Goal: Task Accomplishment & Management: Use online tool/utility

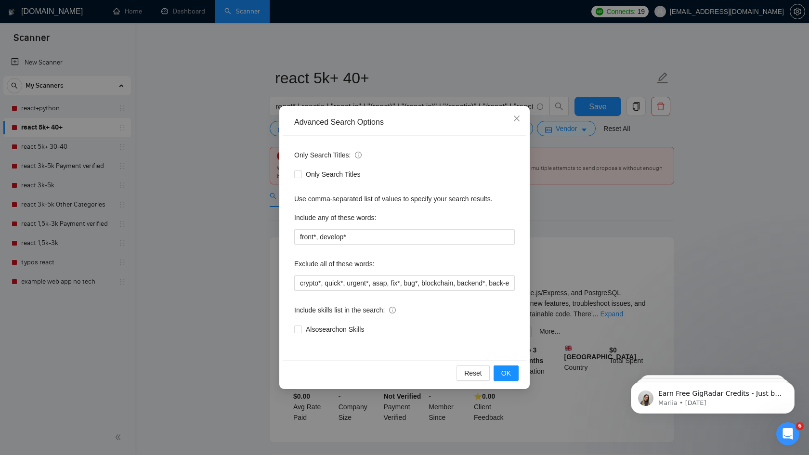
scroll to position [0, 565]
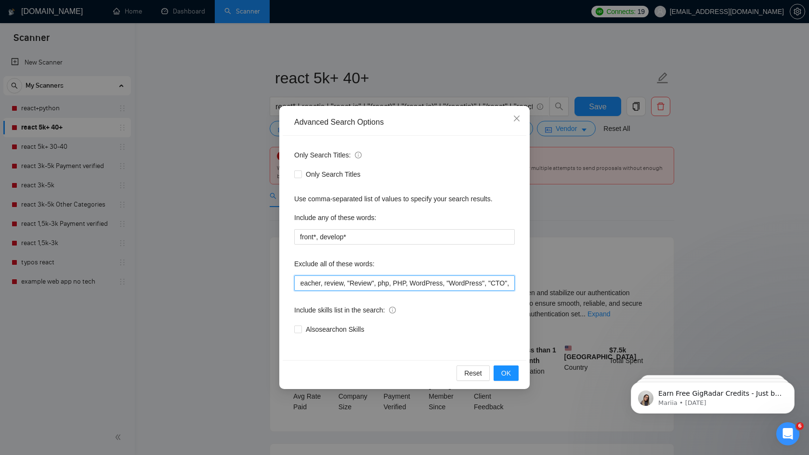
paste input "quick*, asap, fix*, bug*, blockchain, backend*, back-end, "low code", nocode, n…"
type input "".net", ASP*, ruby*, Squarespace, opencart, crypto*, laravel*, framer*, python*…"
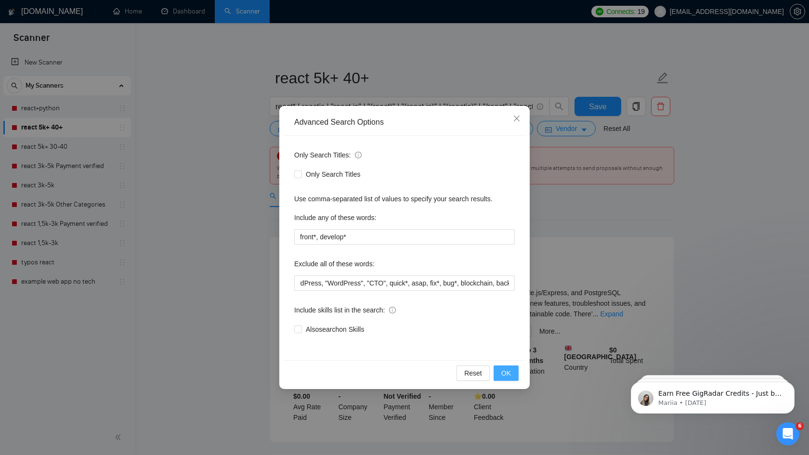
click at [506, 372] on span "OK" at bounding box center [506, 373] width 10 height 11
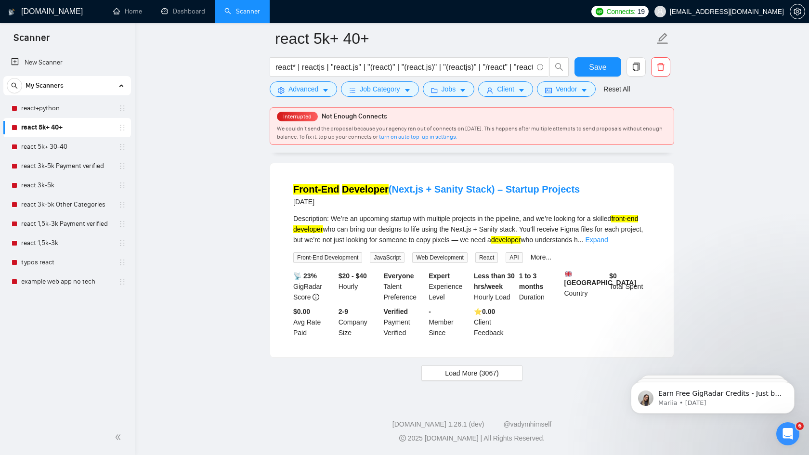
scroll to position [1997, 0]
click at [483, 377] on span "Load More (3067)" at bounding box center [471, 373] width 53 height 11
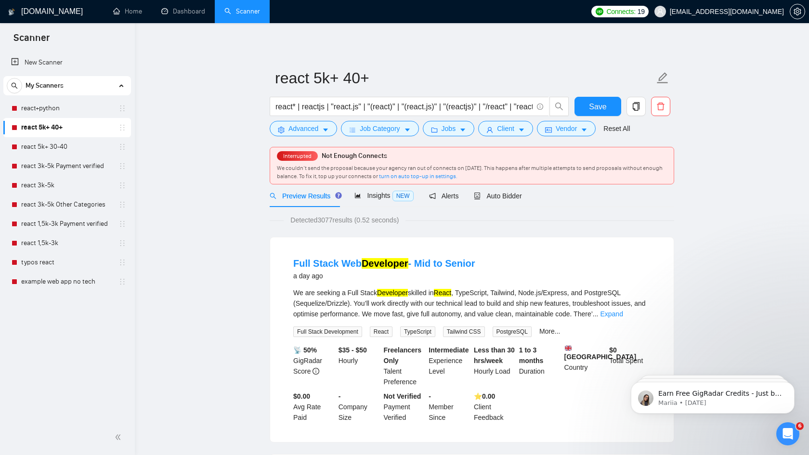
scroll to position [0, 0]
click at [598, 105] on span "Save" at bounding box center [597, 107] width 17 height 12
click at [385, 201] on div "Insights NEW" at bounding box center [383, 195] width 59 height 11
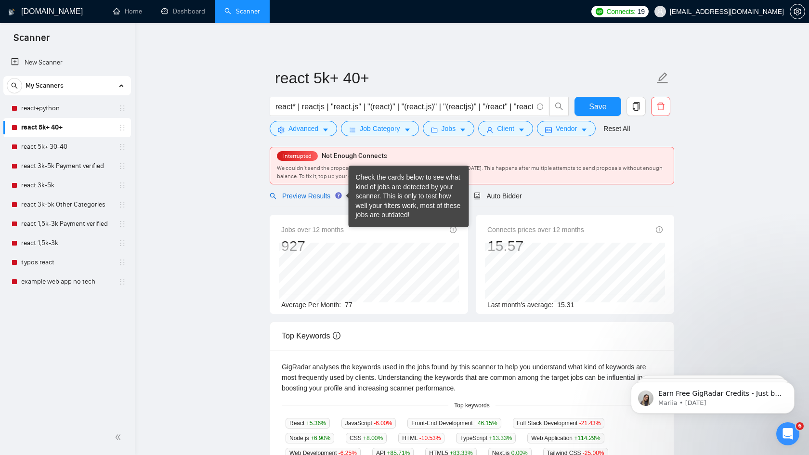
click at [317, 194] on span "Preview Results" at bounding box center [304, 196] width 69 height 8
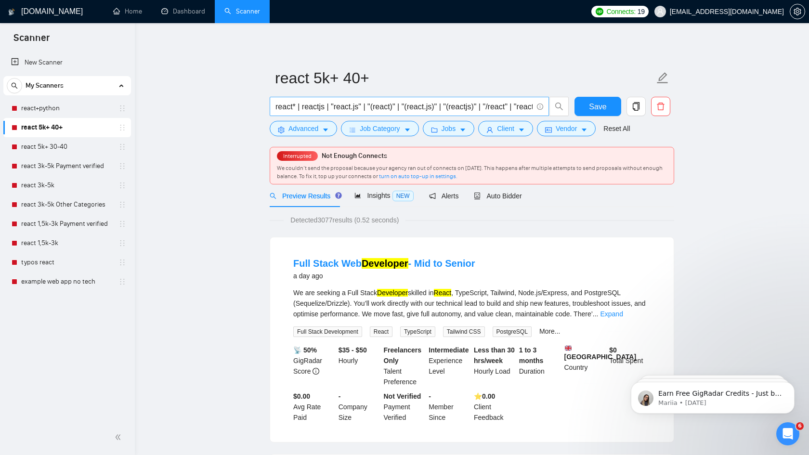
click at [373, 103] on input "react* | reactjs | "react.js" | "(react)" | "(react.js)" | "(reactjs)" | "/reac…" at bounding box center [403, 107] width 257 height 12
click at [318, 133] on span "Advanced" at bounding box center [303, 128] width 30 height 11
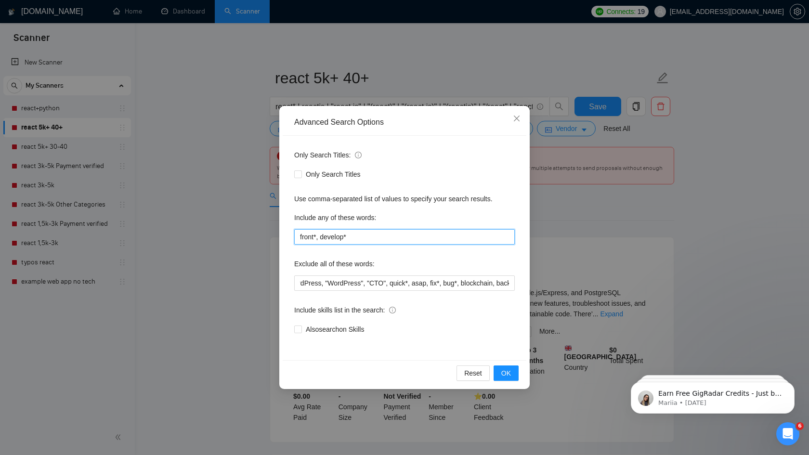
click at [360, 237] on input "front*, develop*" at bounding box center [404, 236] width 220 height 15
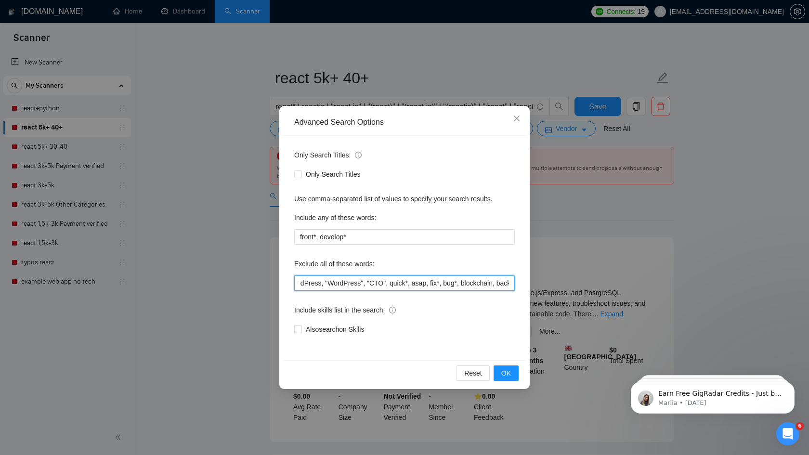
click at [392, 285] on input "".net", ASP*, ruby*, Squarespace, opencart, crypto*, laravel*, framer*, python*…" at bounding box center [404, 282] width 220 height 15
click at [516, 115] on icon "close" at bounding box center [517, 119] width 8 height 8
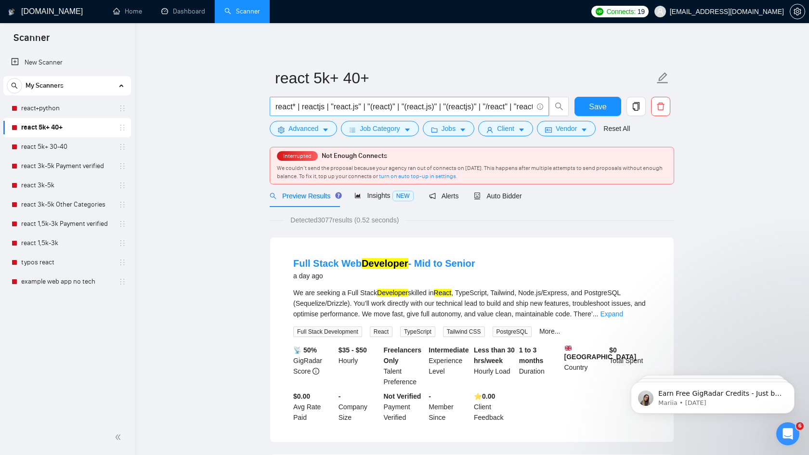
click at [488, 108] on input "react* | reactjs | "react.js" | "(react)" | "(react.js)" | "(reactjs)" | "/reac…" at bounding box center [403, 107] width 257 height 12
click at [315, 129] on span "Advanced" at bounding box center [303, 128] width 30 height 11
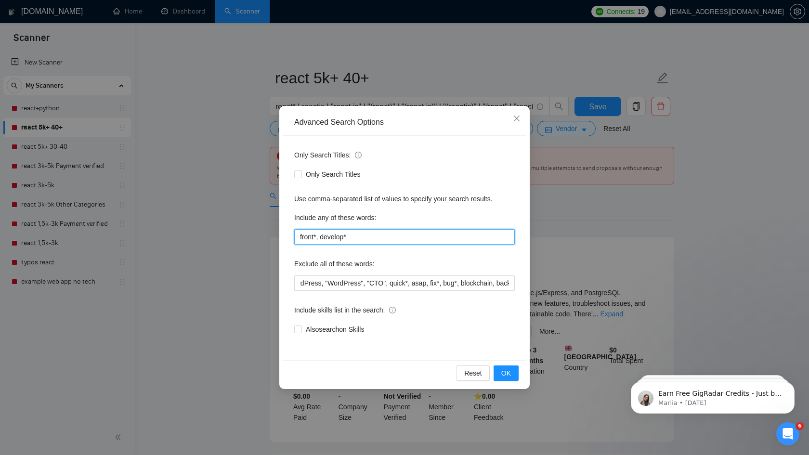
click at [374, 235] on input "front*, develop*" at bounding box center [404, 236] width 220 height 15
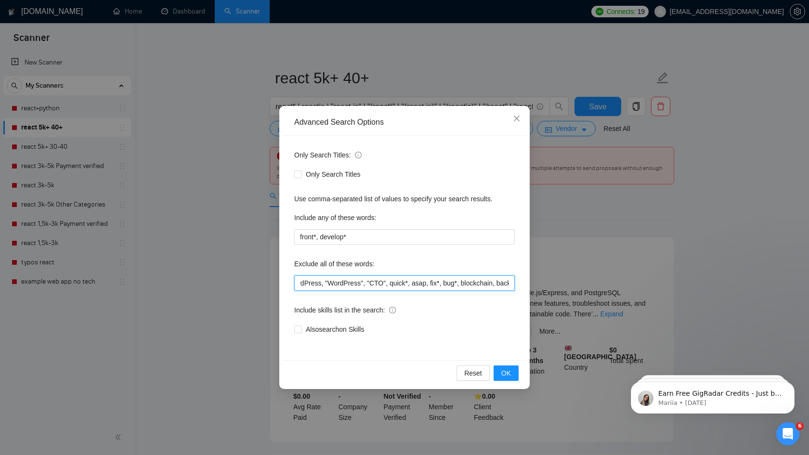
click at [361, 282] on input "".net", ASP*, ruby*, Squarespace, opencart, crypto*, laravel*, framer*, python*…" at bounding box center [404, 282] width 220 height 15
click at [516, 118] on icon "close" at bounding box center [517, 119] width 8 height 8
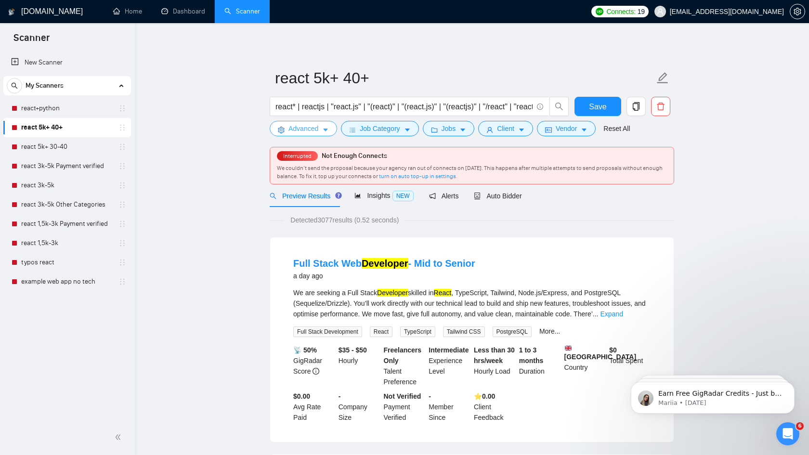
click at [324, 132] on icon "caret-down" at bounding box center [325, 130] width 7 height 7
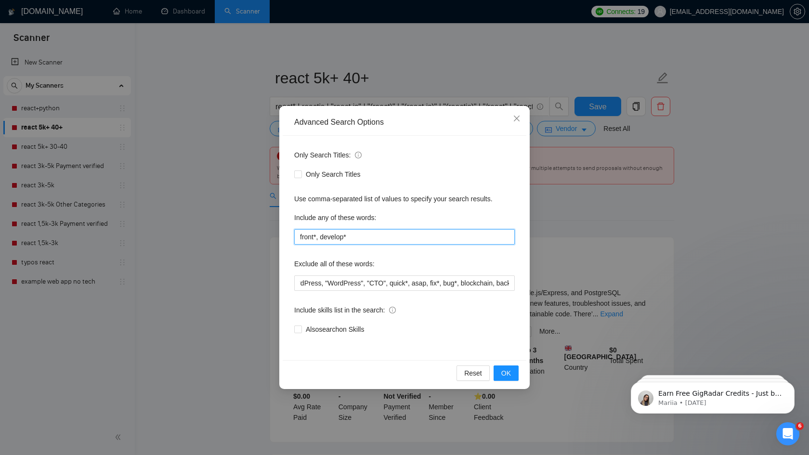
click at [370, 237] on input "front*, develop*" at bounding box center [404, 236] width 220 height 15
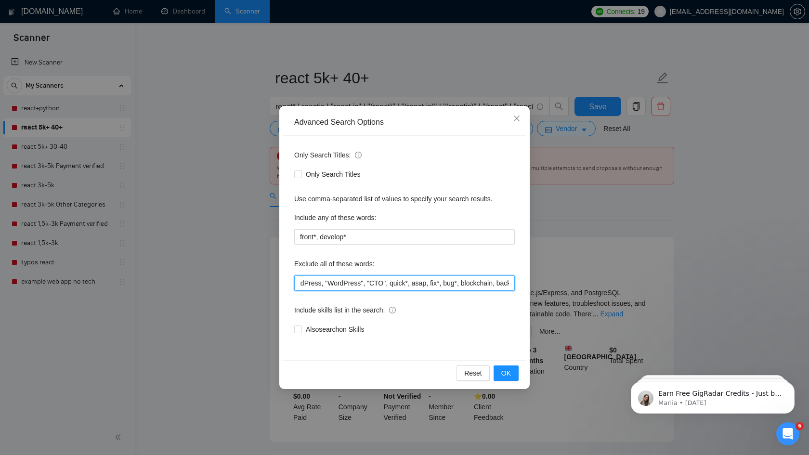
click at [346, 288] on input "".net", ASP*, ruby*, Squarespace, opencart, crypto*, laravel*, framer*, python*…" at bounding box center [404, 282] width 220 height 15
click at [388, 285] on input "".net", ASP*, ruby*, Squarespace, opencart, crypto*, laravel*, framer*, python*…" at bounding box center [404, 282] width 220 height 15
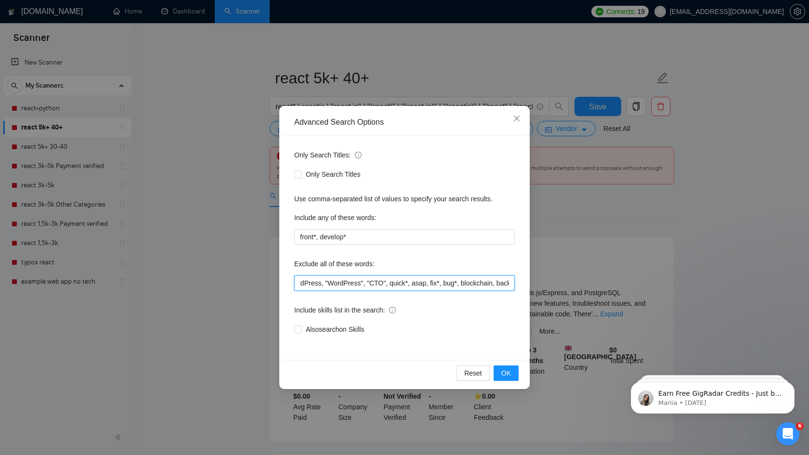
click at [388, 285] on input "".net", ASP*, ruby*, Squarespace, opencart, crypto*, laravel*, framer*, python*…" at bounding box center [404, 282] width 220 height 15
click at [517, 119] on icon "close" at bounding box center [517, 119] width 6 height 6
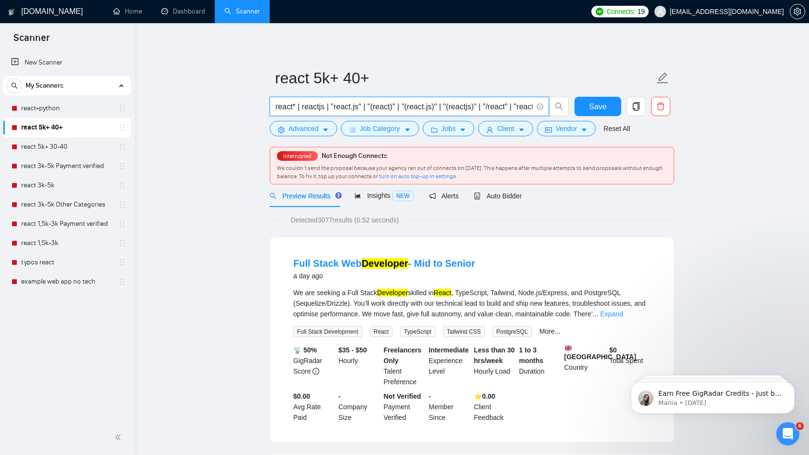
click at [484, 108] on input "react* | reactjs | "react.js" | "(react)" | "(react.js)" | "(reactjs)" | "/reac…" at bounding box center [403, 107] width 257 height 12
click at [321, 132] on button "Advanced" at bounding box center [303, 128] width 67 height 15
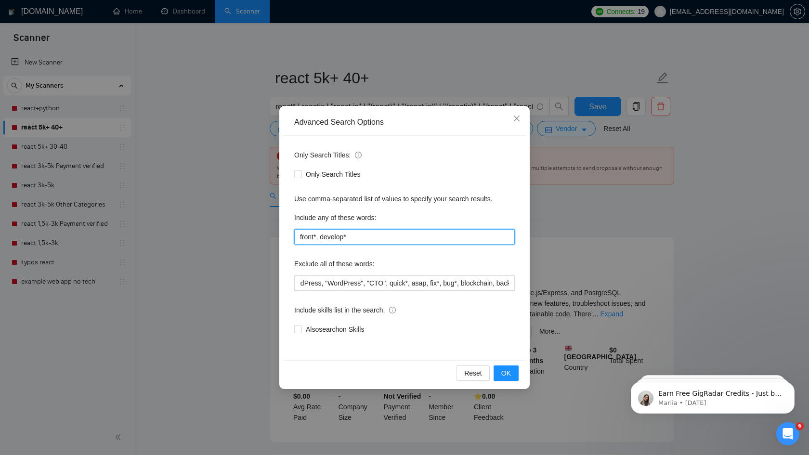
click at [362, 234] on input "front*, develop*" at bounding box center [404, 236] width 220 height 15
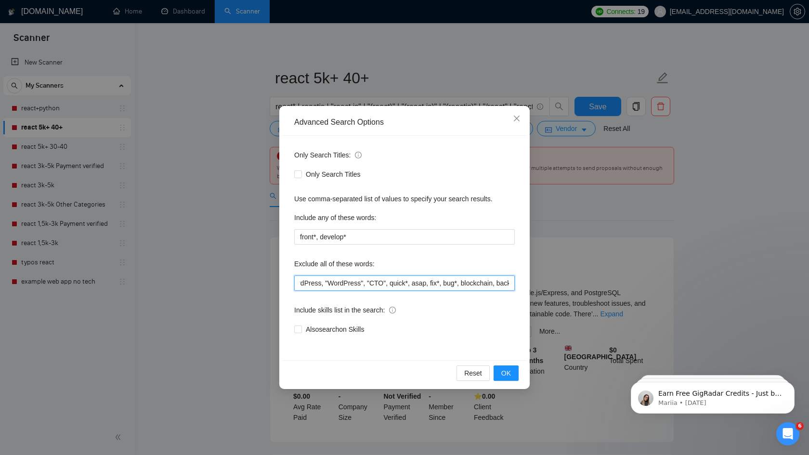
click at [371, 285] on input "".net", ASP*, ruby*, Squarespace, opencart, crypto*, laravel*, framer*, python*…" at bounding box center [404, 282] width 220 height 15
click at [518, 117] on icon "close" at bounding box center [517, 119] width 6 height 6
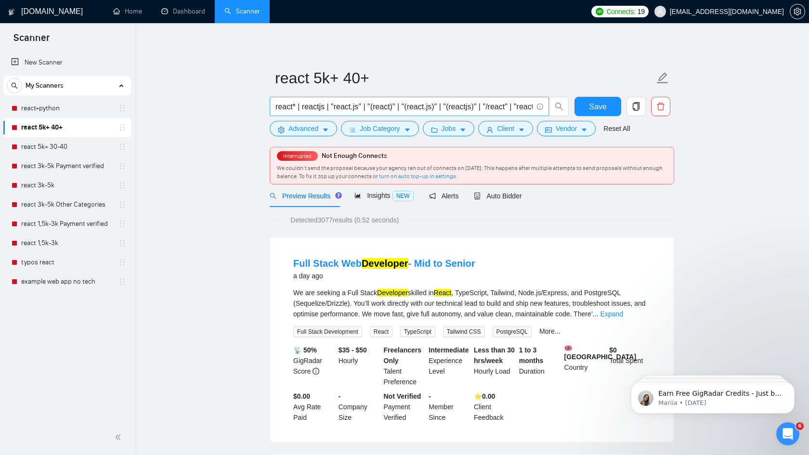
click at [482, 110] on input "react* | reactjs | "react.js" | "(react)" | "(react.js)" | "(reactjs)" | "/reac…" at bounding box center [403, 107] width 257 height 12
click at [322, 127] on button "Advanced" at bounding box center [303, 128] width 67 height 15
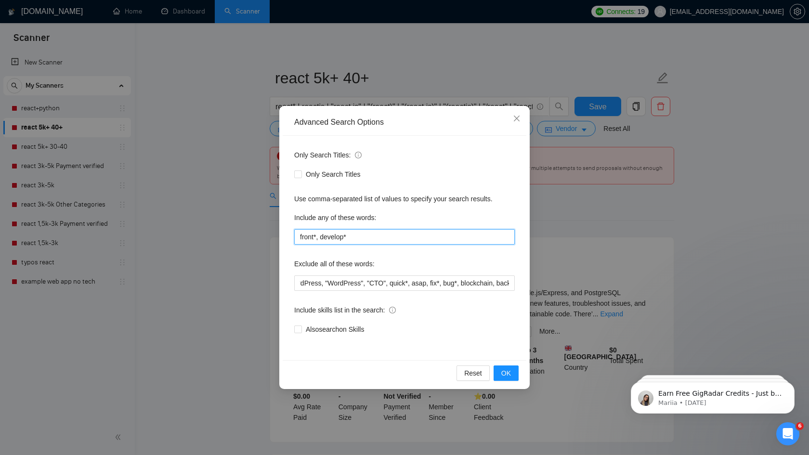
click at [364, 233] on input "front*, develop*" at bounding box center [404, 236] width 220 height 15
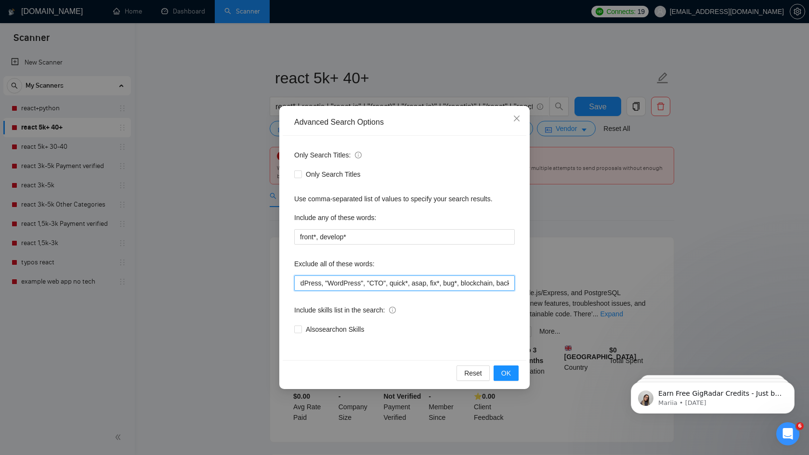
click at [354, 283] on input "".net", ASP*, ruby*, Squarespace, opencart, crypto*, laravel*, framer*, python*…" at bounding box center [404, 282] width 220 height 15
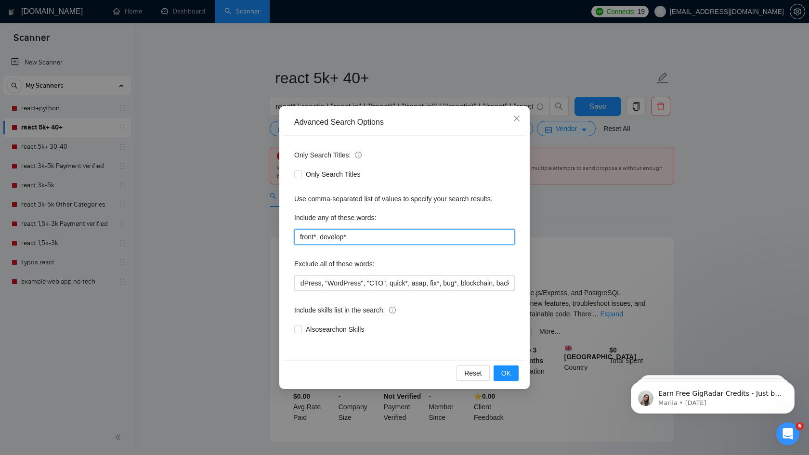
click at [377, 239] on input "front*, develop*" at bounding box center [404, 236] width 220 height 15
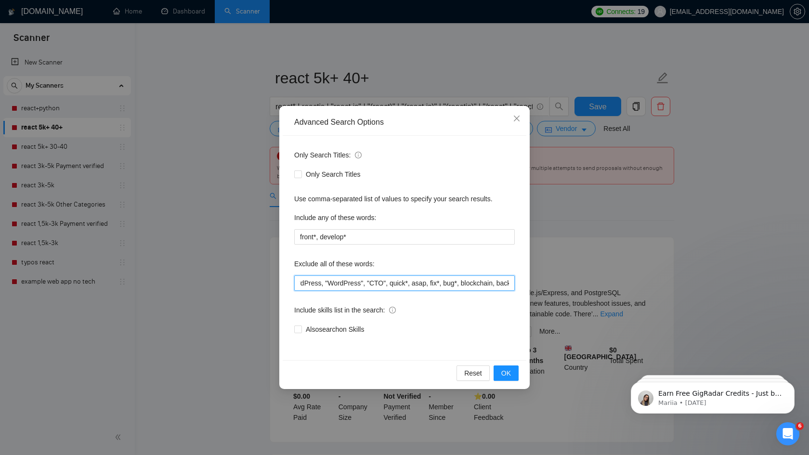
click at [385, 285] on input "".net", ASP*, ruby*, Squarespace, opencart, crypto*, laravel*, framer*, python*…" at bounding box center [404, 282] width 220 height 15
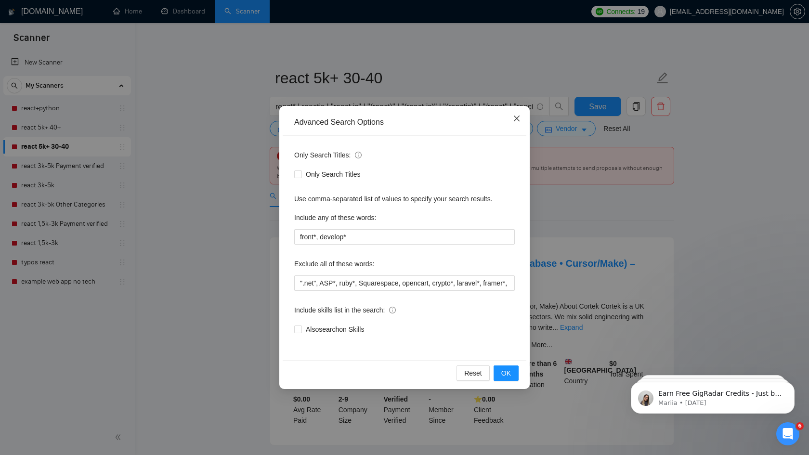
click at [519, 116] on icon "close" at bounding box center [517, 119] width 8 height 8
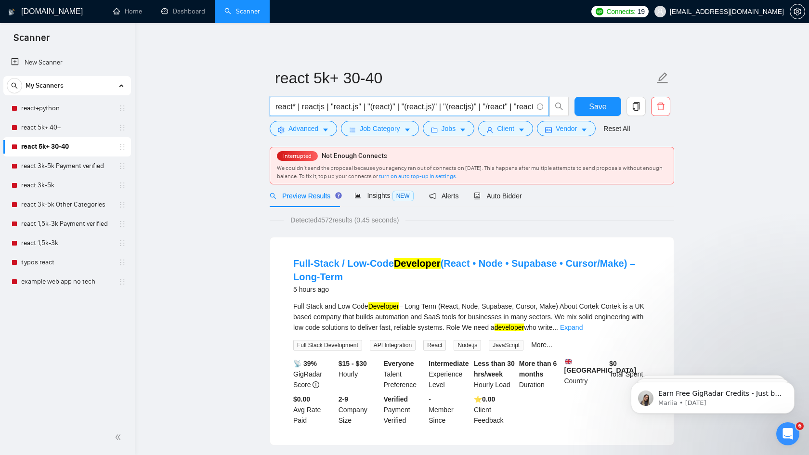
click at [486, 111] on input "react* | reactjs | "react.js" | "(react)" | "(react.js)" | "(reactjs)" | "/reac…" at bounding box center [403, 107] width 257 height 12
click at [321, 132] on button "Advanced" at bounding box center [303, 128] width 67 height 15
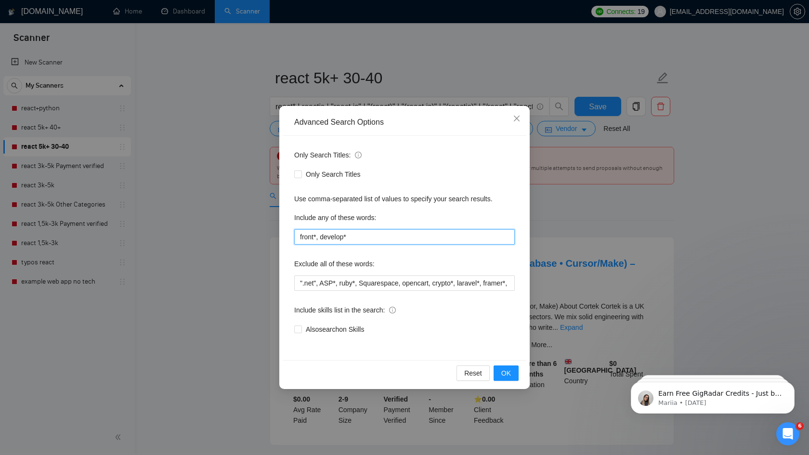
click at [367, 238] on input "front*, develop*" at bounding box center [404, 236] width 220 height 15
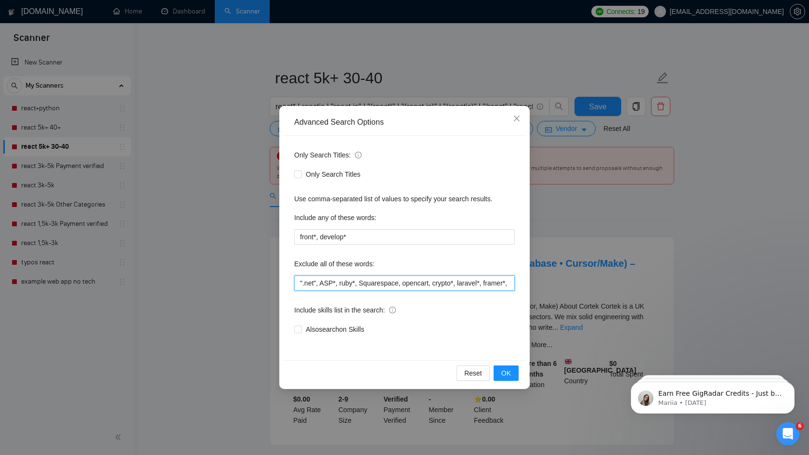
click at [415, 284] on input "".net", ASP*, ruby*, Squarespace, opencart, crypto*, laravel*, framer*, python*…" at bounding box center [404, 282] width 220 height 15
paste input ", quick*, asap, fix*, bug*, blockchain, backend*, back-end, "low code", nocode,…"
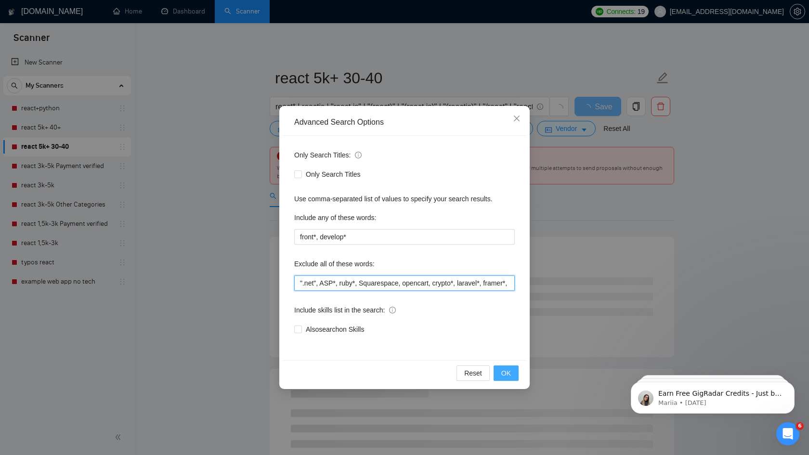
type input "".net", ASP*, ruby*, Squarespace, opencart, crypto*, laravel*, framer*, python*…"
click at [511, 372] on button "OK" at bounding box center [505, 372] width 25 height 15
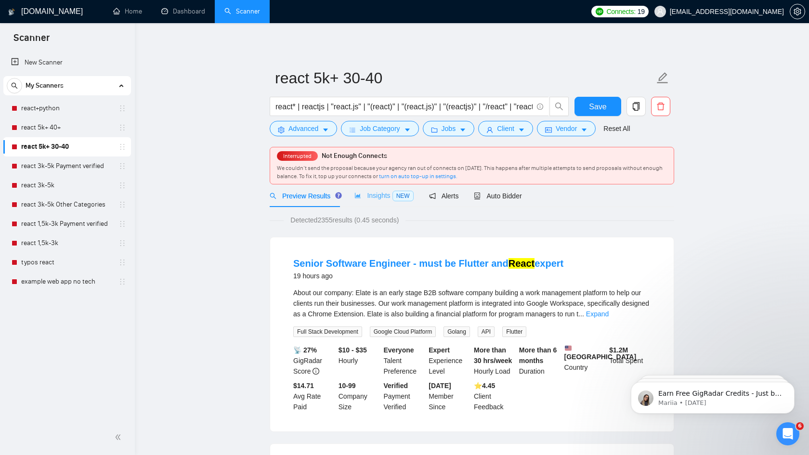
click at [385, 202] on div "Insights NEW" at bounding box center [383, 195] width 59 height 23
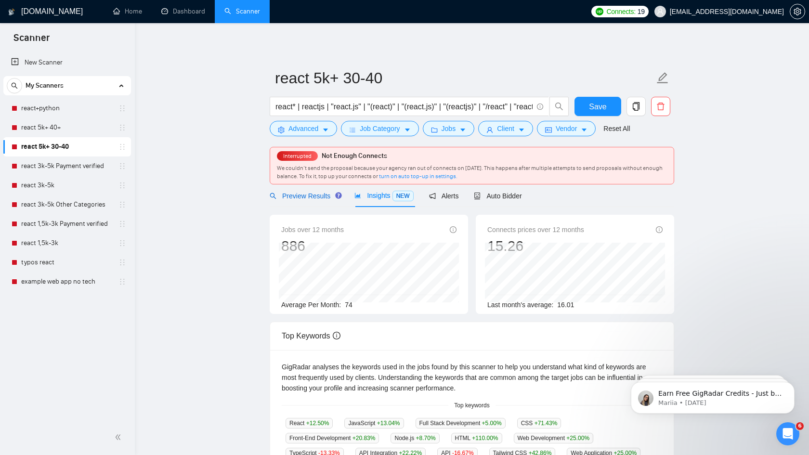
click at [314, 195] on span "Preview Results" at bounding box center [304, 196] width 69 height 8
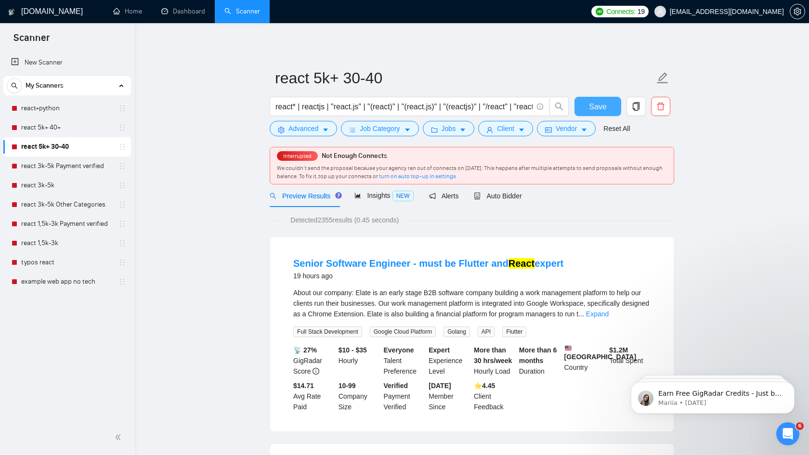
click at [596, 103] on span "Save" at bounding box center [597, 107] width 17 height 12
click at [316, 106] on input "react* | reactjs | "react.js" | "(react)" | "(react.js)" | "(reactjs)" | "/reac…" at bounding box center [403, 107] width 257 height 12
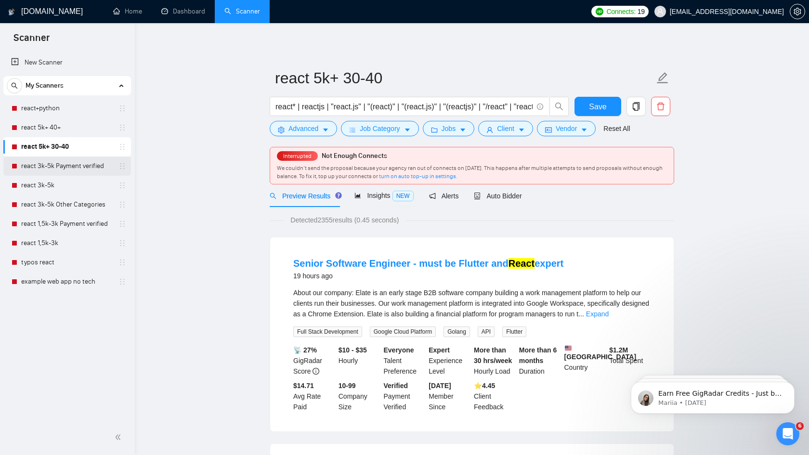
click at [67, 164] on link "react 3k-5k Payment verified" at bounding box center [66, 165] width 91 height 19
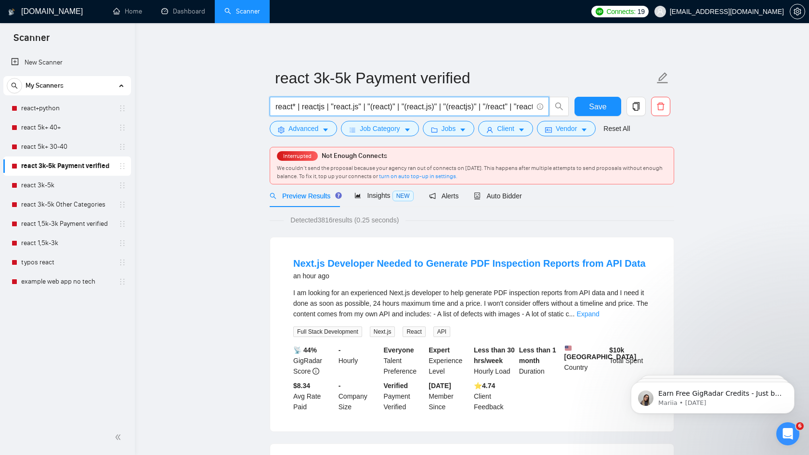
click at [353, 107] on input "react* | reactjs | "react.js" | "(react)" | "(react.js)" | "(reactjs)" | "/reac…" at bounding box center [403, 107] width 257 height 12
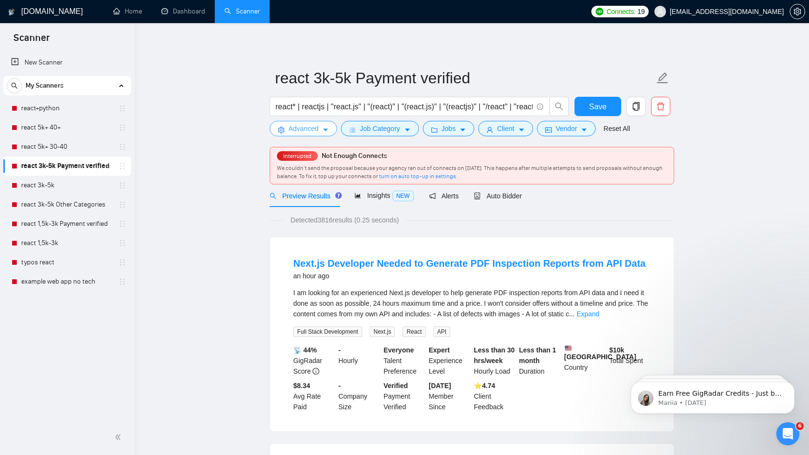
click at [312, 132] on span "Advanced" at bounding box center [303, 128] width 30 height 11
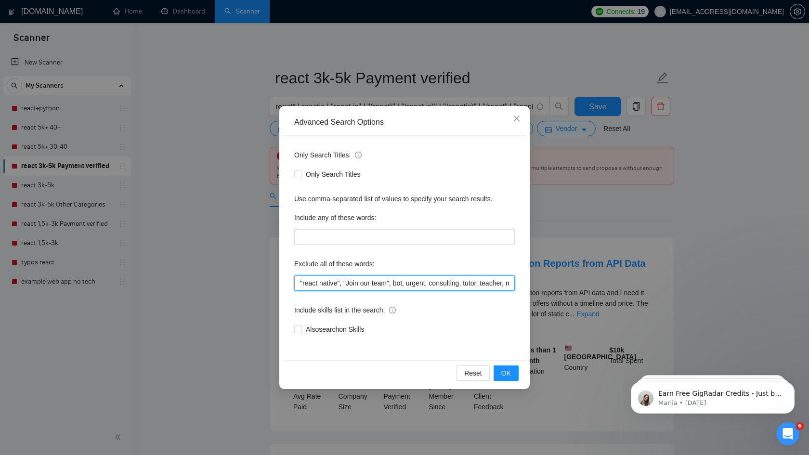
click at [349, 278] on input ""react native", "Join our team", bot, urgent, consulting, tutor, teacher, revie…" at bounding box center [404, 282] width 220 height 15
click at [522, 123] on span "Close" at bounding box center [516, 119] width 26 height 26
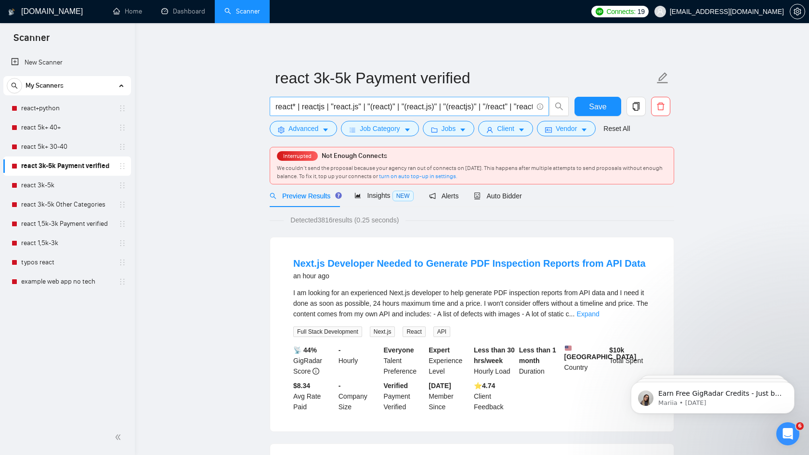
click at [390, 107] on input "react* | reactjs | "react.js" | "(react)" | "(react.js)" | "(reactjs)" | "/reac…" at bounding box center [403, 107] width 257 height 12
click at [313, 131] on span "Advanced" at bounding box center [303, 128] width 30 height 11
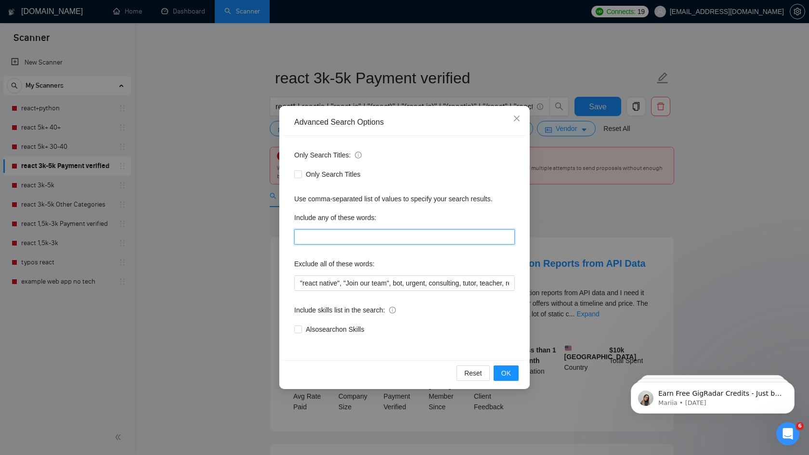
click at [360, 240] on input "text" at bounding box center [404, 236] width 220 height 15
paste input "front*, develop*"
type input "front*, develop*"
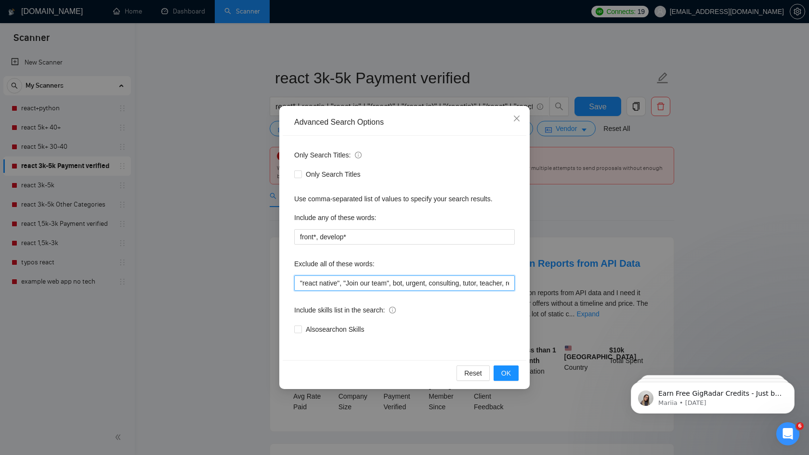
click at [353, 286] on input ""react native", "Join our team", bot, urgent, consulting, tutor, teacher, revie…" at bounding box center [404, 282] width 220 height 15
paste input ".net", ASP*, ruby*, Squarespace, opencart, crypto*, laravel*, framer*, python*,…"
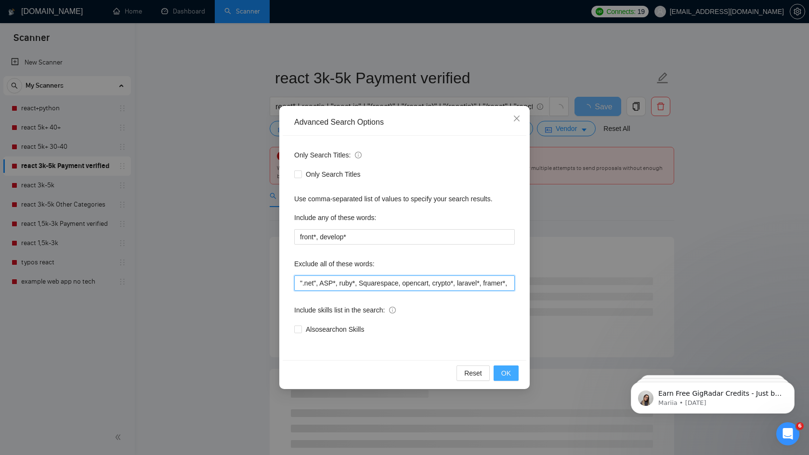
type input "".net", ASP*, ruby*, Squarespace, opencart, crypto*, laravel*, framer*, python*…"
click at [508, 373] on span "OK" at bounding box center [506, 373] width 10 height 11
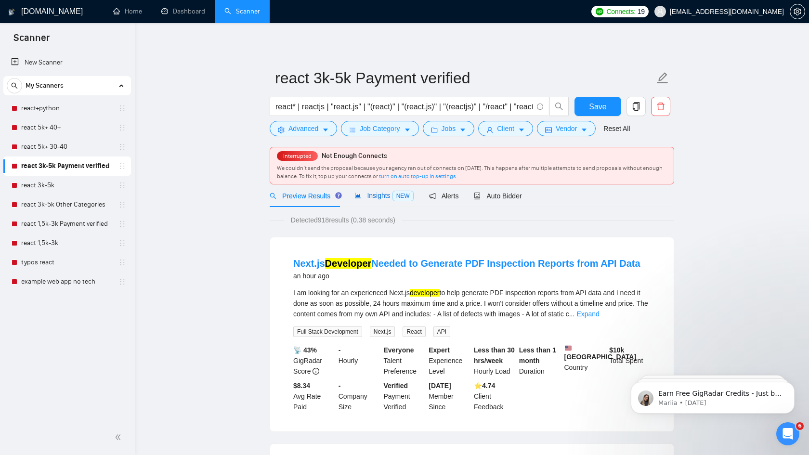
click at [377, 201] on div "Insights NEW" at bounding box center [383, 195] width 59 height 11
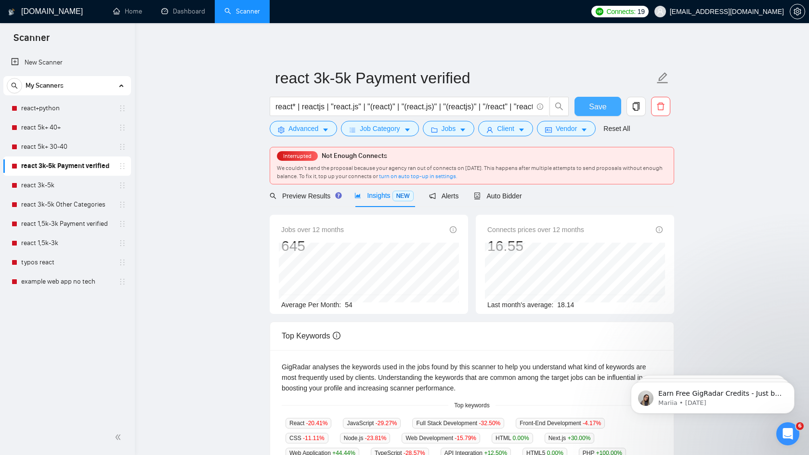
click at [596, 112] on span "Save" at bounding box center [597, 107] width 17 height 12
click at [388, 104] on input "react* | reactjs | "react.js" | "(react)" | "(react.js)" | "(reactjs)" | "/reac…" at bounding box center [403, 107] width 257 height 12
click at [443, 106] on input "react* | reactjs | "react.js" | "(react)" | "(react.js)" | "(reactjs)" | "/reac…" at bounding box center [403, 107] width 257 height 12
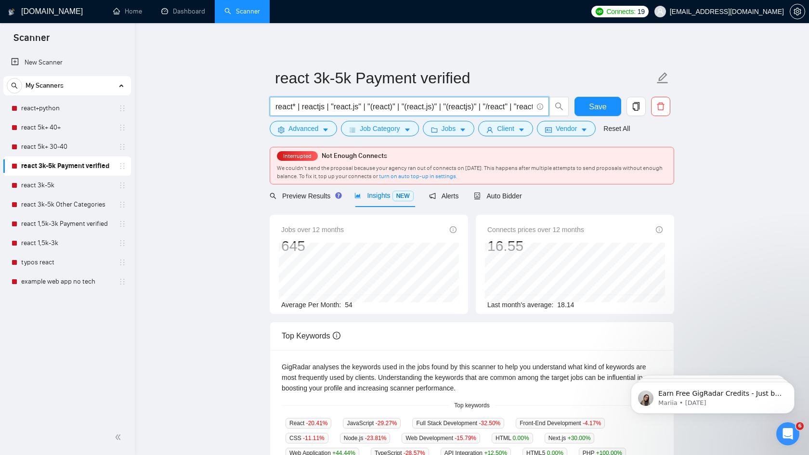
click at [443, 106] on input "react* | reactjs | "react.js" | "(react)" | "(react.js)" | "(reactjs)" | "/reac…" at bounding box center [403, 107] width 257 height 12
click at [53, 185] on link "react 3k-5k" at bounding box center [66, 185] width 91 height 19
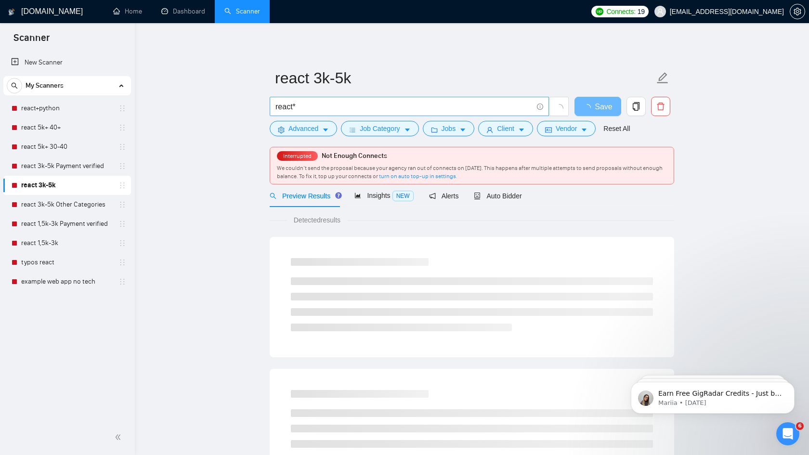
click at [327, 108] on input "react*" at bounding box center [403, 107] width 257 height 12
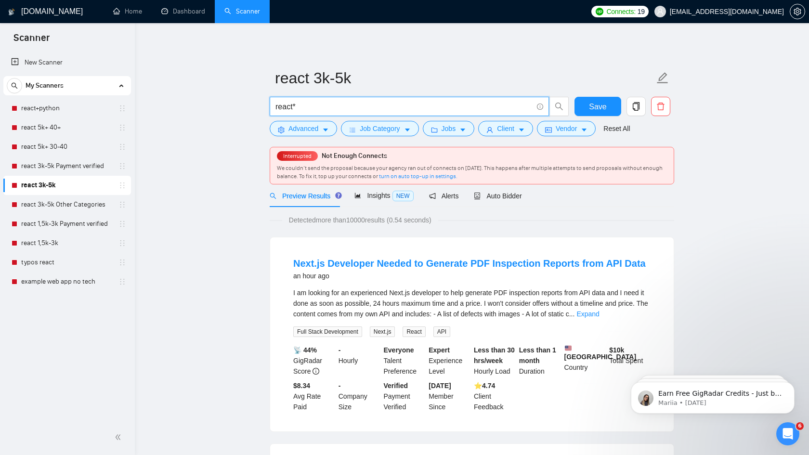
paste input "| reactjs | "react.js" | "(react)" | "(react.js)" | "(reactjs)" | "/react" | "r…"
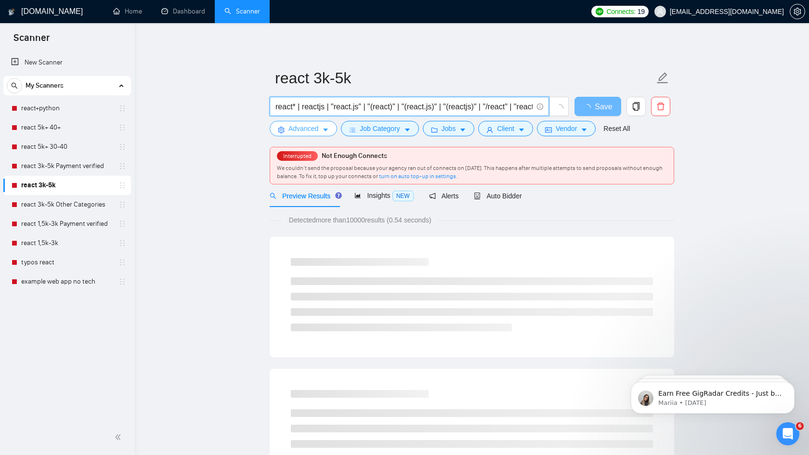
type input "react* | reactjs | "react.js" | "(react)" | "(react.js)" | "(reactjs)" | "/reac…"
click at [325, 132] on icon "caret-down" at bounding box center [325, 130] width 7 height 7
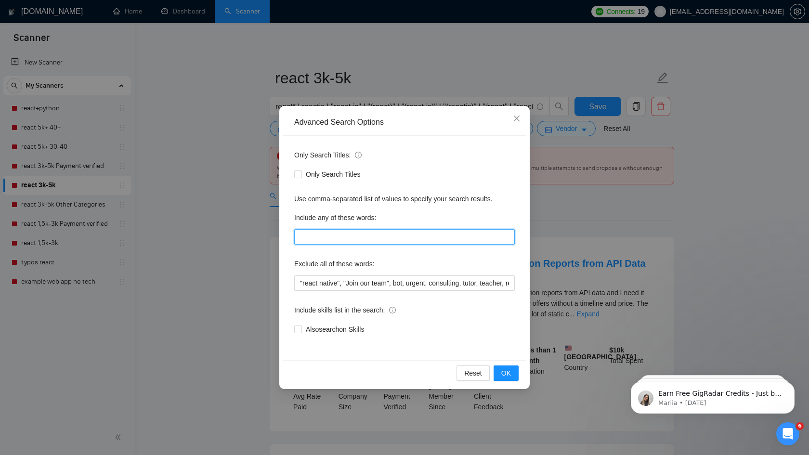
click at [328, 240] on input "text" at bounding box center [404, 236] width 220 height 15
paste input "front*, develop*"
type input "front*, develop*"
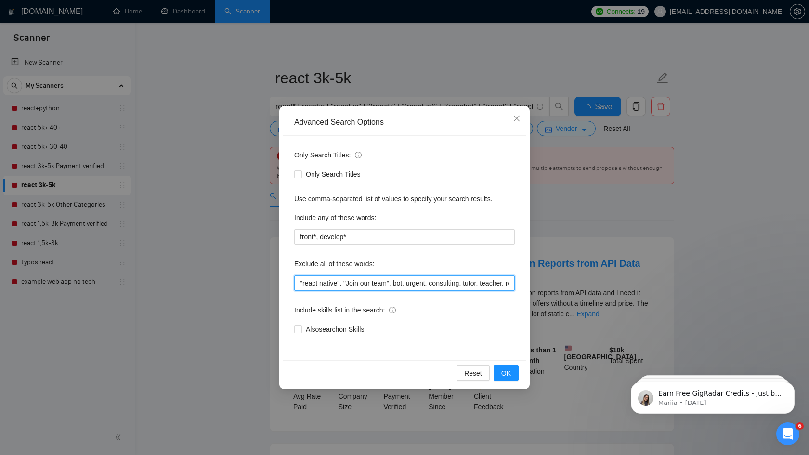
click at [339, 285] on input ""react native", "Join our team", bot, urgent, consulting, tutor, teacher, revie…" at bounding box center [404, 282] width 220 height 15
paste input "".net", ASP*, ruby*, Squarespace, opencart, crypto*, laravel*, framer*, python*…"
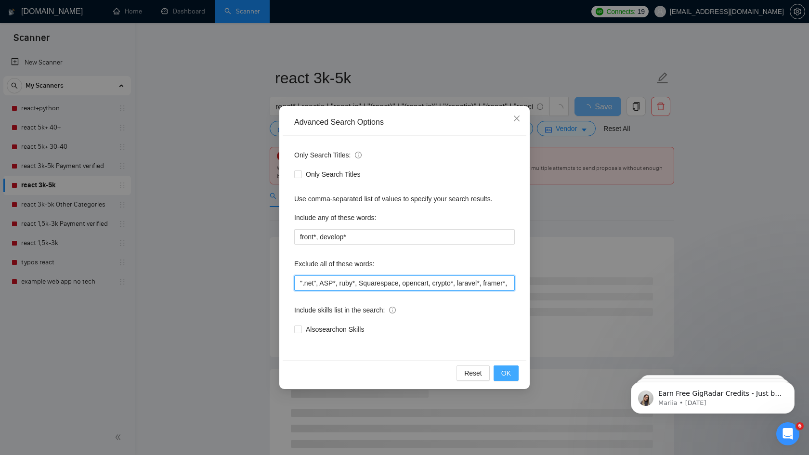
type input "".net", ASP*, ruby*, Squarespace, opencart, crypto*, laravel*, framer*, python*…"
click at [509, 376] on span "OK" at bounding box center [506, 373] width 10 height 11
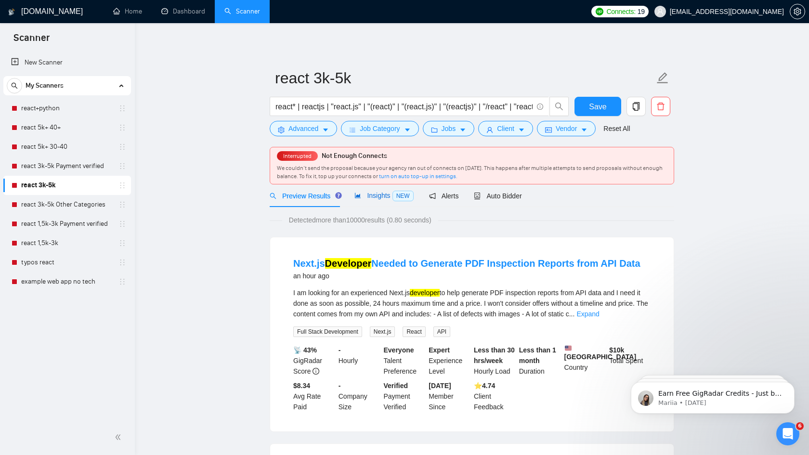
click at [375, 195] on span "Insights NEW" at bounding box center [383, 196] width 59 height 8
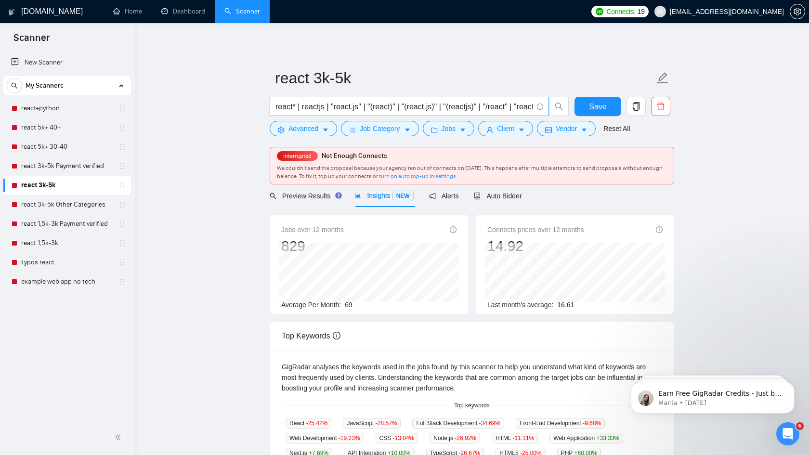
click at [510, 102] on input "react* | reactjs | "react.js" | "(react)" | "(react.js)" | "(reactjs)" | "/reac…" at bounding box center [403, 107] width 257 height 12
click at [591, 104] on span "Save" at bounding box center [597, 107] width 17 height 12
click at [81, 207] on link "react 3k-5k Other Categories" at bounding box center [66, 204] width 91 height 19
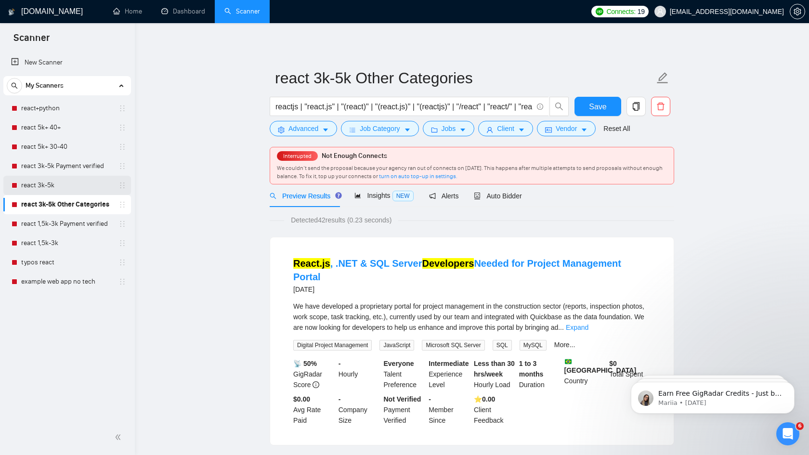
click at [43, 184] on link "react 3k-5k" at bounding box center [66, 185] width 91 height 19
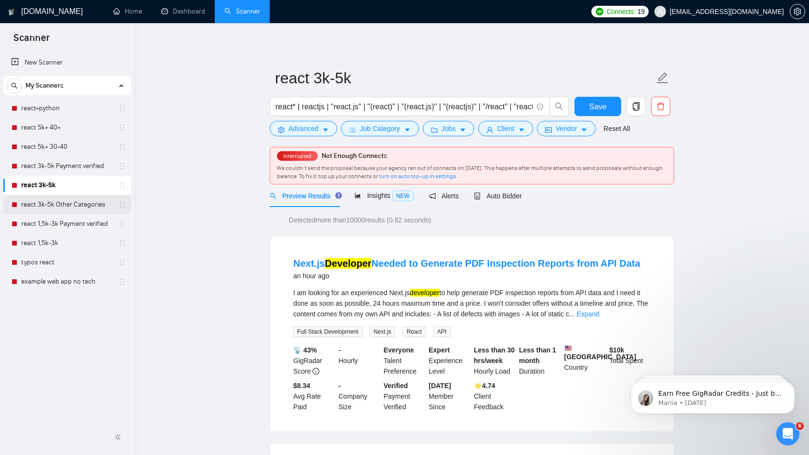
click at [77, 204] on link "react 3k-5k Other Categories" at bounding box center [66, 204] width 91 height 19
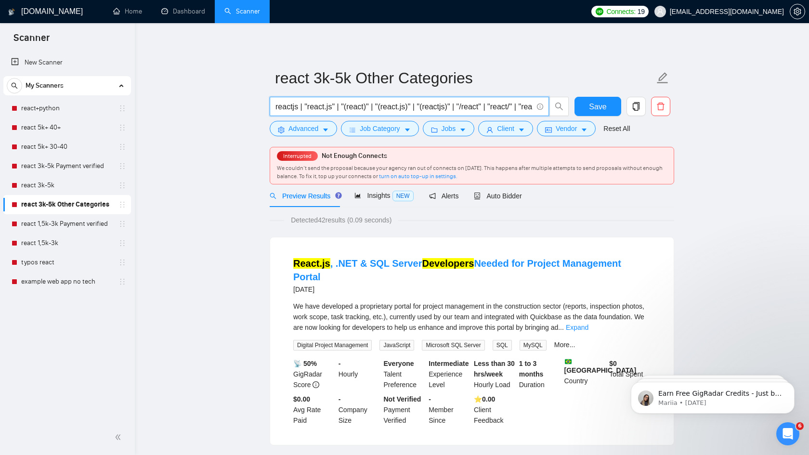
click at [349, 107] on input "reactjs | "react.js" | "(react)" | "(react.js)" | "(reactjs)" | "/react" | "rea…" at bounding box center [403, 107] width 257 height 12
paste input "react* |"
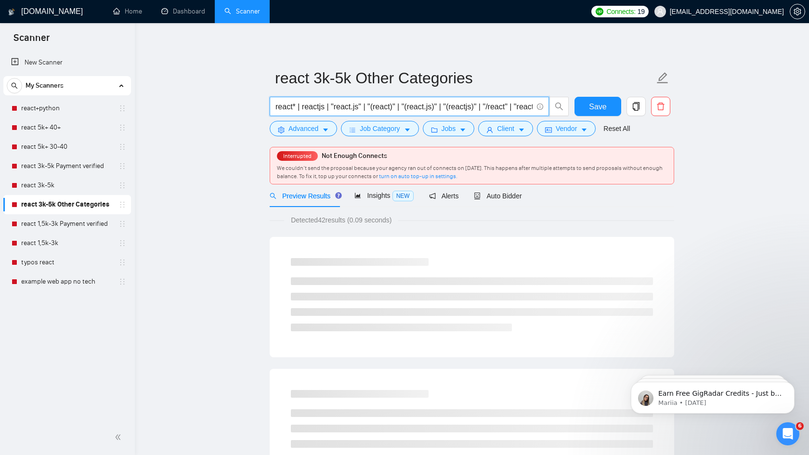
type input "react* | reactjs | "react.js" | "(react)" | "(react.js)" | "(reactjs)" | "/reac…"
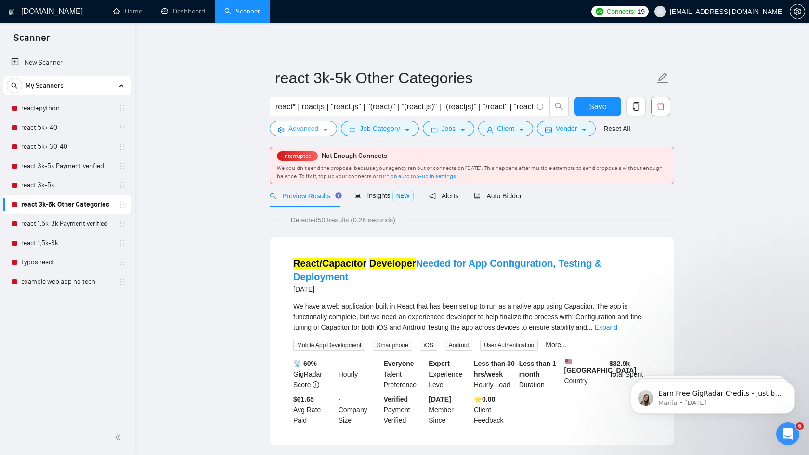
click at [320, 128] on button "Advanced" at bounding box center [303, 128] width 67 height 15
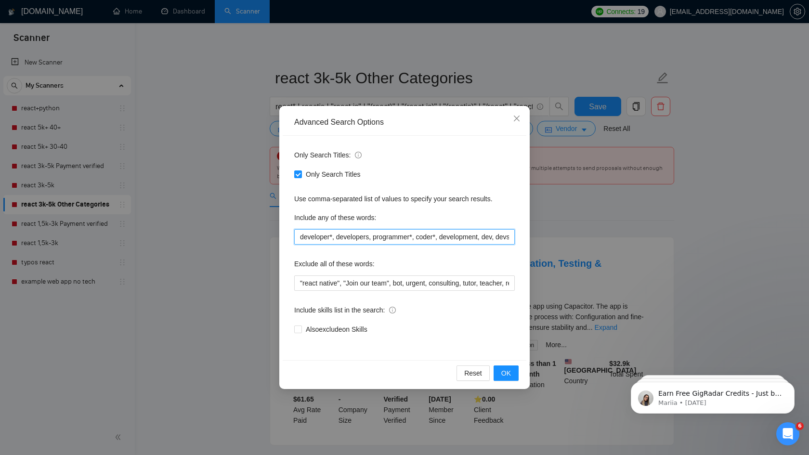
click at [409, 240] on input "developer*, developers, programmer*, coder*, development, dev, devs" at bounding box center [404, 236] width 220 height 15
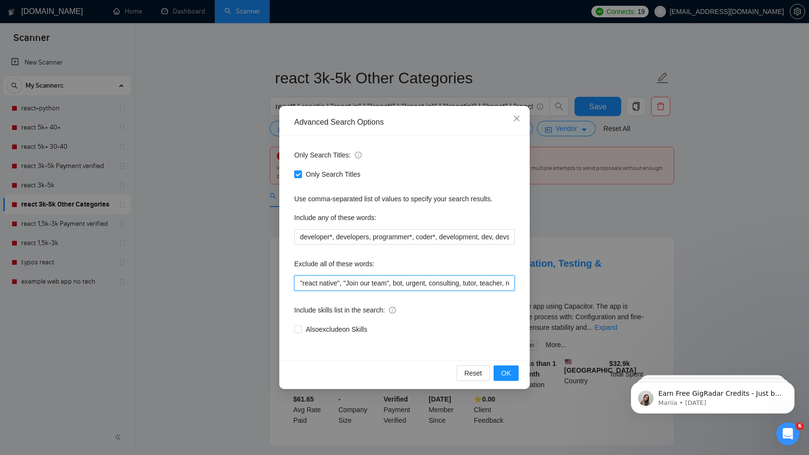
click at [377, 280] on input ""react native", "Join our team", bot, urgent, consulting, tutor, teacher, revie…" at bounding box center [404, 282] width 220 height 15
paste input ".net", ASP*, ruby*, Squarespace, opencart, crypto*, laravel*, framer*, python*,…"
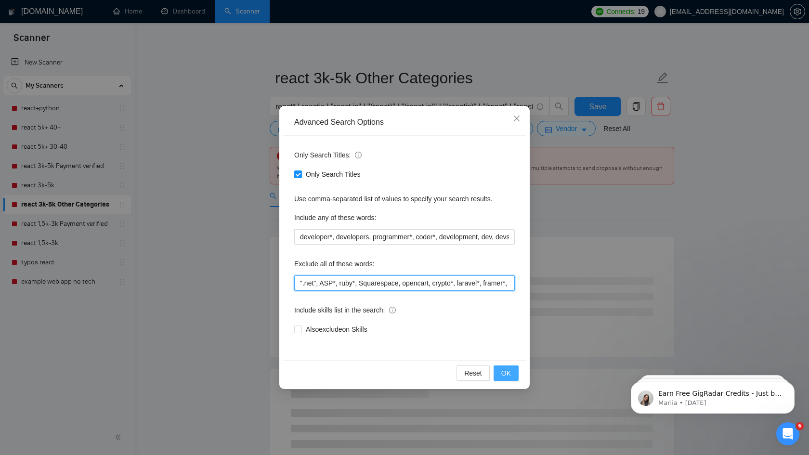
type input "".net", ASP*, ruby*, Squarespace, opencart, crypto*, laravel*, framer*, python*…"
click at [510, 372] on span "OK" at bounding box center [506, 373] width 10 height 11
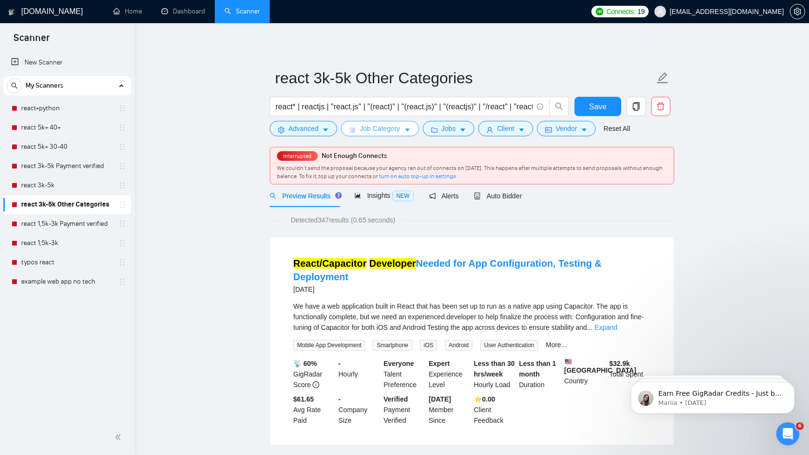
click at [407, 129] on icon "caret-down" at bounding box center [407, 130] width 7 height 7
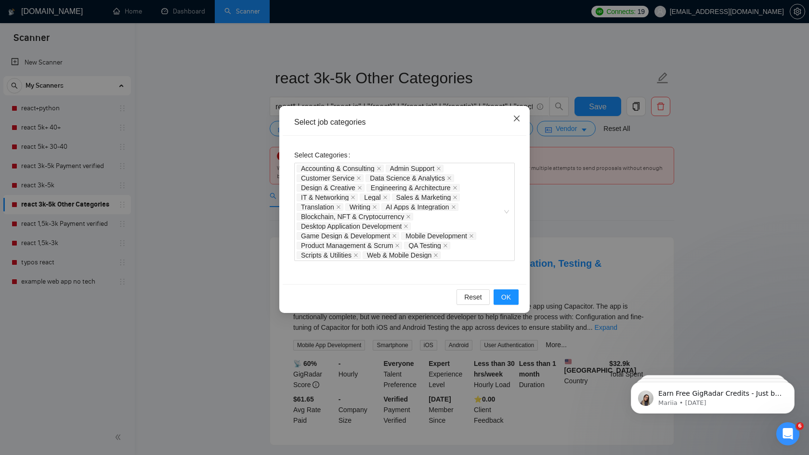
click at [516, 116] on icon "close" at bounding box center [517, 119] width 8 height 8
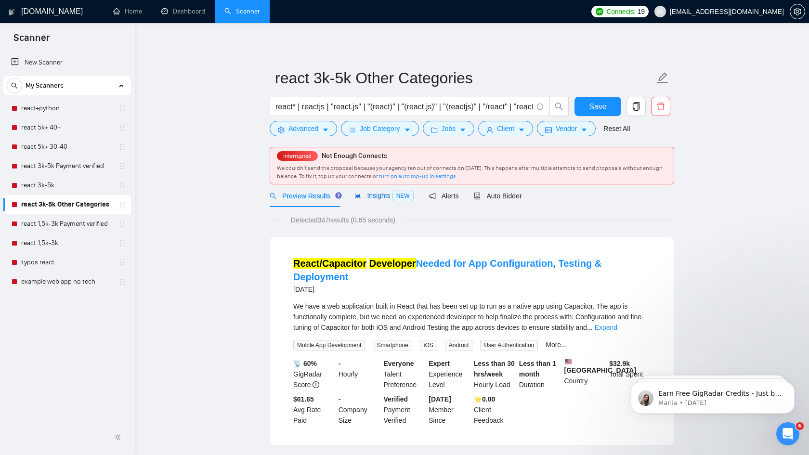
click at [385, 195] on span "Insights NEW" at bounding box center [383, 196] width 59 height 8
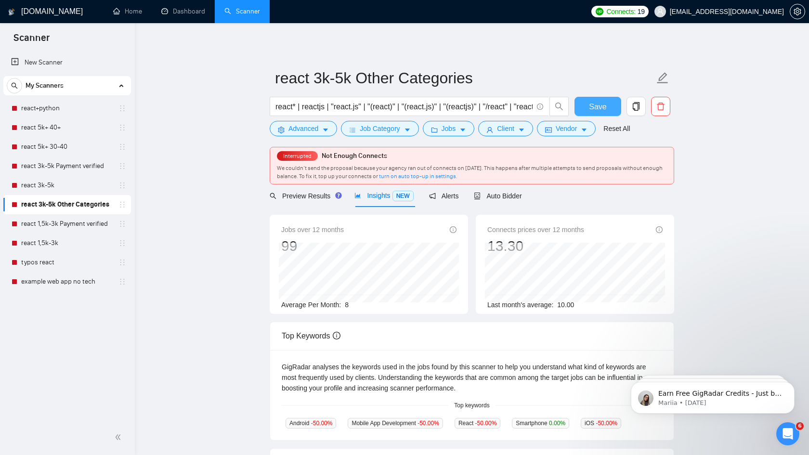
click at [599, 108] on span "Save" at bounding box center [597, 107] width 17 height 12
click at [92, 221] on link "react 1,5k-3k Payment verified" at bounding box center [66, 223] width 91 height 19
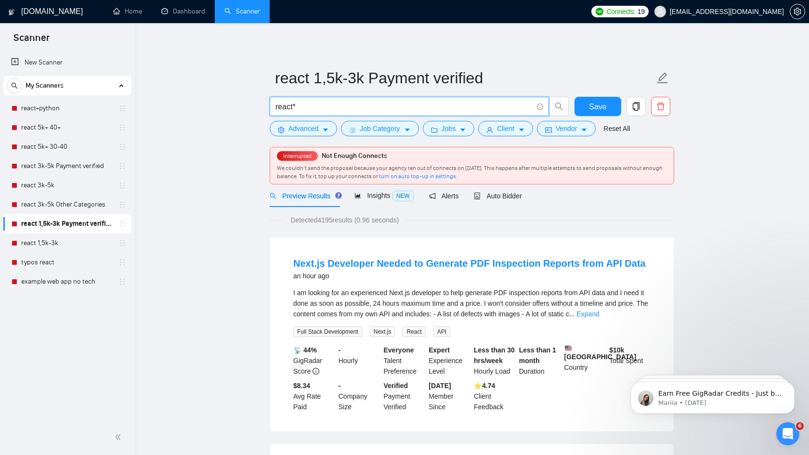
click at [317, 106] on input "react*" at bounding box center [403, 107] width 257 height 12
paste input "| reactjs | "react.js" | "(react)" | "(react.js)" | "(reactjs)" | "/react" | "r…"
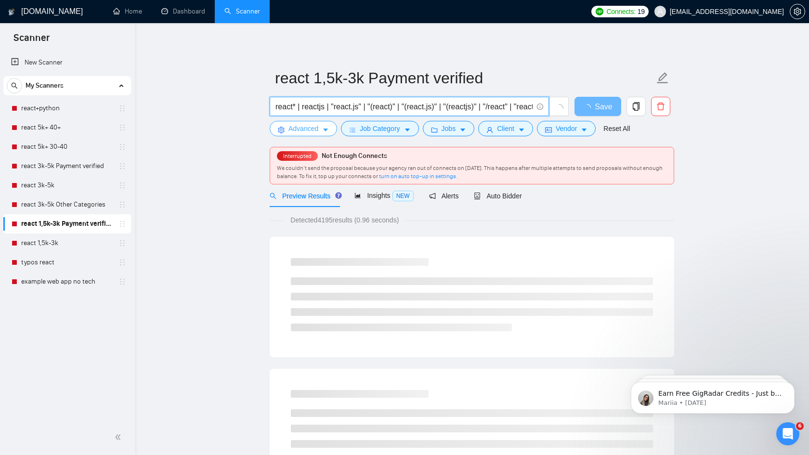
type input "react* | reactjs | "react.js" | "(react)" | "(react.js)" | "(reactjs)" | "/reac…"
click at [320, 129] on button "Advanced" at bounding box center [303, 128] width 67 height 15
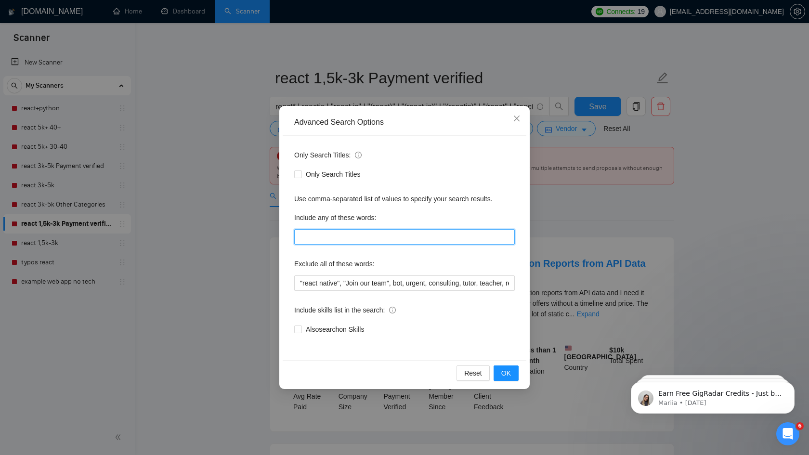
click at [349, 237] on input "text" at bounding box center [404, 236] width 220 height 15
paste input "front*, develop*"
type input "front*, develop*"
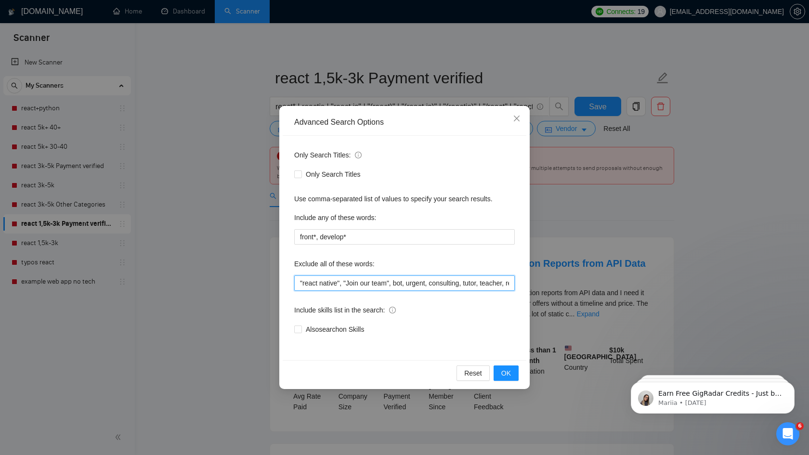
click at [360, 283] on input ""react native", "Join our team", bot, urgent, consulting, tutor, teacher, revie…" at bounding box center [404, 282] width 220 height 15
click at [362, 277] on input ""react native", "Join our team", bot, urgent, consulting, tutor, teacher, revie…" at bounding box center [404, 282] width 220 height 15
click at [362, 283] on input ""react native", "Join our team", bot, urgent, consulting, tutor, teacher, revie…" at bounding box center [404, 282] width 220 height 15
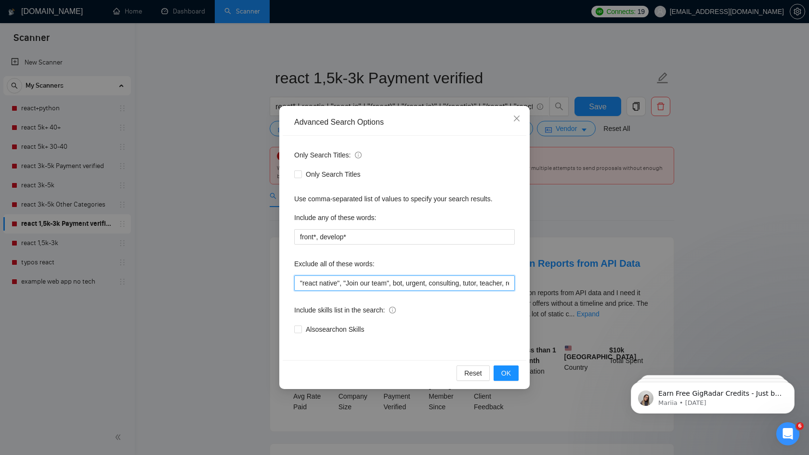
paste input ".net", ASP*, ruby*, Squarespace, opencart, crypto*, laravel*, framer*, python*,…"
type input "".net", ASP*, ruby*, Squarespace, opencart, crypto*, laravel*, framer*, python*…"
click at [506, 372] on span "OK" at bounding box center [506, 373] width 10 height 11
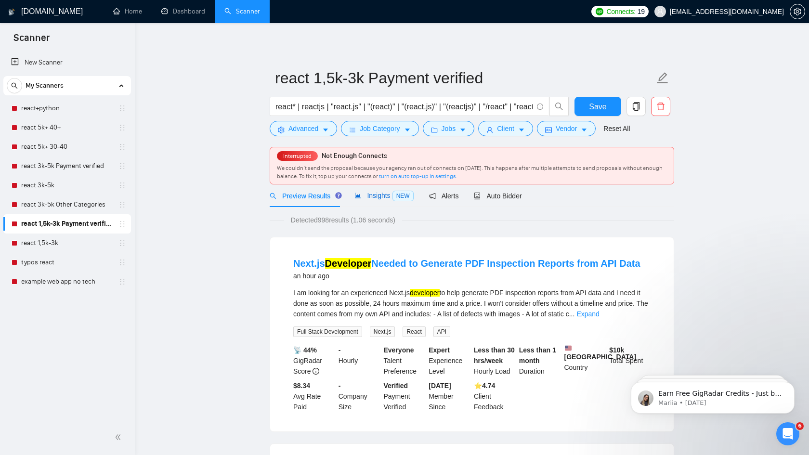
click at [371, 199] on span "Insights NEW" at bounding box center [383, 196] width 59 height 8
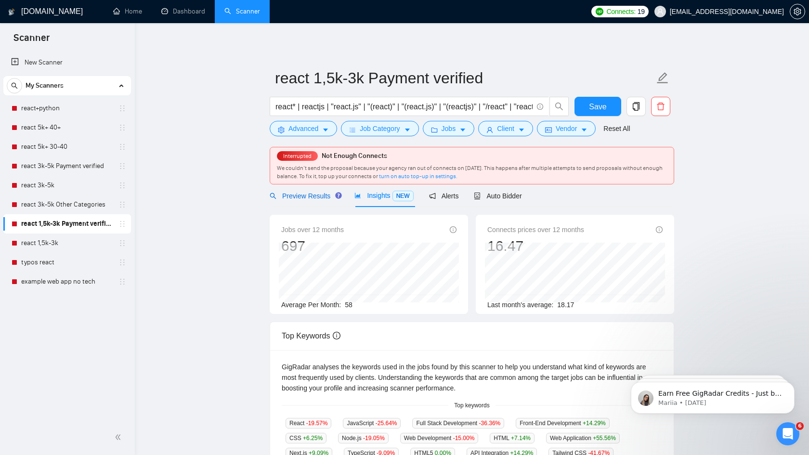
click at [315, 196] on span "Preview Results" at bounding box center [304, 196] width 69 height 8
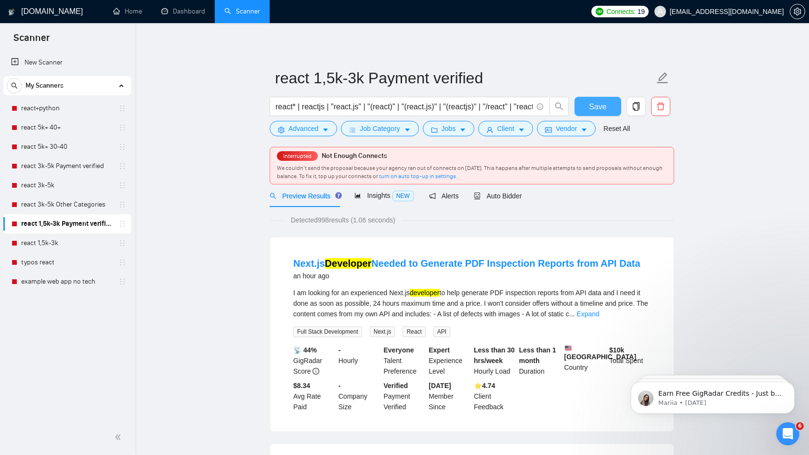
click at [598, 109] on span "Save" at bounding box center [597, 107] width 17 height 12
click at [57, 245] on link "react 1,5k-3k" at bounding box center [66, 242] width 91 height 19
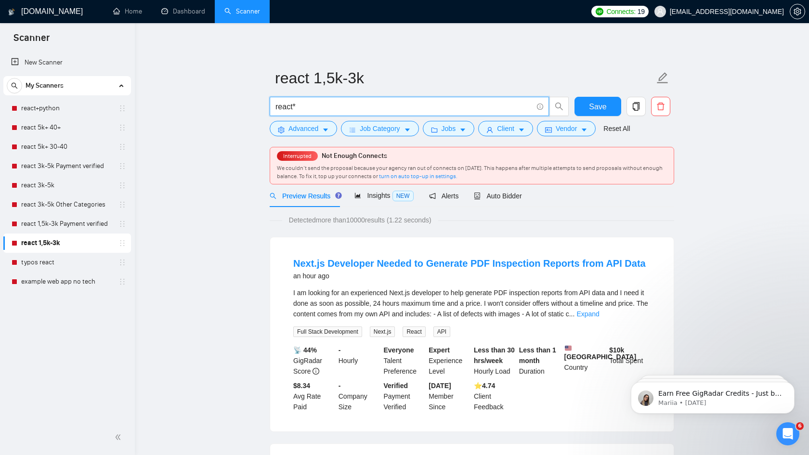
click at [434, 107] on input "react*" at bounding box center [403, 107] width 257 height 12
paste input "| reactjs | "react.js" | "(react)" | "(react.js)" | "(reactjs)" | "/react" | "r…"
type input "react* | reactjs | "react.js" | "(react)" | "(react.js)" | "(reactjs)" | "/reac…"
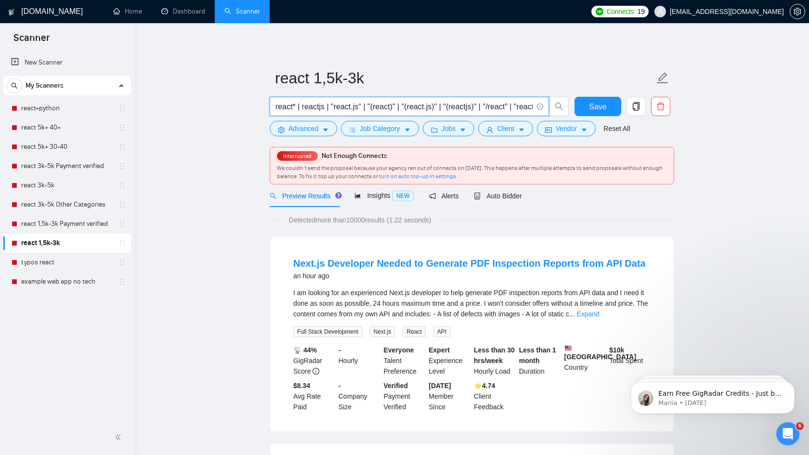
click at [308, 128] on span "Advanced" at bounding box center [303, 128] width 30 height 11
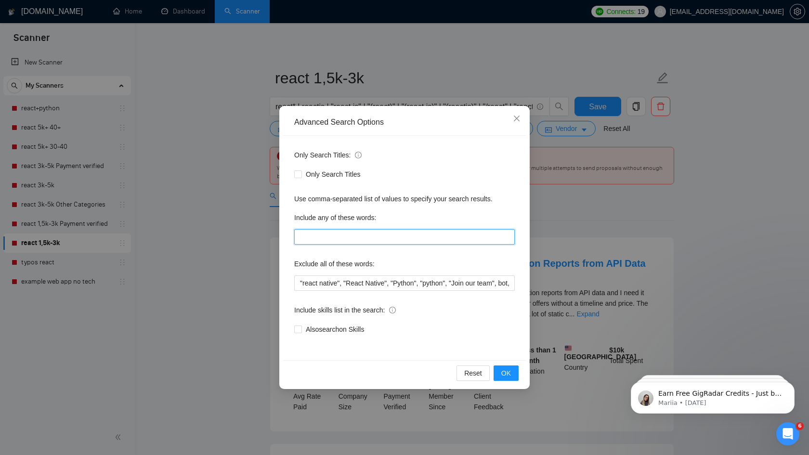
click at [354, 237] on input "text" at bounding box center [404, 236] width 220 height 15
paste input "front*, develop*"
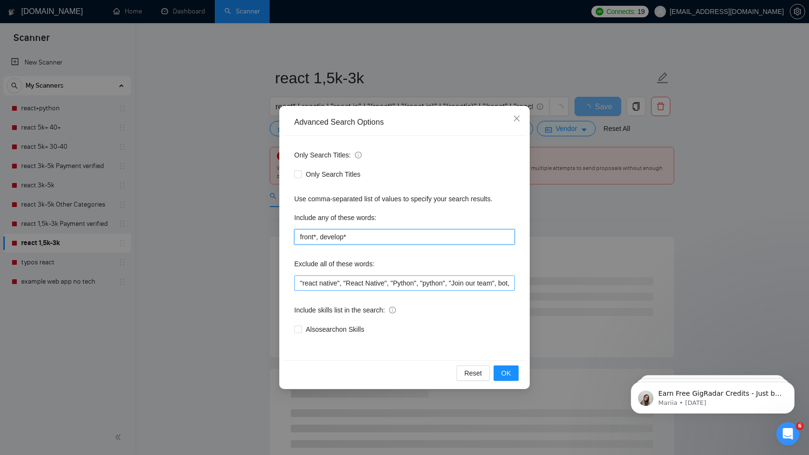
type input "front*, develop*"
click at [350, 283] on input ""react native", "React Native", "Python", "python", "Join our team", bot, urgen…" at bounding box center [404, 282] width 220 height 15
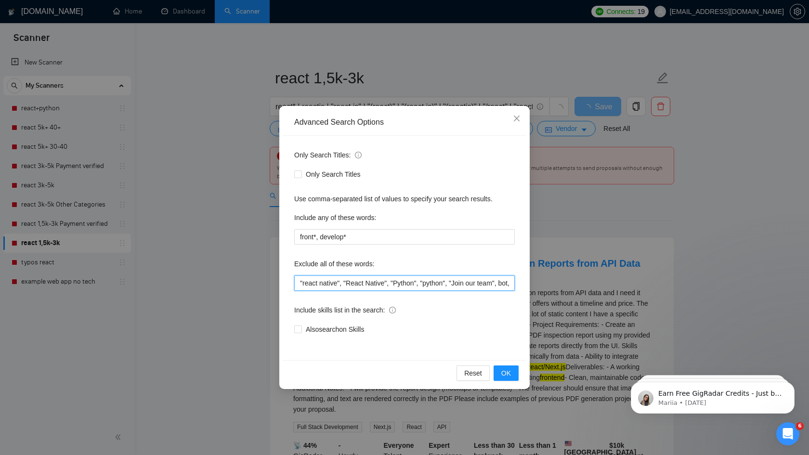
click at [350, 283] on input ""react native", "React Native", "Python", "python", "Join our team", bot, urgen…" at bounding box center [404, 282] width 220 height 15
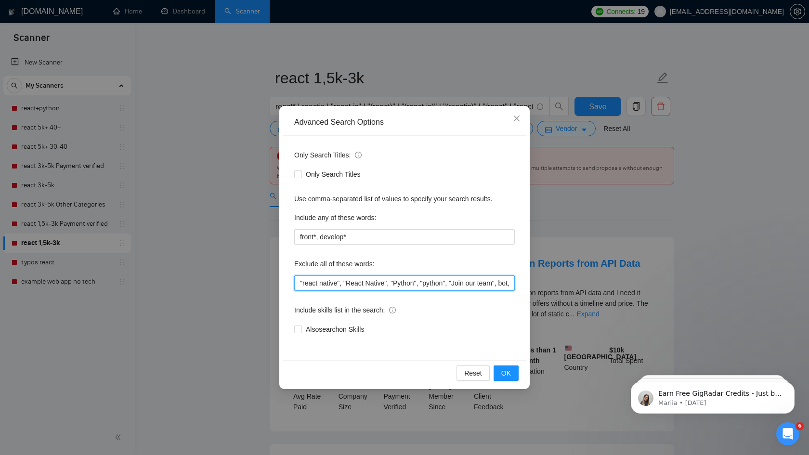
click at [350, 283] on input ""react native", "React Native", "Python", "python", "Join our team", bot, urgen…" at bounding box center [404, 282] width 220 height 15
paste input ".net", ASP*, ruby*, Squarespace, opencart, crypto*, laravel*, framer*, python*,…"
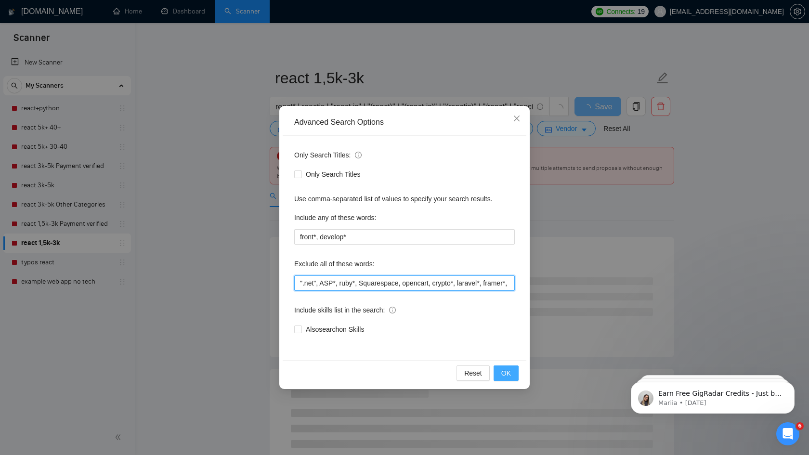
type input "".net", ASP*, ruby*, Squarespace, opencart, crypto*, laravel*, framer*, python*…"
click at [505, 373] on span "OK" at bounding box center [506, 373] width 10 height 11
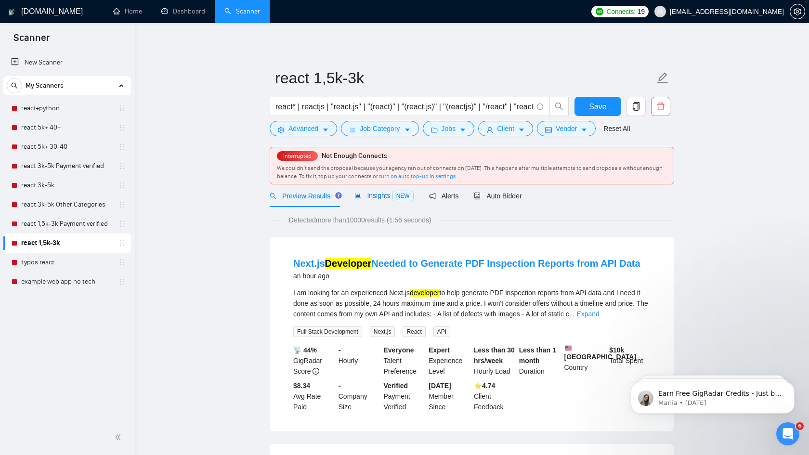
click at [376, 201] on div "Insights NEW" at bounding box center [383, 195] width 59 height 11
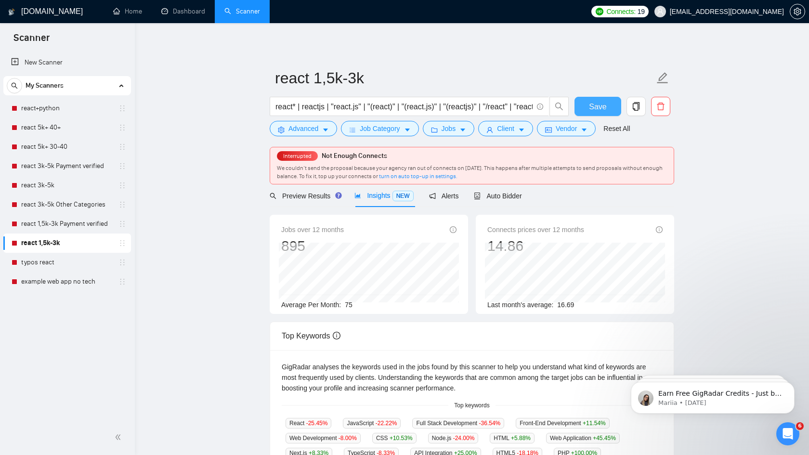
click at [597, 103] on span "Save" at bounding box center [597, 107] width 17 height 12
click at [49, 266] on link "typos react" at bounding box center [66, 262] width 91 height 19
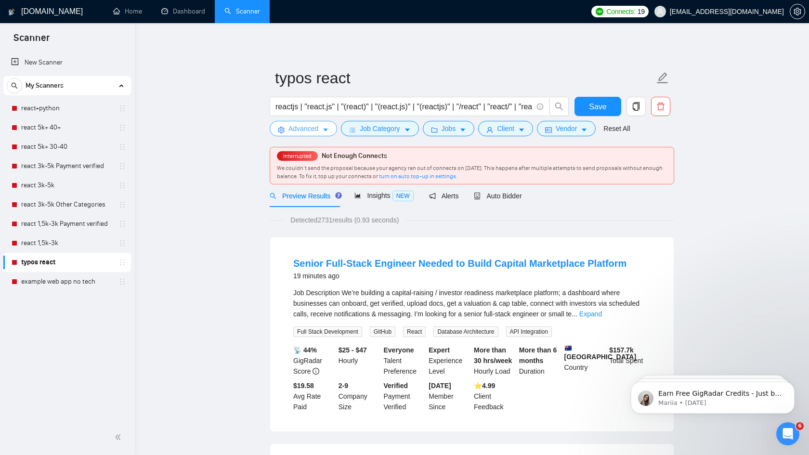
click at [301, 132] on span "Advanced" at bounding box center [303, 128] width 30 height 11
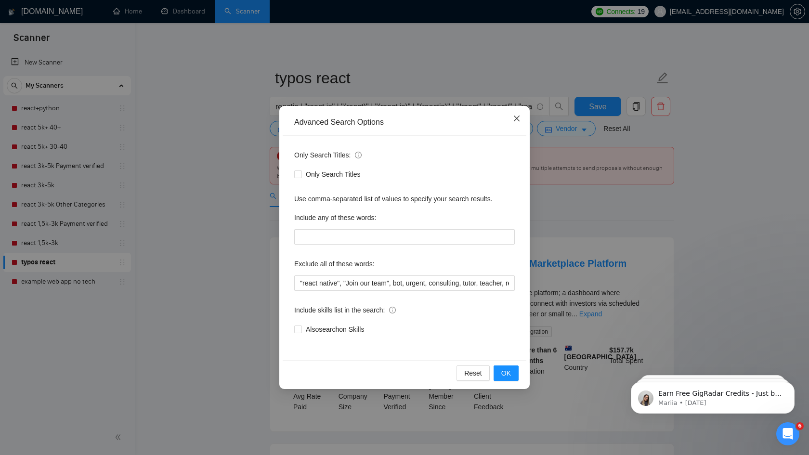
click at [519, 121] on icon "close" at bounding box center [517, 119] width 8 height 8
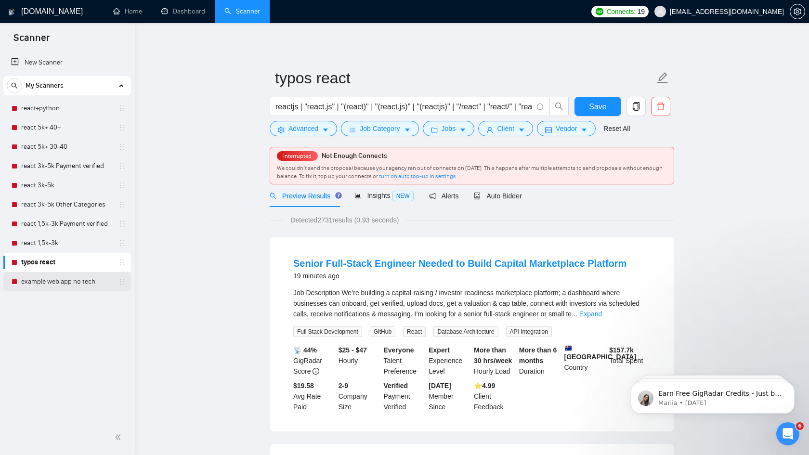
click at [88, 285] on link "example web app no tech" at bounding box center [66, 281] width 91 height 19
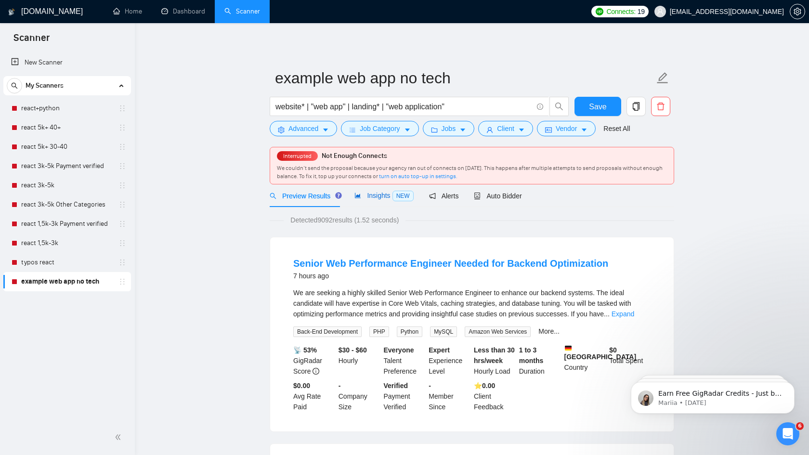
click at [373, 200] on div "Insights NEW" at bounding box center [383, 195] width 59 height 11
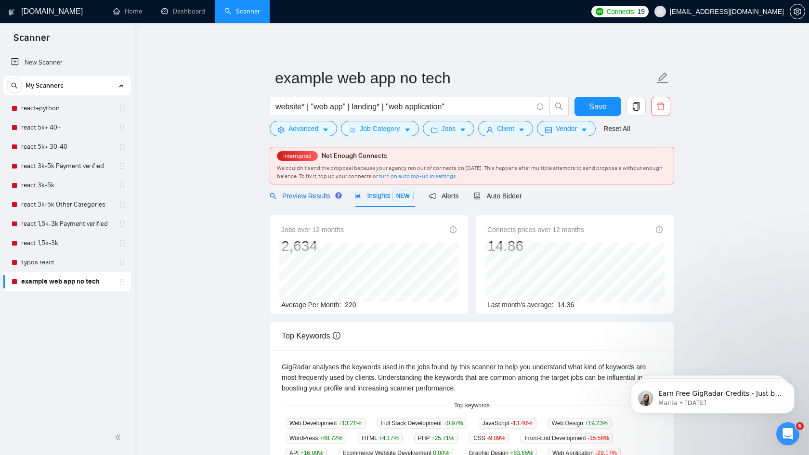
click at [304, 195] on span "Preview Results" at bounding box center [304, 196] width 69 height 8
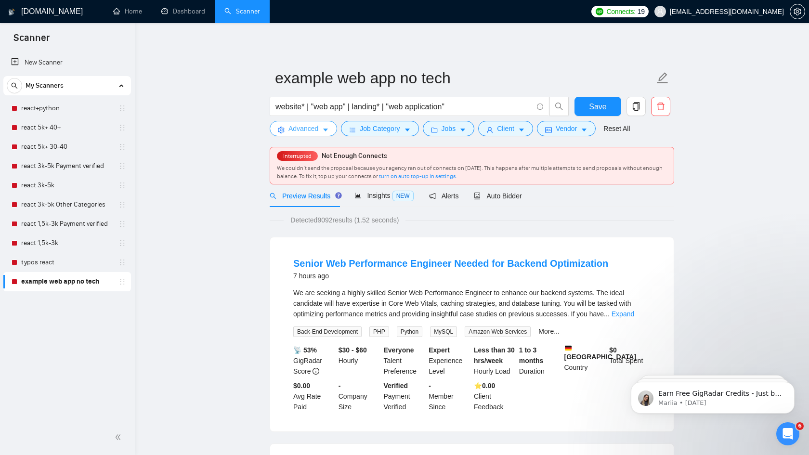
click at [298, 128] on span "Advanced" at bounding box center [303, 128] width 30 height 11
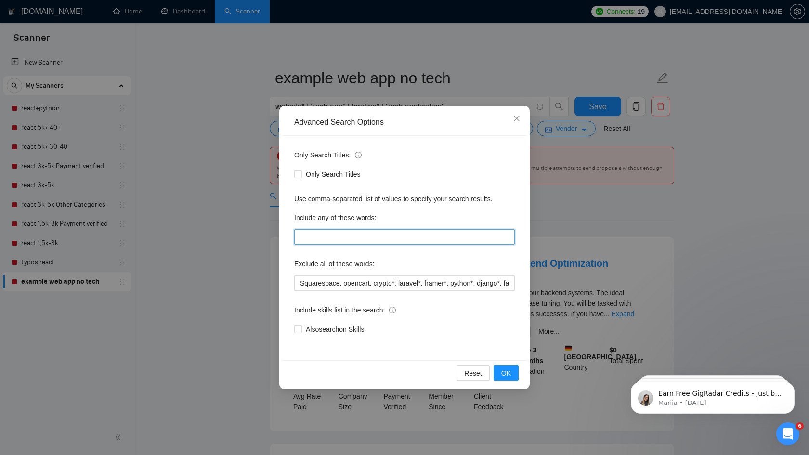
click at [358, 241] on input "text" at bounding box center [404, 236] width 220 height 15
paste input "front*, develop*"
type input "front*, develop*"
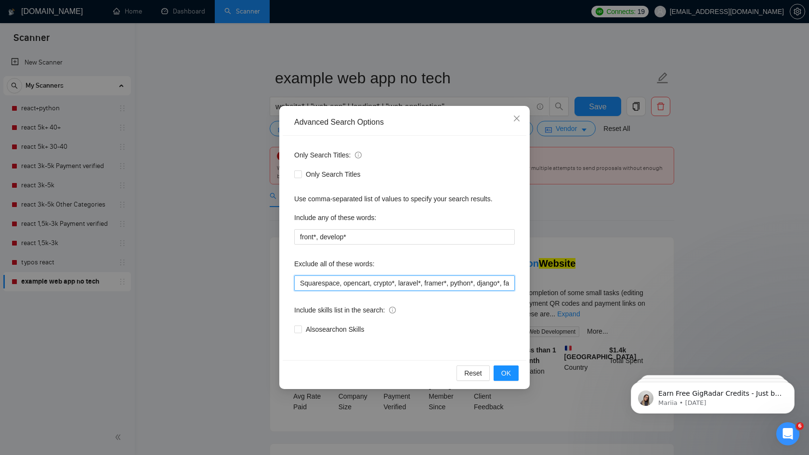
click at [403, 283] on input "Squarespace, opencart, crypto*, laravel*, framer*, python*, django*, fastapi, r…" at bounding box center [404, 282] width 220 height 15
paste input "".net", ASP*, ruby*, Squarespace, opencart, crypto*, laravel*, framer*, python*…"
type input "".net", ASP*, ruby*, Squarespace, opencart, crypto*, laravel*, framer*, python*…"
click at [507, 373] on span "OK" at bounding box center [506, 373] width 10 height 11
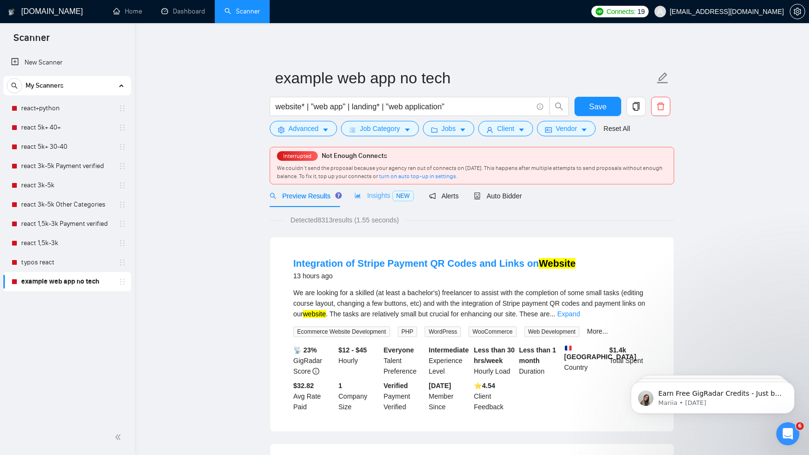
click at [367, 202] on div "Insights NEW" at bounding box center [383, 195] width 59 height 23
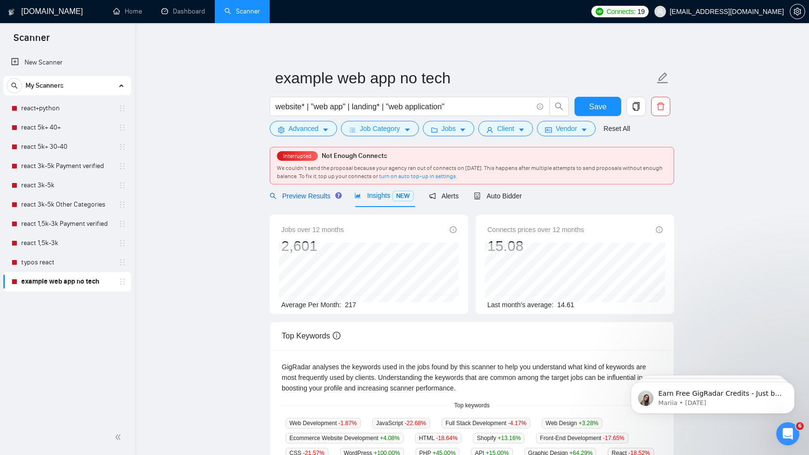
click at [302, 194] on span "Preview Results" at bounding box center [304, 196] width 69 height 8
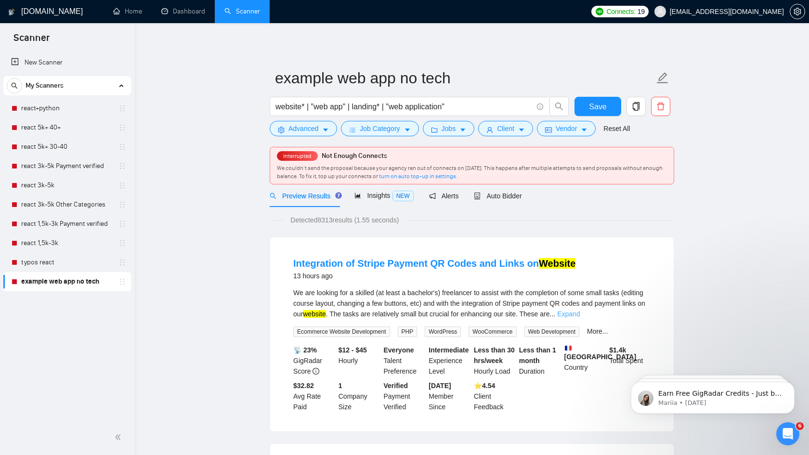
click at [579, 316] on link "Expand" at bounding box center [568, 314] width 23 height 8
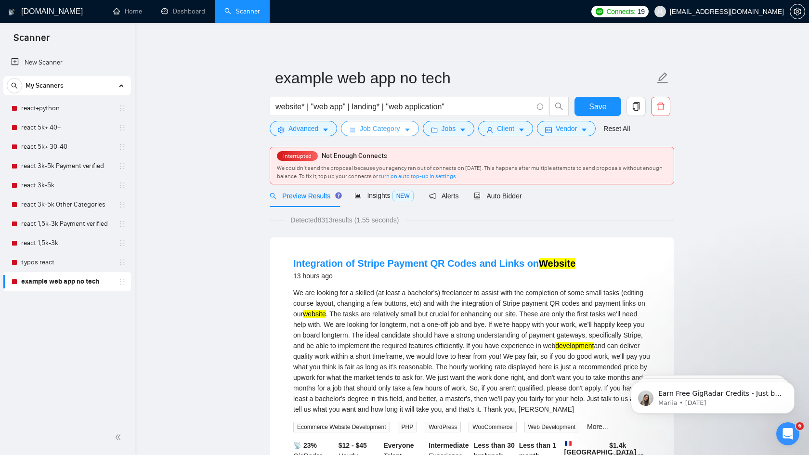
click at [406, 127] on button "Job Category" at bounding box center [379, 128] width 77 height 15
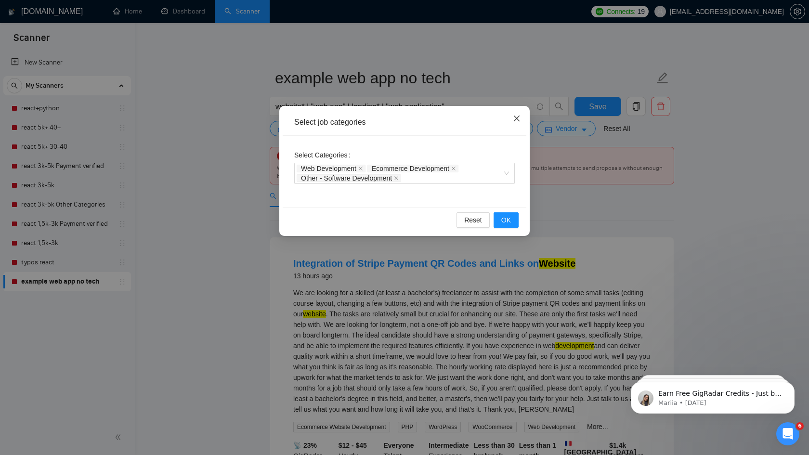
click at [516, 115] on icon "close" at bounding box center [517, 119] width 8 height 8
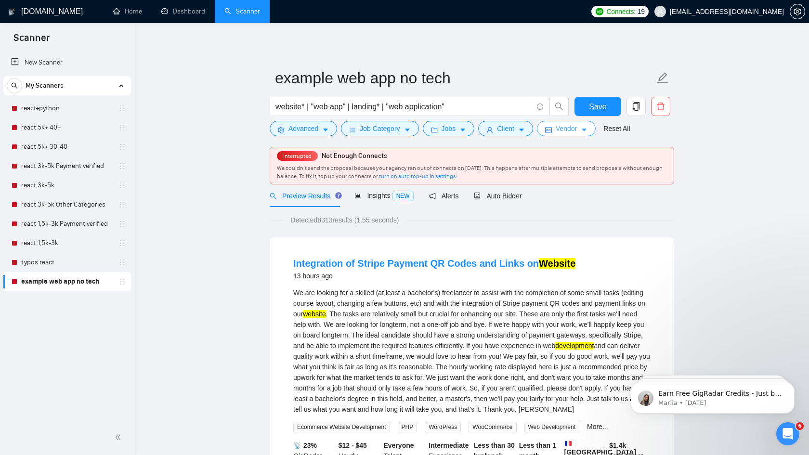
click at [587, 133] on icon "caret-down" at bounding box center [583, 130] width 7 height 7
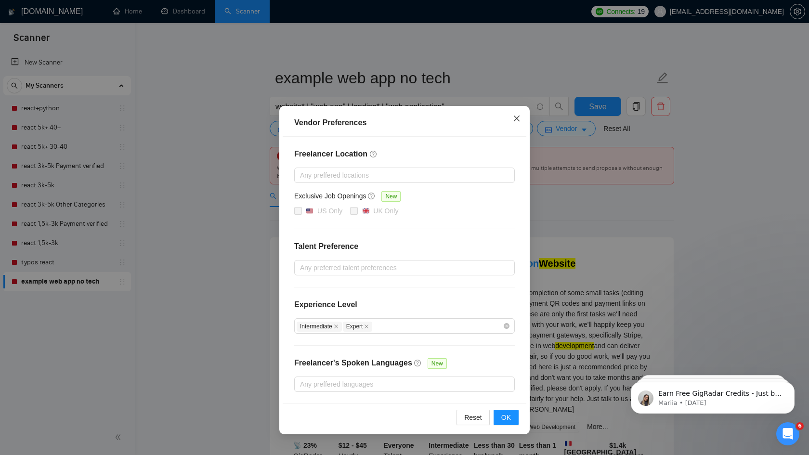
click at [514, 116] on icon "close" at bounding box center [517, 119] width 8 height 8
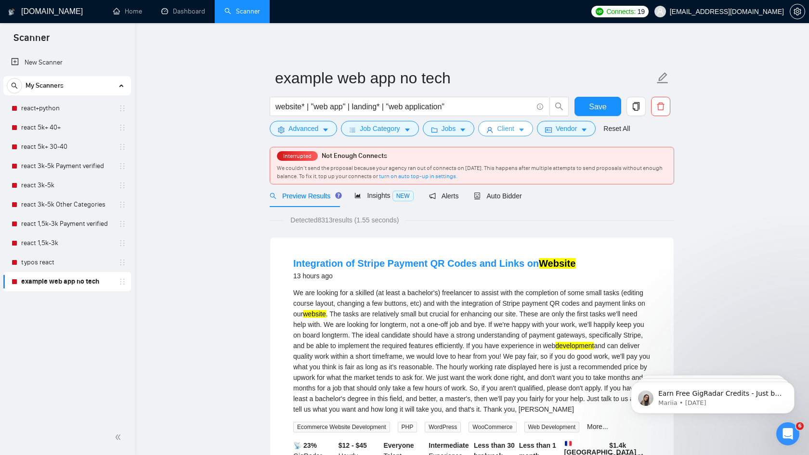
click at [520, 129] on button "Client" at bounding box center [505, 128] width 55 height 15
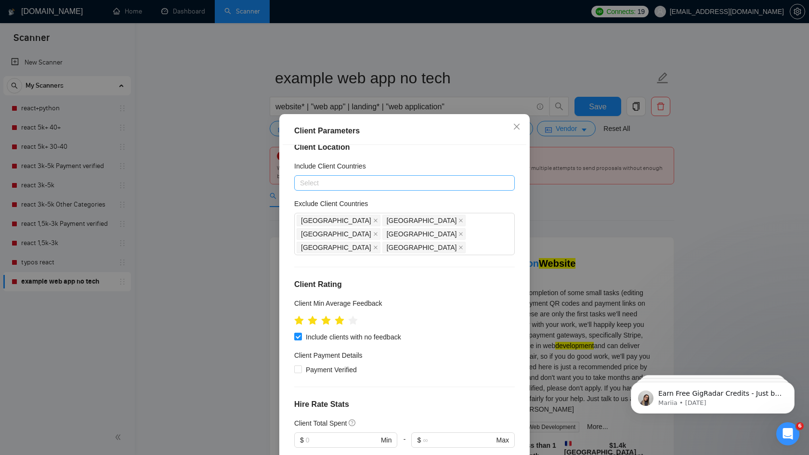
scroll to position [19, 0]
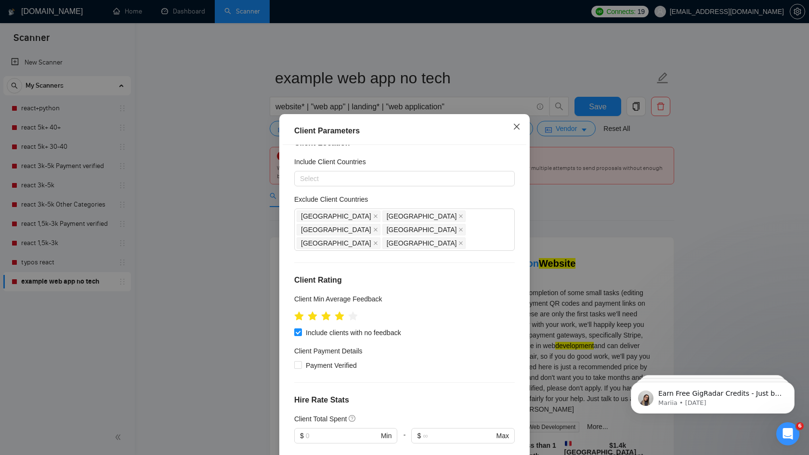
click at [516, 123] on icon "close" at bounding box center [517, 127] width 8 height 8
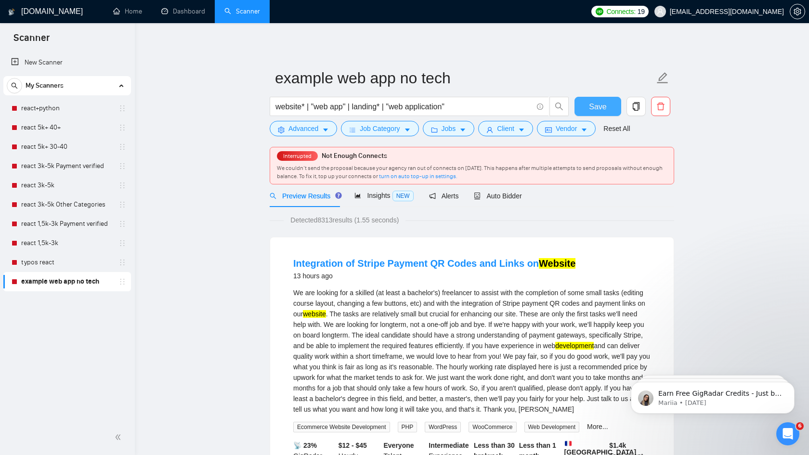
click at [599, 106] on span "Save" at bounding box center [597, 107] width 17 height 12
click at [59, 110] on link "react+python" at bounding box center [66, 108] width 91 height 19
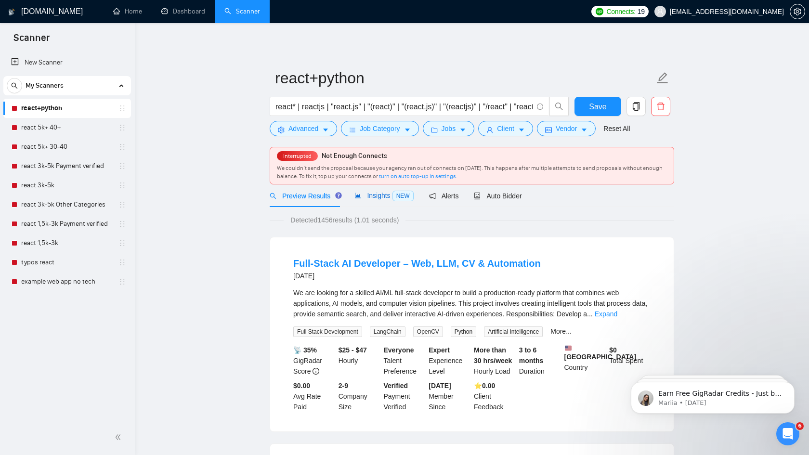
click at [381, 198] on span "Insights NEW" at bounding box center [383, 196] width 59 height 8
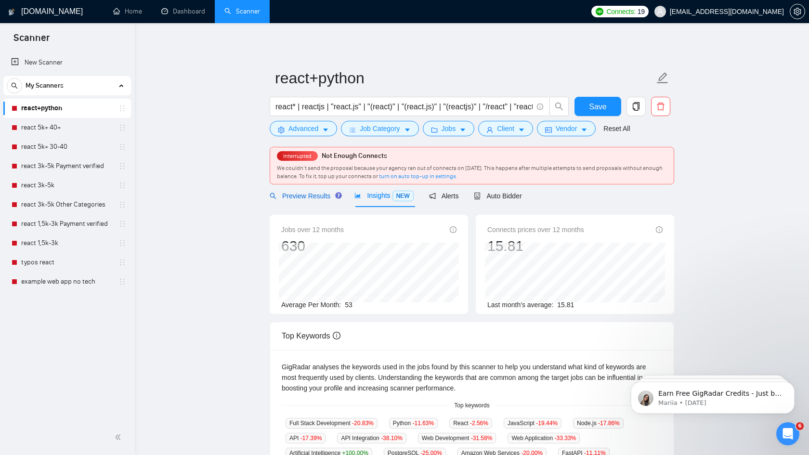
click at [312, 199] on span "Preview Results" at bounding box center [304, 196] width 69 height 8
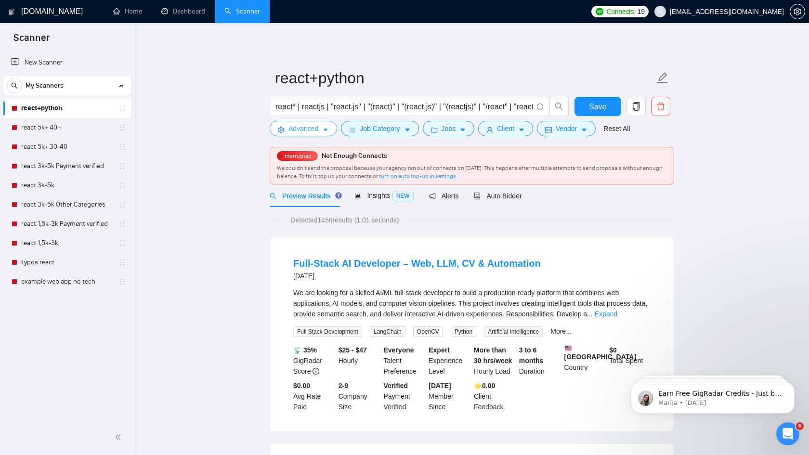
click at [325, 128] on icon "caret-down" at bounding box center [325, 130] width 7 height 7
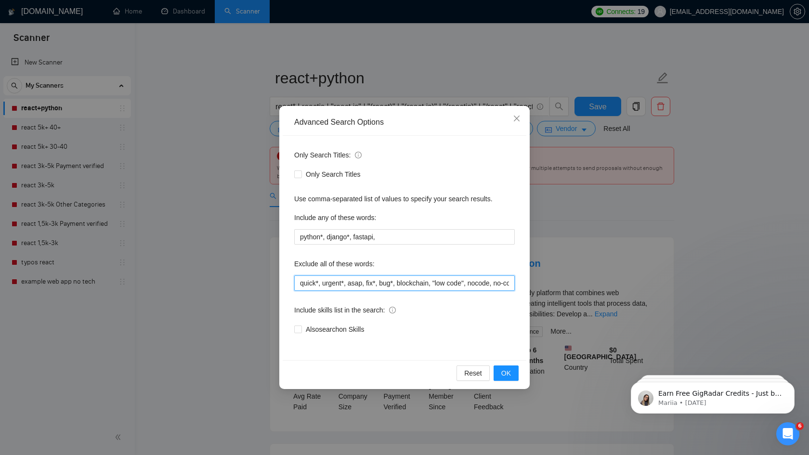
click at [421, 282] on input "quick*, urgent*, asap, fix*, bug*, blockchain, "low code", nocode, no-code, "re…" at bounding box center [404, 282] width 220 height 15
click at [502, 371] on span "OK" at bounding box center [506, 373] width 10 height 11
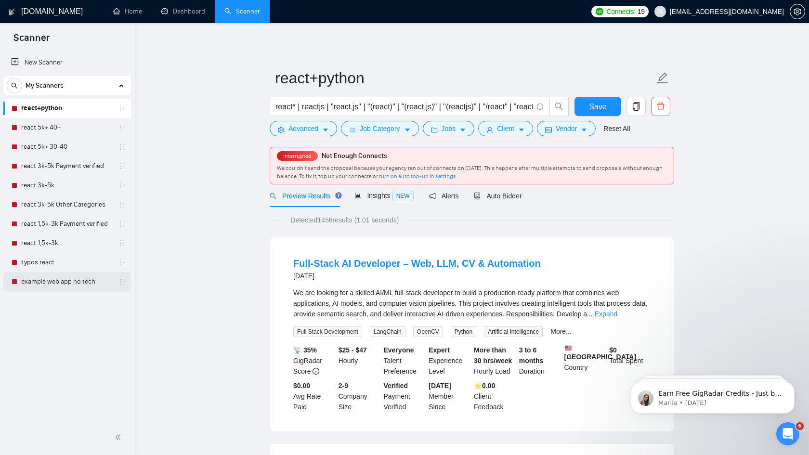
click at [81, 280] on link "example web app no tech" at bounding box center [66, 281] width 91 height 19
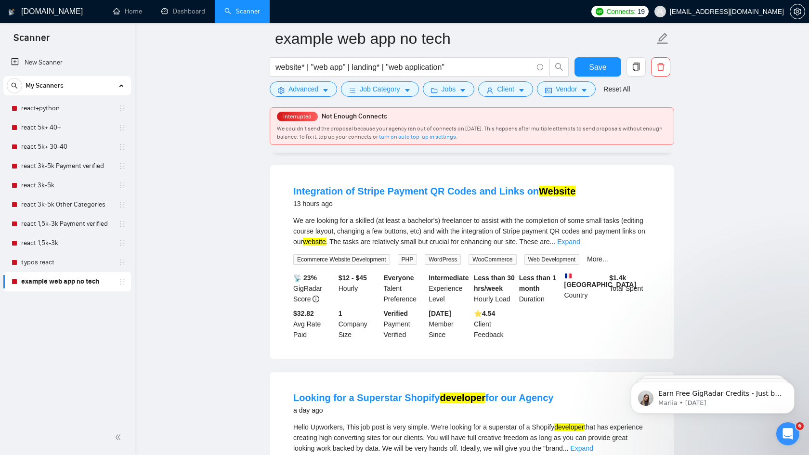
scroll to position [80, 0]
click at [313, 90] on span "Advanced" at bounding box center [303, 89] width 30 height 11
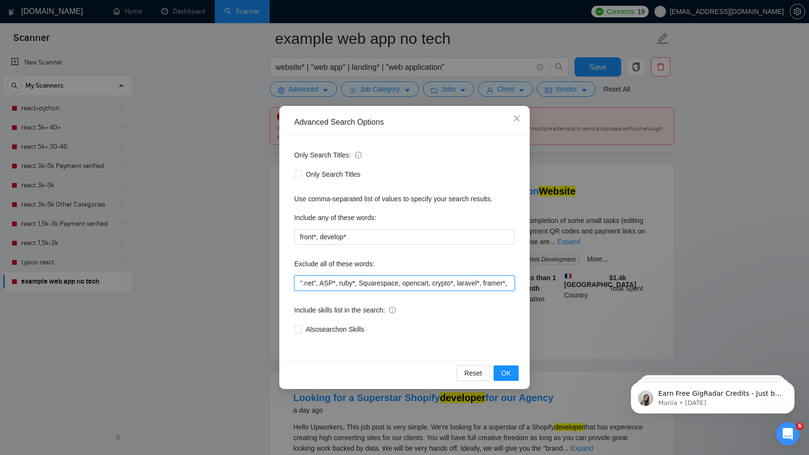
click at [419, 282] on input "".net", ASP*, ruby*, Squarespace, opencart, crypto*, laravel*, framer*, python*…" at bounding box center [404, 282] width 220 height 15
click at [486, 333] on div "Also search on Skills" at bounding box center [404, 329] width 220 height 11
click at [473, 283] on input "".net", ASP*, ruby*, Squarespace, opencart, crypto*, laravel*, framer*, python*…" at bounding box center [404, 282] width 220 height 15
click at [458, 321] on div "Also search on Skills" at bounding box center [404, 328] width 220 height 15
click at [456, 273] on div "Exclude all of these words:" at bounding box center [404, 265] width 220 height 19
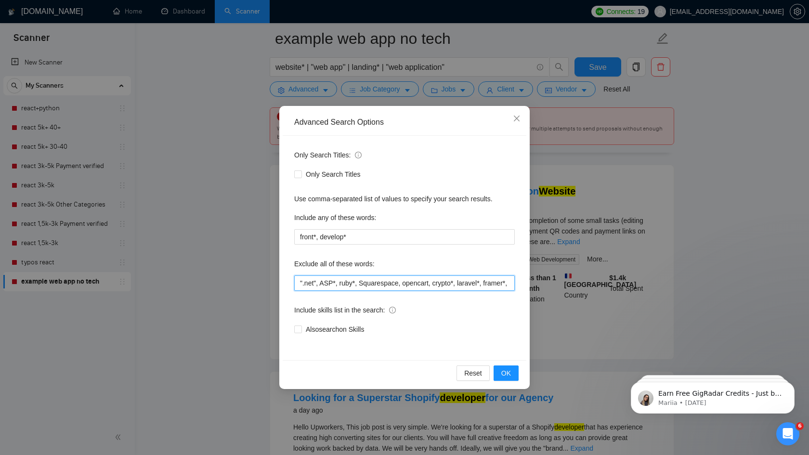
click at [456, 283] on input "".net", ASP*, ruby*, Squarespace, opencart, crypto*, laravel*, framer*, python*…" at bounding box center [404, 282] width 220 height 15
click at [332, 282] on input "".net", ASP*, ruby*, Squarespace, opencart, crypto*, laravel*, framer*, python*…" at bounding box center [404, 282] width 220 height 15
click at [507, 372] on span "OK" at bounding box center [506, 373] width 10 height 11
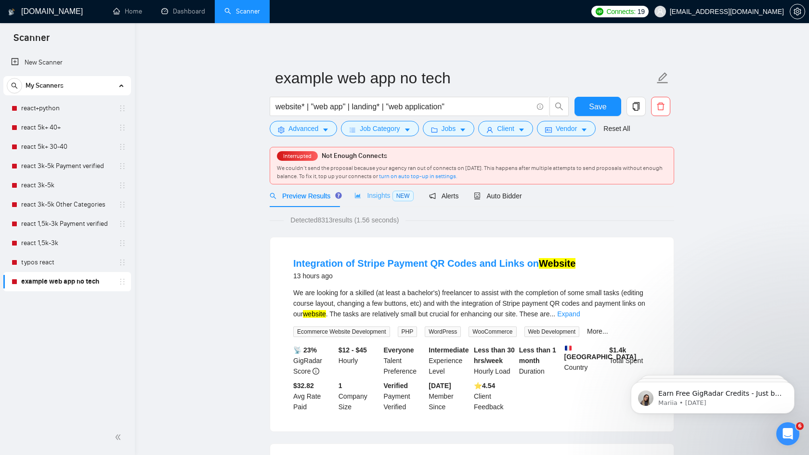
scroll to position [0, 0]
click at [374, 197] on span "Insights NEW" at bounding box center [383, 196] width 59 height 8
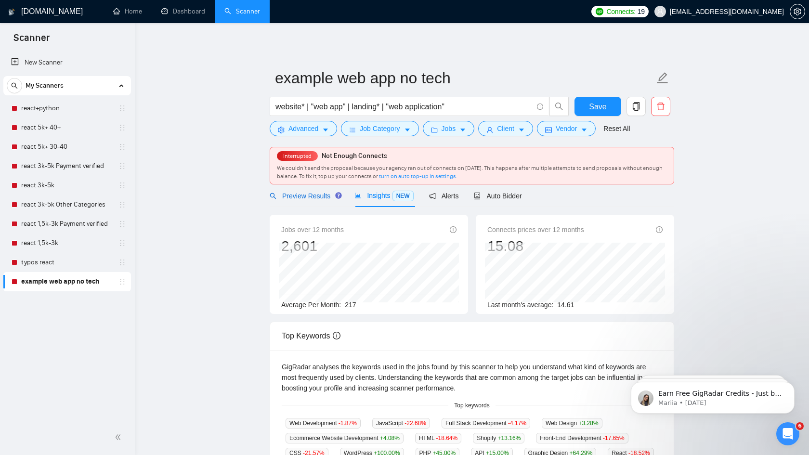
click at [315, 195] on span "Preview Results" at bounding box center [304, 196] width 69 height 8
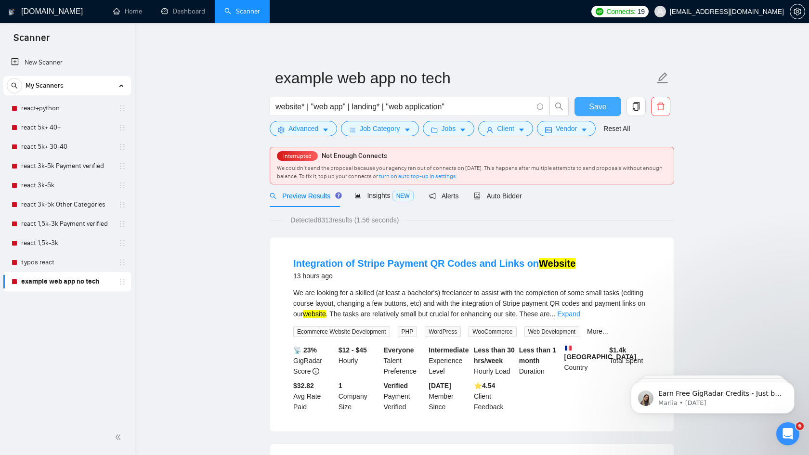
click at [598, 103] on span "Save" at bounding box center [597, 107] width 17 height 12
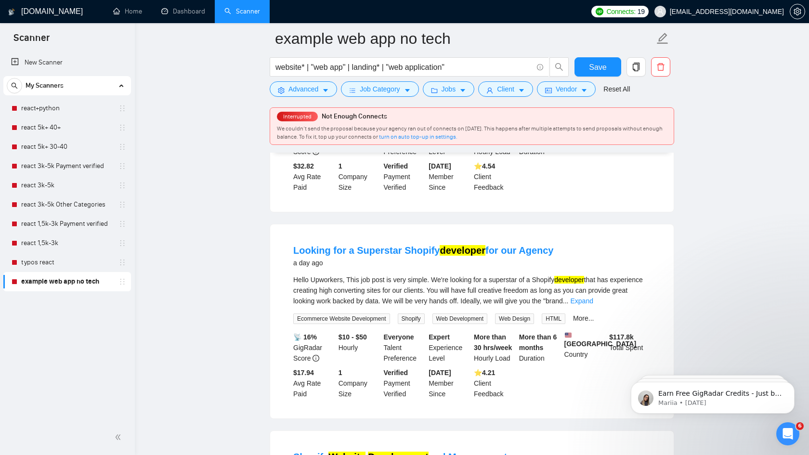
scroll to position [230, 0]
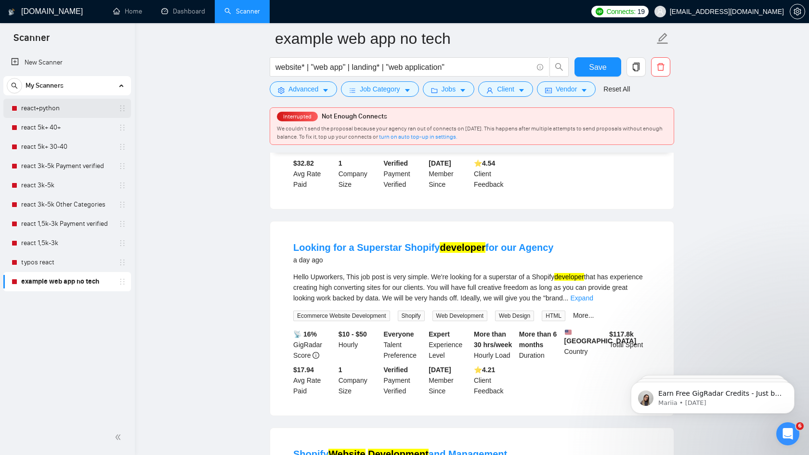
click at [76, 112] on link "react+python" at bounding box center [66, 108] width 91 height 19
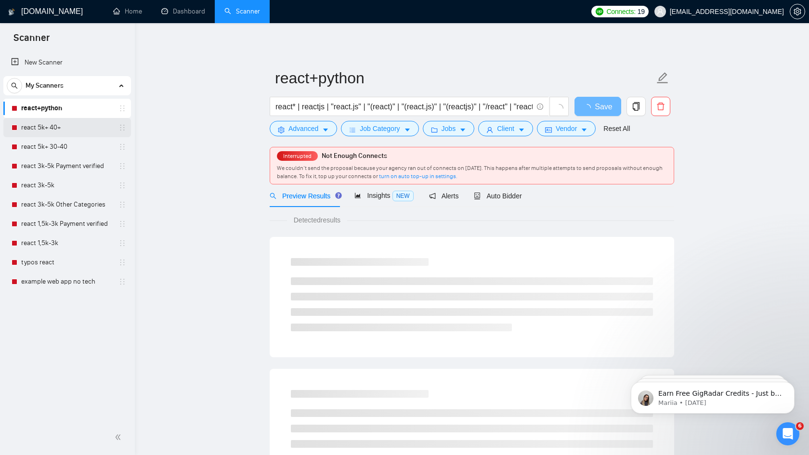
click at [68, 129] on link "react 5k+ 40+" at bounding box center [66, 127] width 91 height 19
click at [67, 146] on link "react 5k+ 30-40" at bounding box center [66, 146] width 91 height 19
click at [66, 129] on link "react 5k+ 40+" at bounding box center [66, 127] width 91 height 19
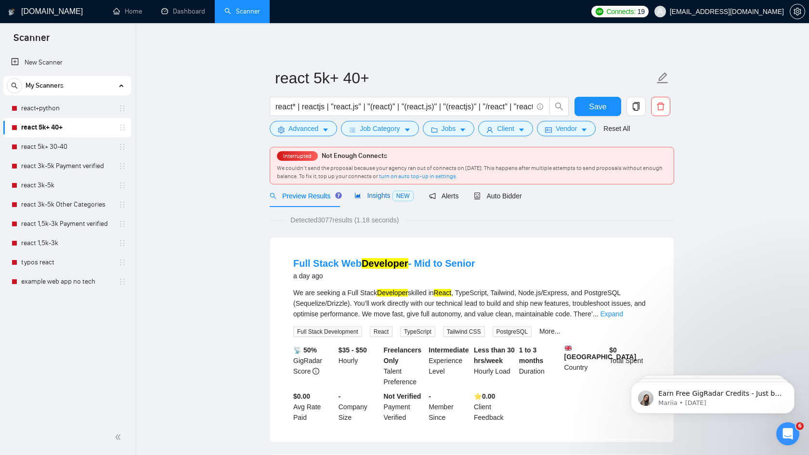
click at [372, 197] on span "Insights NEW" at bounding box center [383, 196] width 59 height 8
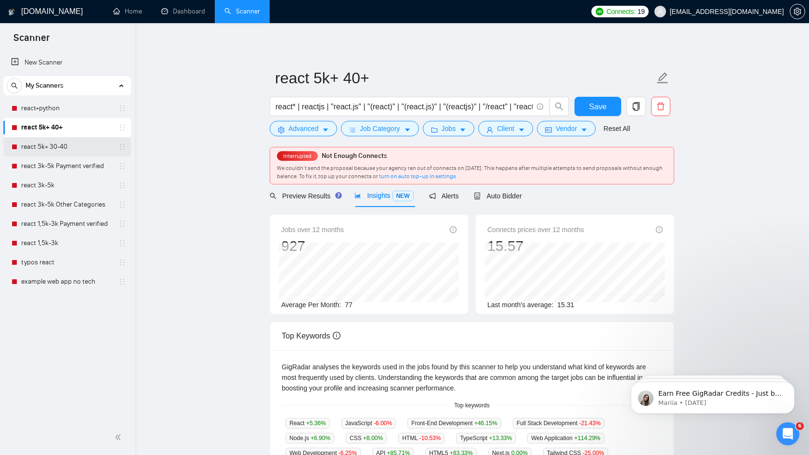
click at [61, 152] on link "react 5k+ 30-40" at bounding box center [66, 146] width 91 height 19
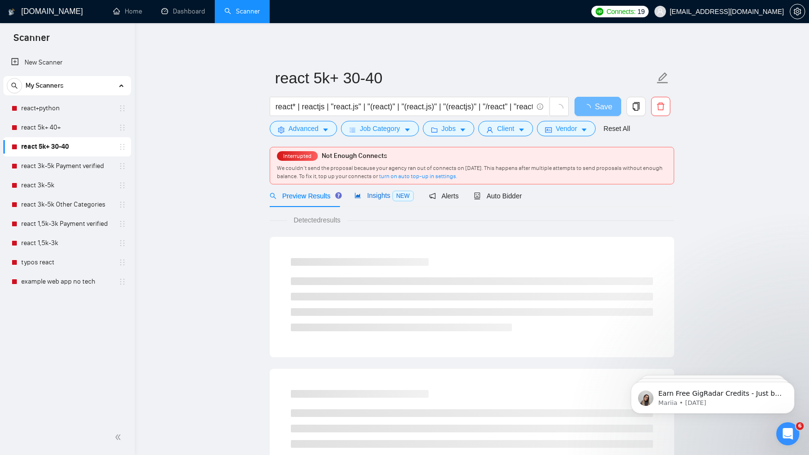
click at [378, 193] on span "Insights NEW" at bounding box center [383, 196] width 59 height 8
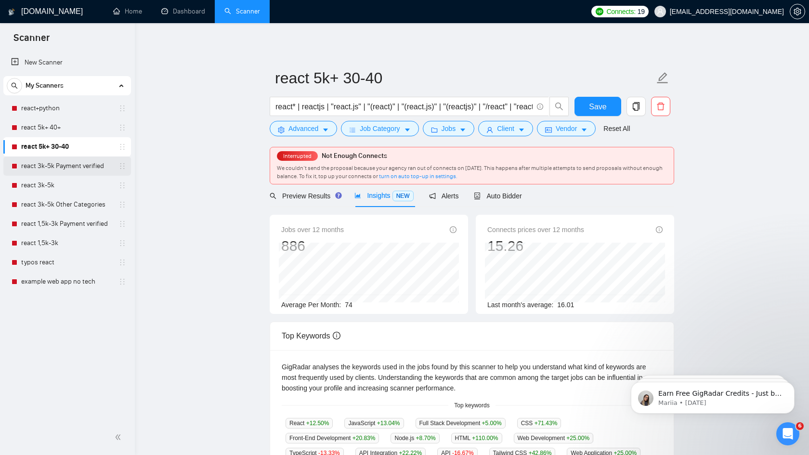
click at [64, 168] on link "react 3k-5k Payment verified" at bounding box center [66, 165] width 91 height 19
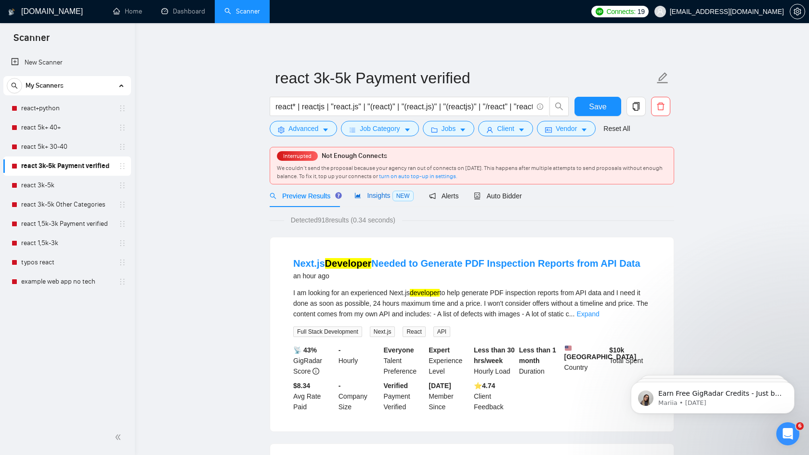
click at [378, 194] on span "Insights NEW" at bounding box center [383, 196] width 59 height 8
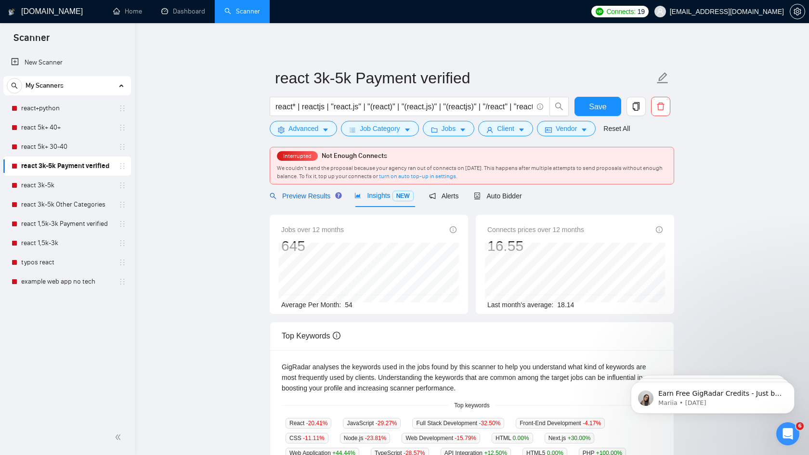
click at [301, 199] on span "Preview Results" at bounding box center [304, 196] width 69 height 8
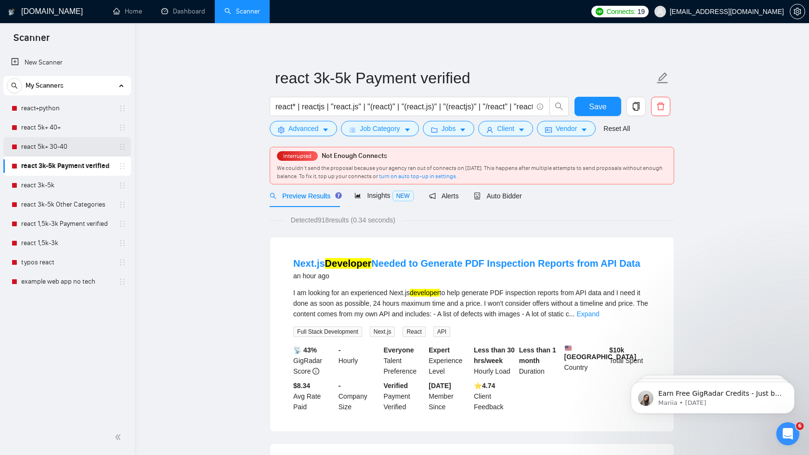
click at [57, 144] on link "react 5k+ 30-40" at bounding box center [66, 146] width 91 height 19
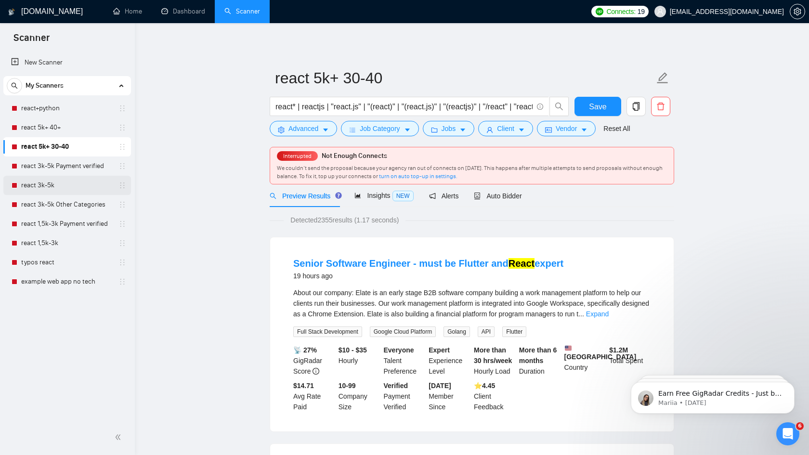
click at [68, 184] on link "react 3k-5k" at bounding box center [66, 185] width 91 height 19
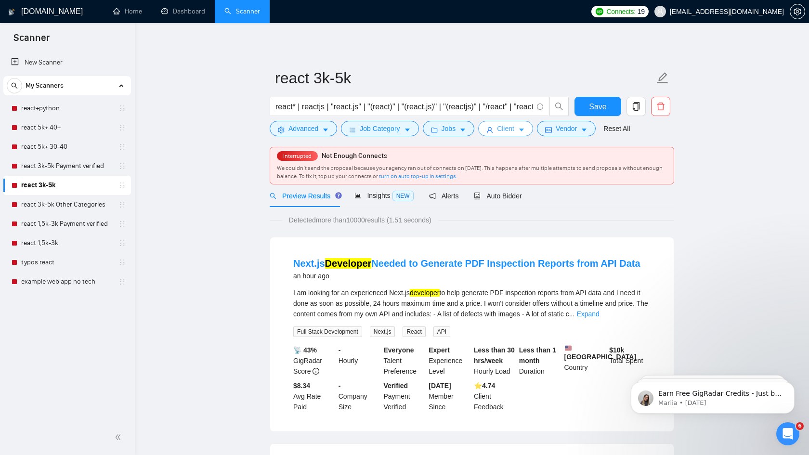
click at [506, 130] on span "Client" at bounding box center [505, 128] width 17 height 11
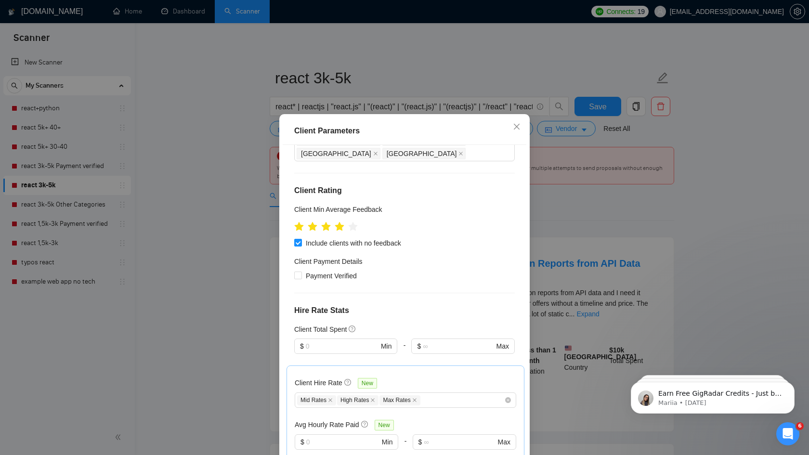
scroll to position [114, 0]
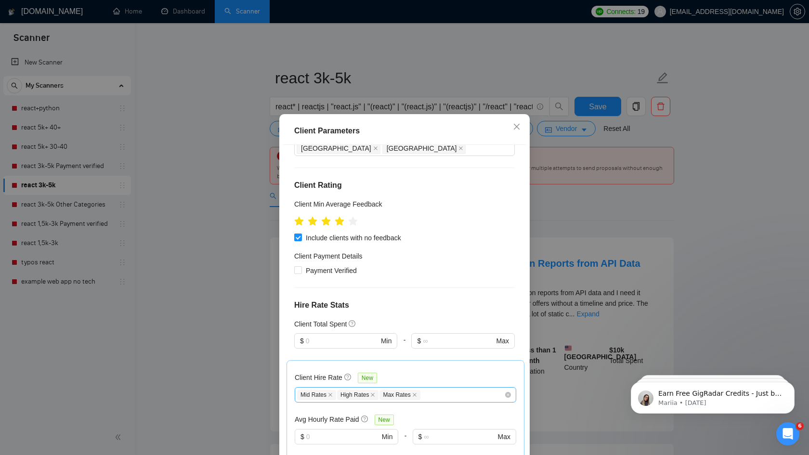
click at [467, 389] on div "Mid Rates High Rates Max Rates" at bounding box center [400, 395] width 207 height 12
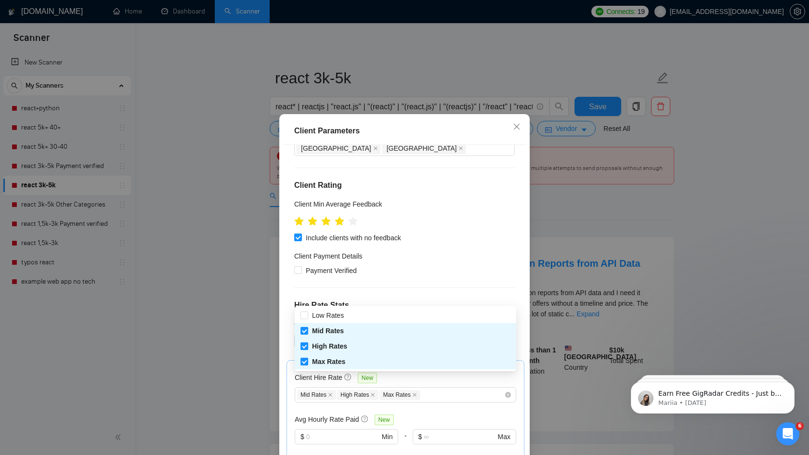
click at [439, 271] on div "Client Location Include Client Countries Select Exclude Client Countries India …" at bounding box center [405, 304] width 244 height 319
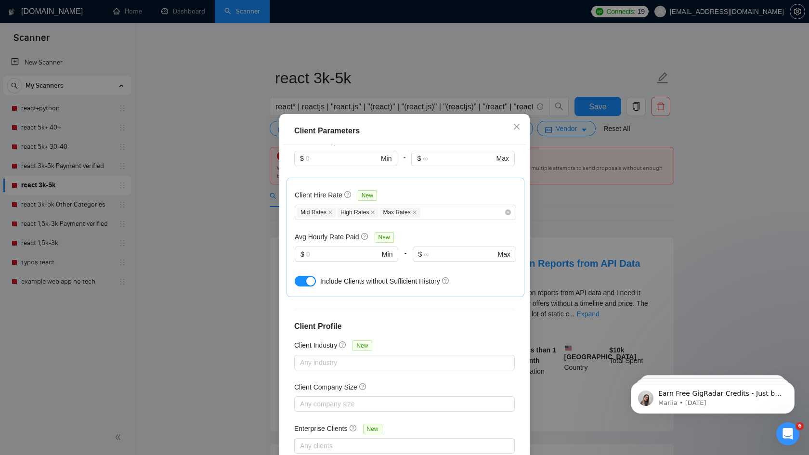
scroll to position [295, 0]
click at [514, 127] on icon "close" at bounding box center [517, 127] width 8 height 8
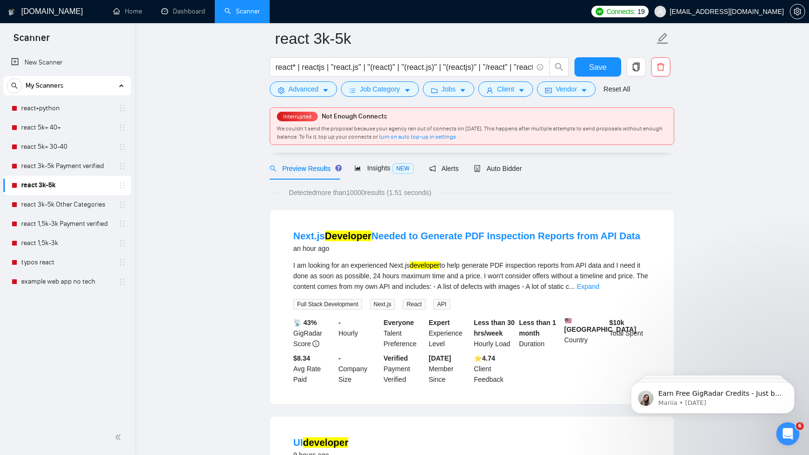
scroll to position [100, 0]
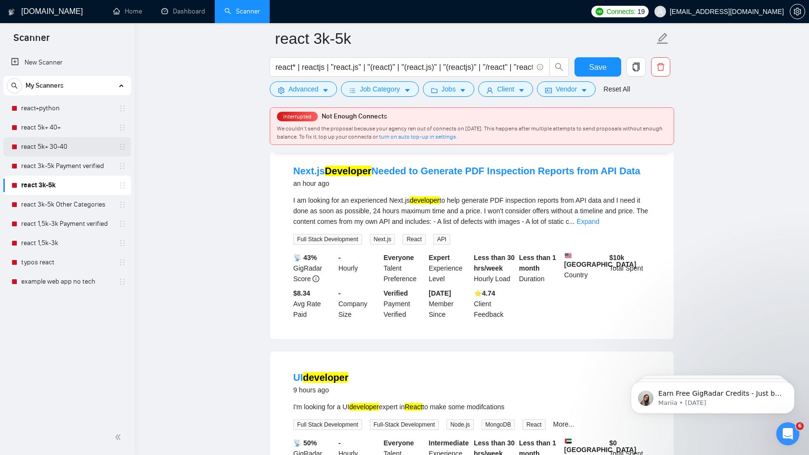
click at [60, 150] on link "react 5k+ 30-40" at bounding box center [66, 146] width 91 height 19
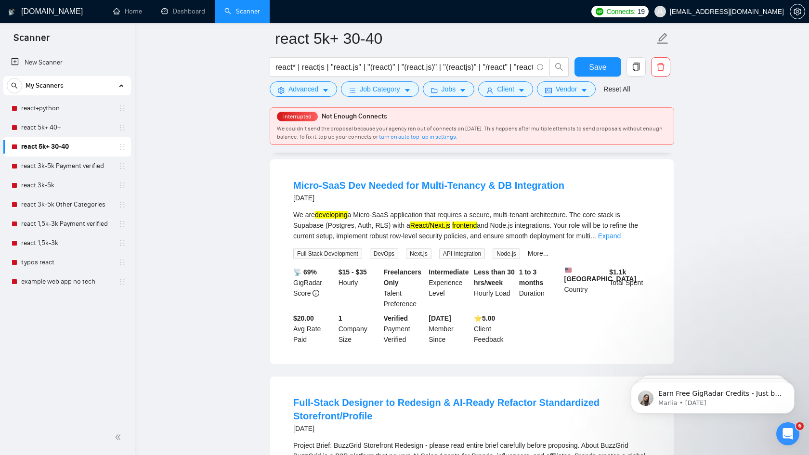
scroll to position [1750, 0]
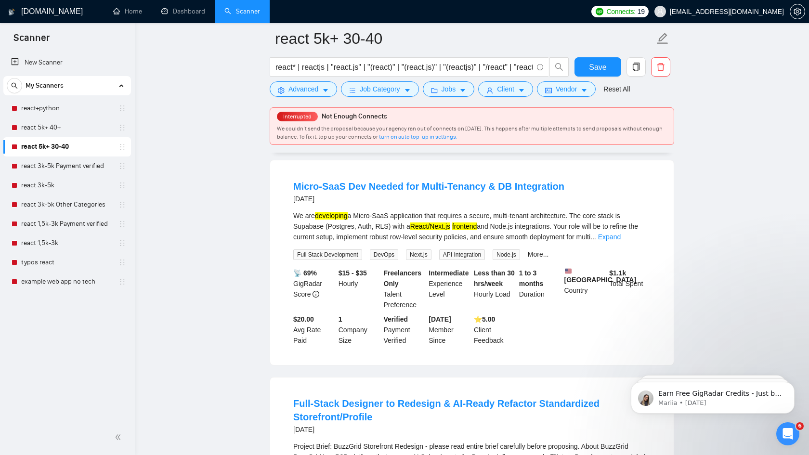
click at [392, 287] on b "Freelancers Only" at bounding box center [403, 278] width 38 height 18
click at [389, 287] on b "Freelancers Only" at bounding box center [403, 278] width 38 height 18
click at [40, 125] on link "react 5k+ 40+" at bounding box center [66, 127] width 91 height 19
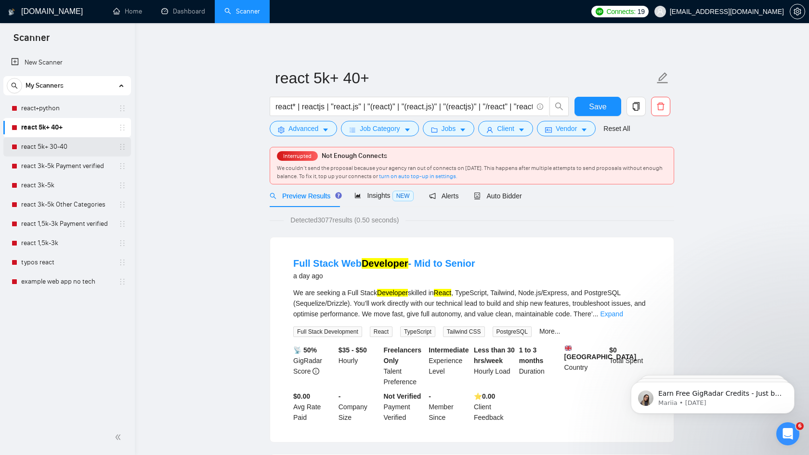
click at [46, 145] on link "react 5k+ 30-40" at bounding box center [66, 146] width 91 height 19
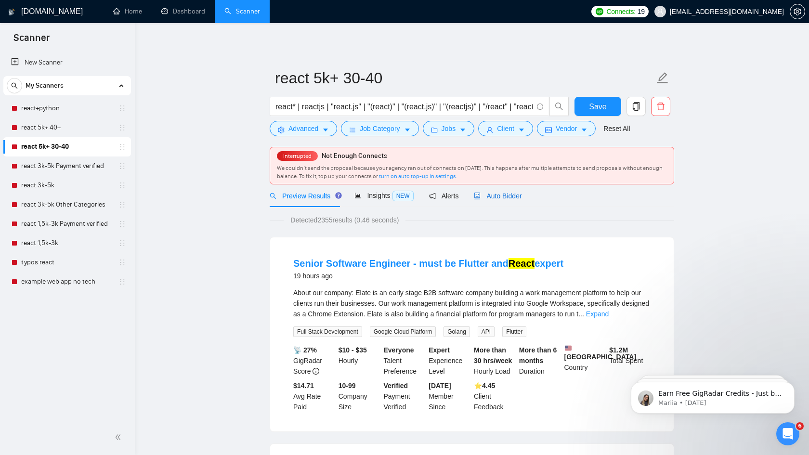
click at [504, 196] on span "Auto Bidder" at bounding box center [498, 196] width 48 height 8
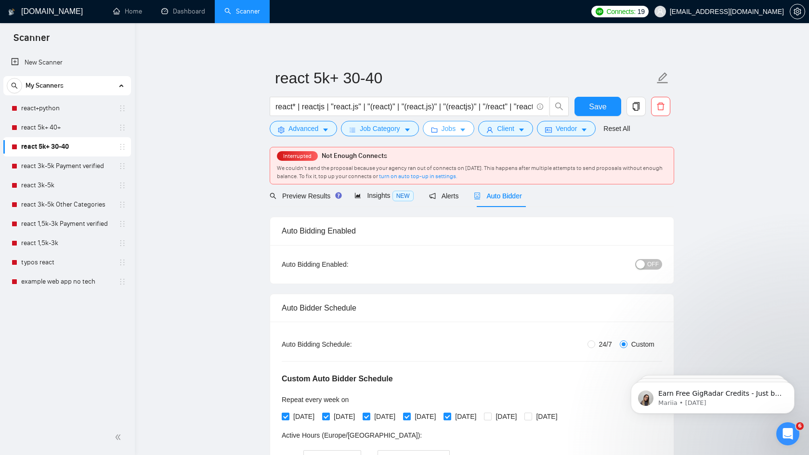
click at [465, 128] on icon "caret-down" at bounding box center [462, 130] width 7 height 7
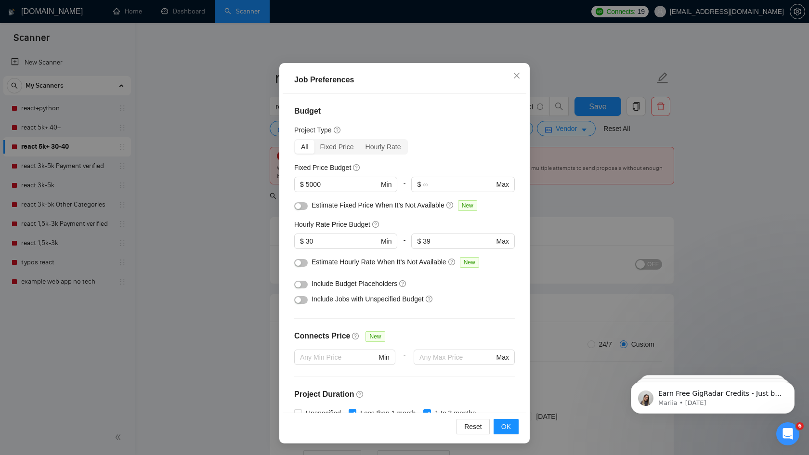
scroll to position [49, 0]
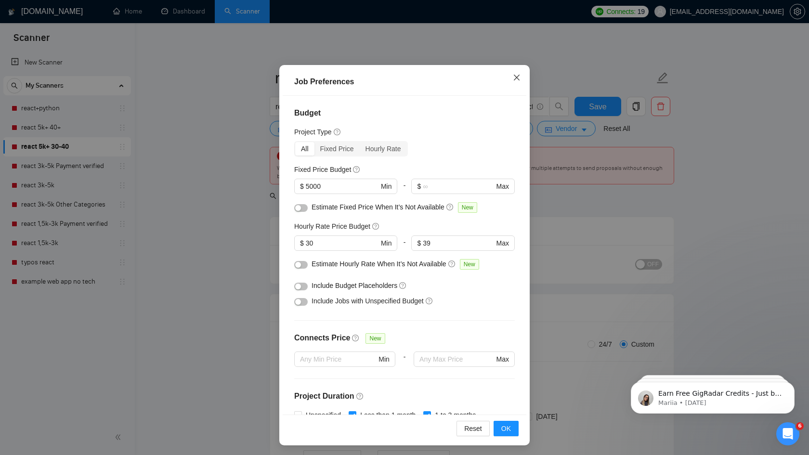
click at [517, 79] on icon "close" at bounding box center [517, 78] width 6 height 6
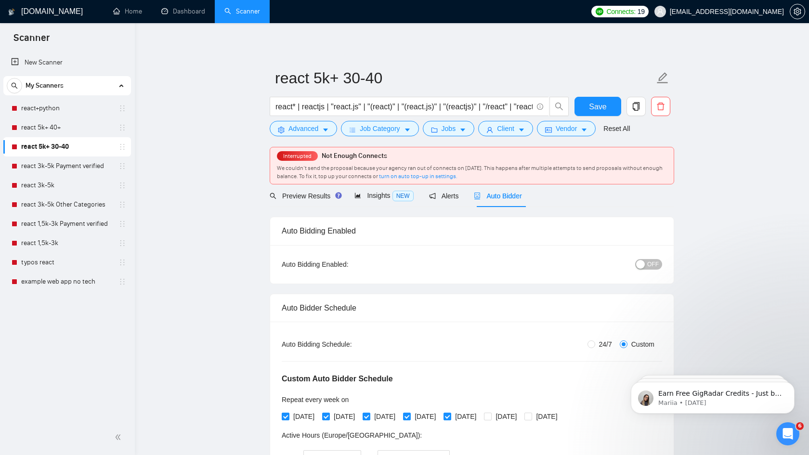
scroll to position [0, 0]
click at [319, 197] on span "Preview Results" at bounding box center [304, 196] width 69 height 8
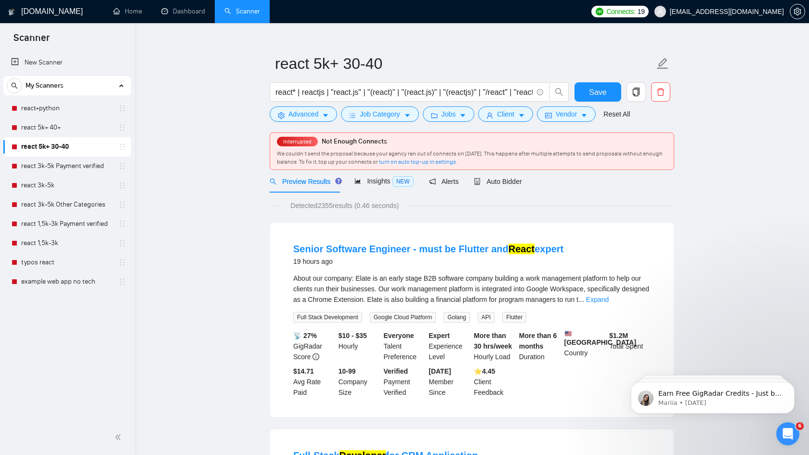
scroll to position [15, 0]
click at [394, 336] on b "Everyone" at bounding box center [399, 335] width 30 height 8
click at [390, 346] on div "Everyone Talent Preference" at bounding box center [404, 346] width 45 height 32
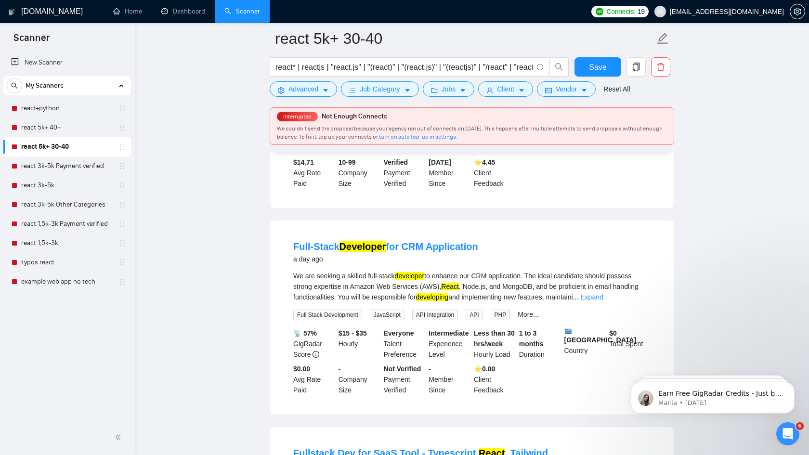
scroll to position [257, 0]
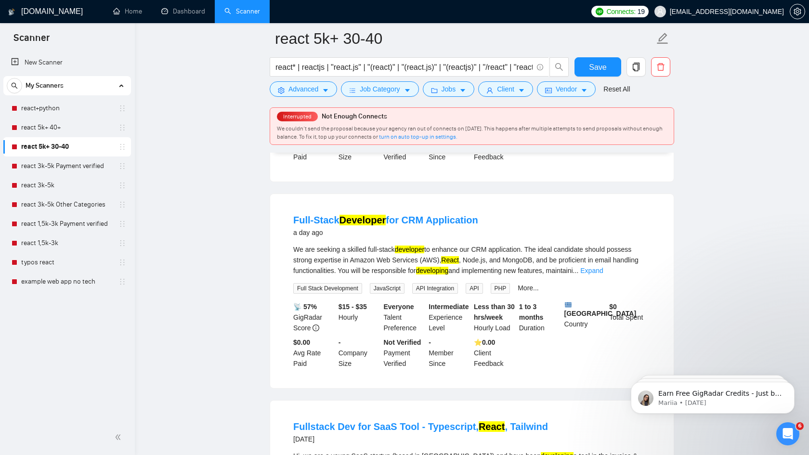
click at [390, 322] on div "Everyone Talent Preference" at bounding box center [404, 317] width 45 height 32
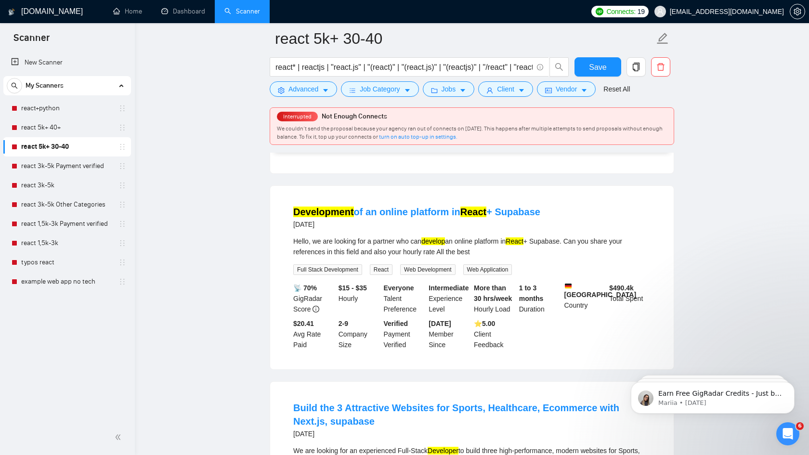
scroll to position [1104, 0]
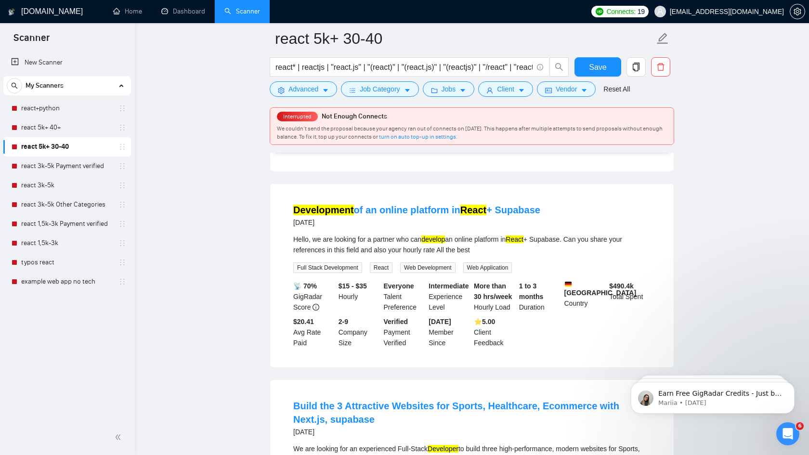
click at [395, 303] on div "Everyone Talent Preference" at bounding box center [404, 297] width 45 height 32
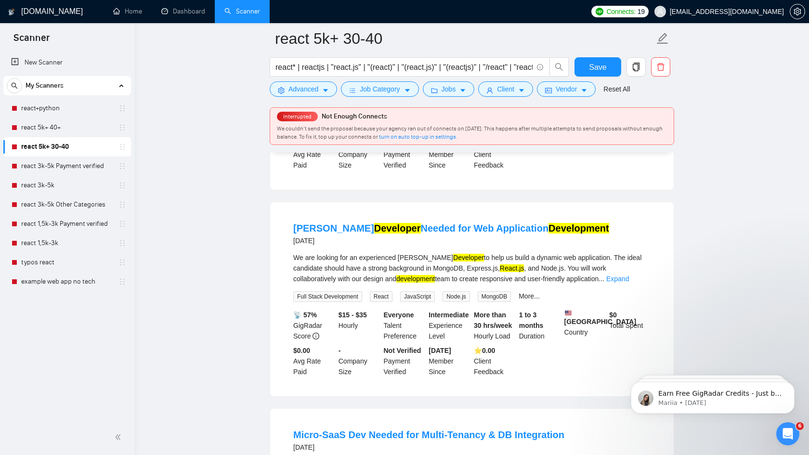
scroll to position [1502, 0]
click at [49, 127] on link "react 5k+ 40+" at bounding box center [66, 127] width 91 height 19
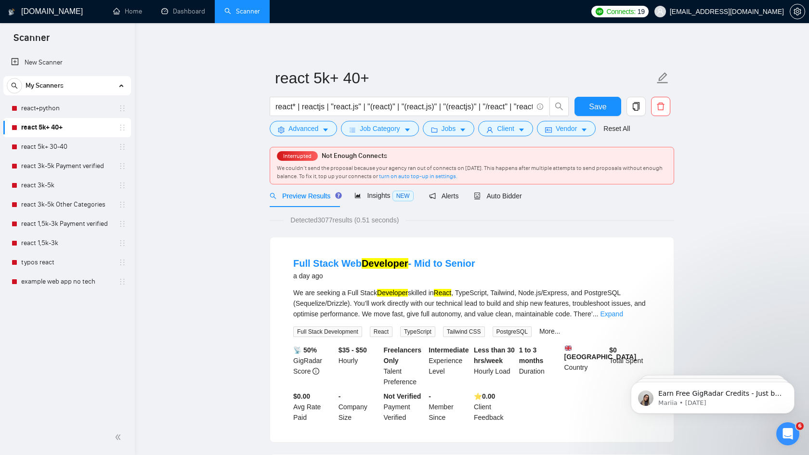
click at [388, 360] on b "Freelancers Only" at bounding box center [403, 355] width 38 height 18
click at [389, 370] on div "Freelancers Only Talent Preference" at bounding box center [404, 366] width 45 height 42
copy div "Talent"
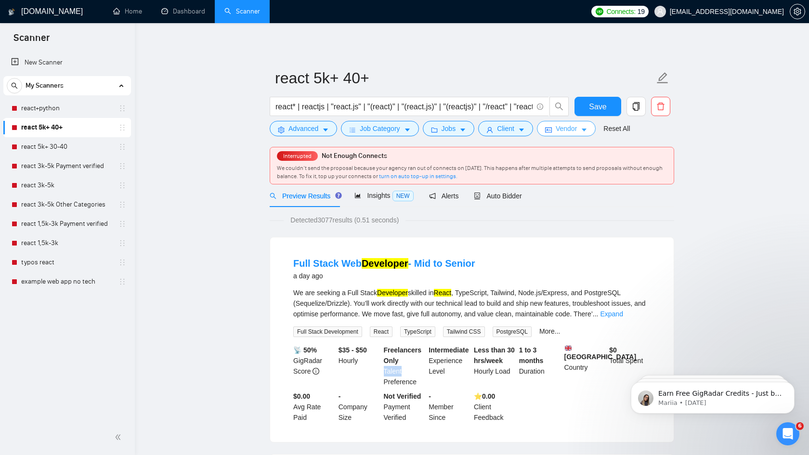
click at [577, 129] on span "Vendor" at bounding box center [565, 128] width 21 height 11
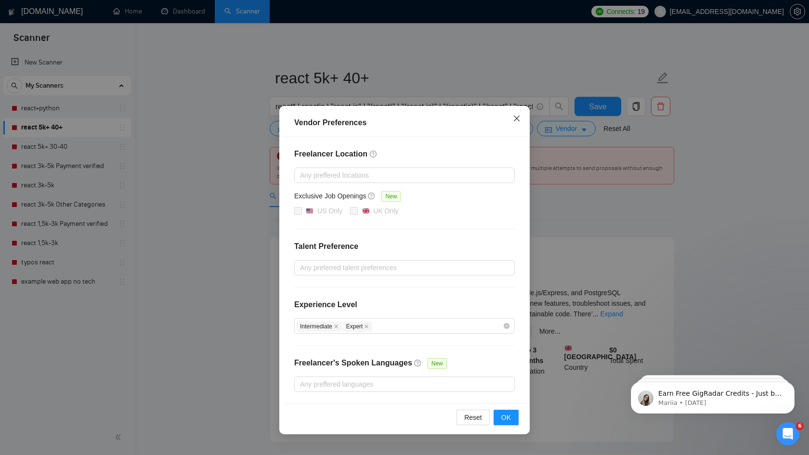
click at [515, 120] on icon "close" at bounding box center [517, 119] width 6 height 6
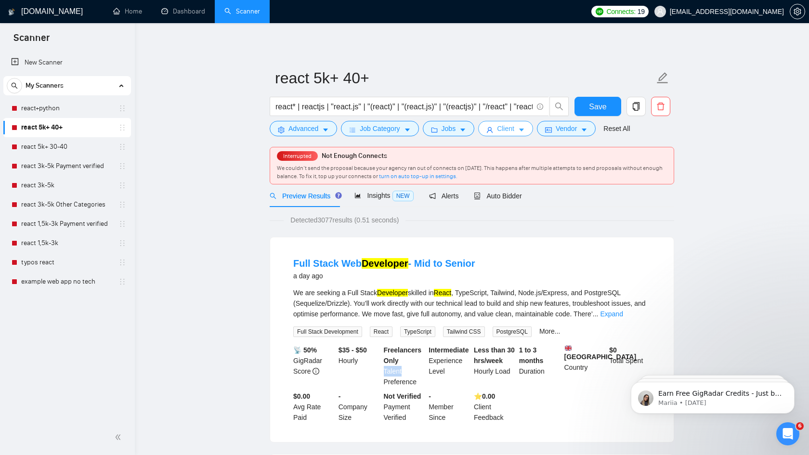
click at [523, 130] on icon "caret-down" at bounding box center [521, 130] width 7 height 7
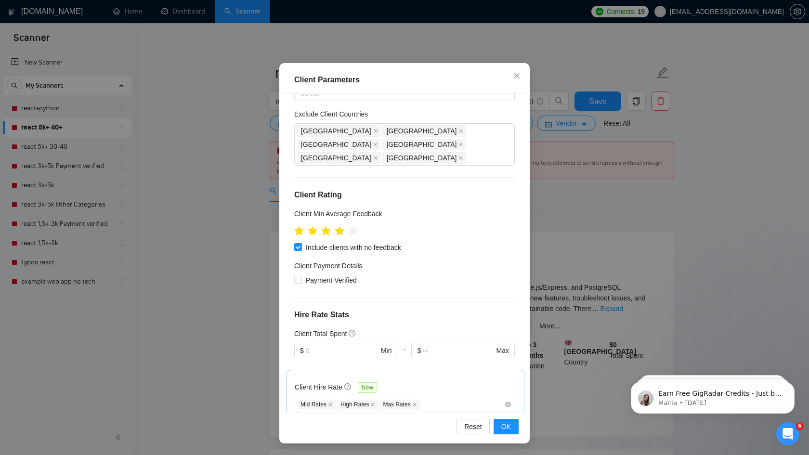
scroll to position [25, 0]
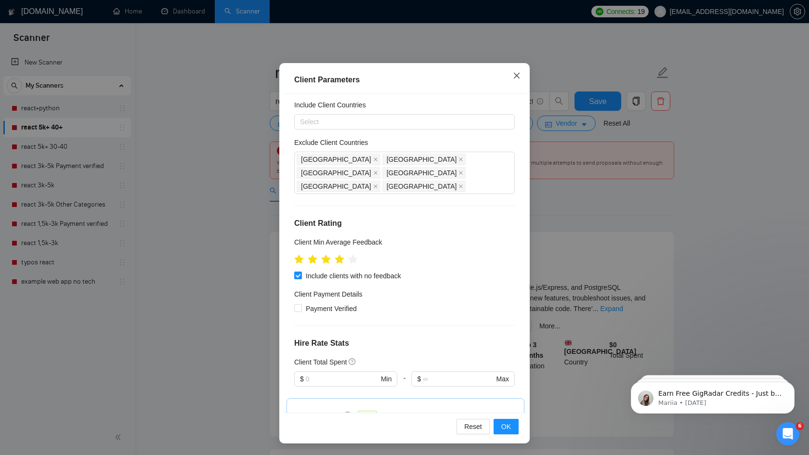
click at [515, 76] on icon "close" at bounding box center [517, 76] width 8 height 8
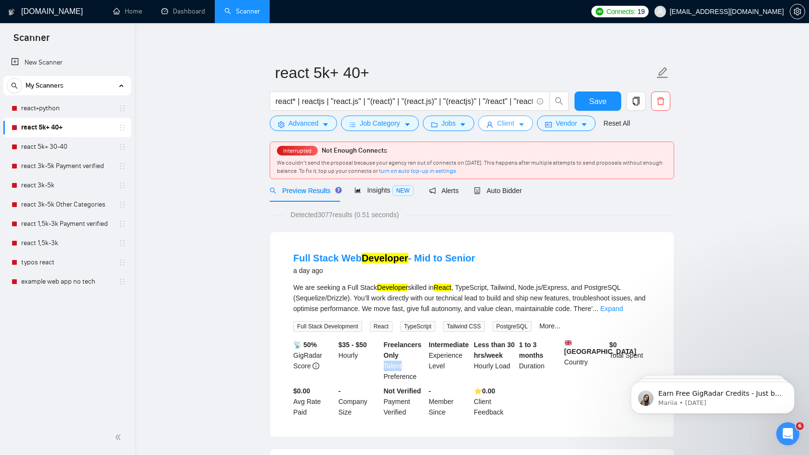
scroll to position [0, 0]
click at [454, 124] on span "Jobs" at bounding box center [448, 123] width 14 height 11
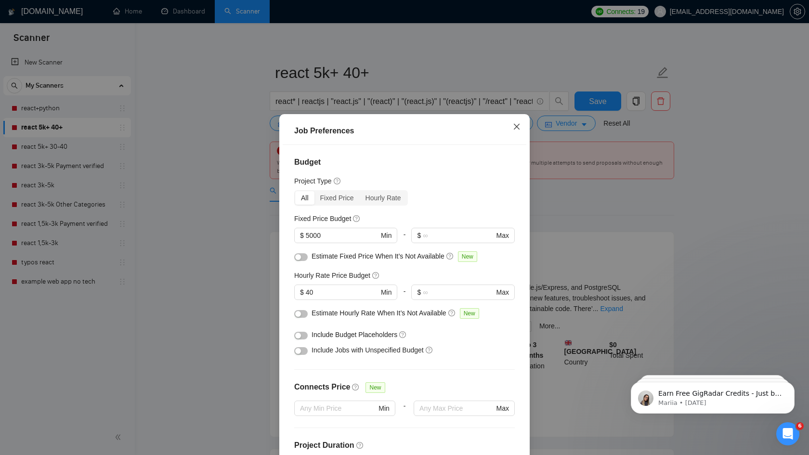
click at [514, 126] on icon "close" at bounding box center [517, 127] width 8 height 8
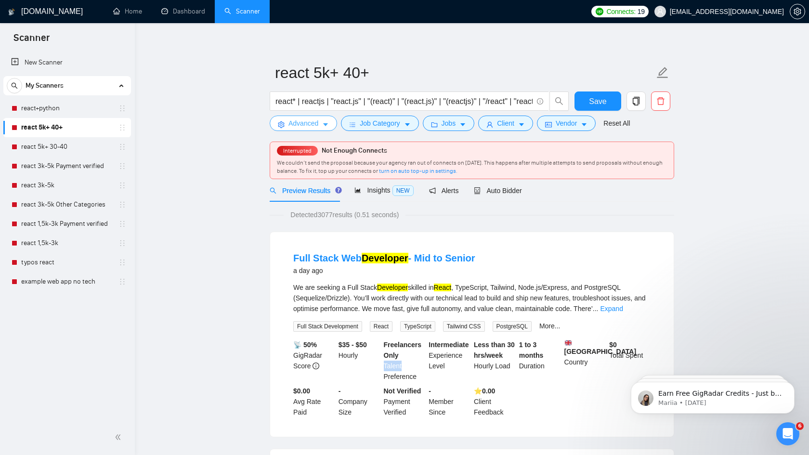
click at [321, 128] on button "Advanced" at bounding box center [303, 123] width 67 height 15
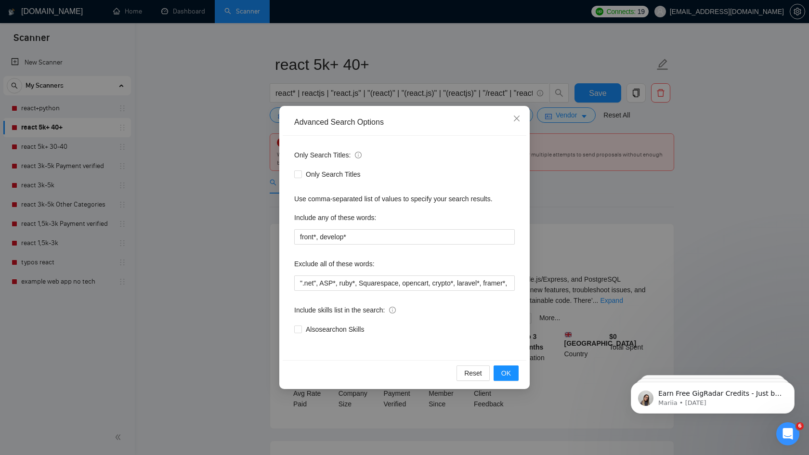
scroll to position [14, 0]
click at [512, 117] on span "Close" at bounding box center [516, 119] width 26 height 26
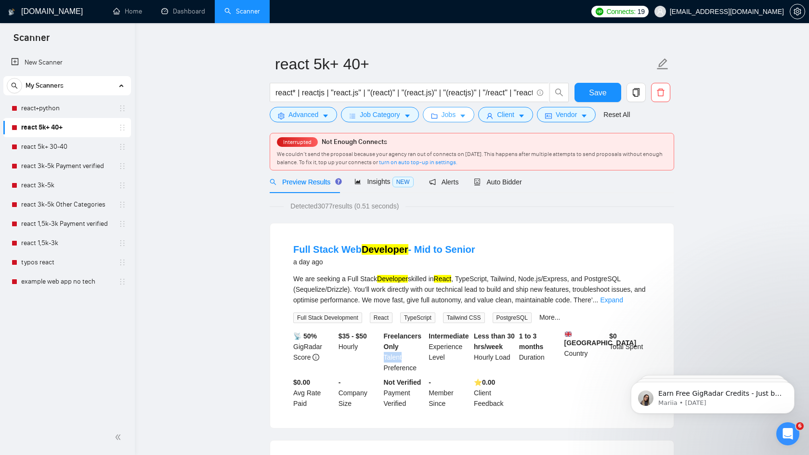
click at [463, 119] on icon "caret-down" at bounding box center [462, 116] width 7 height 7
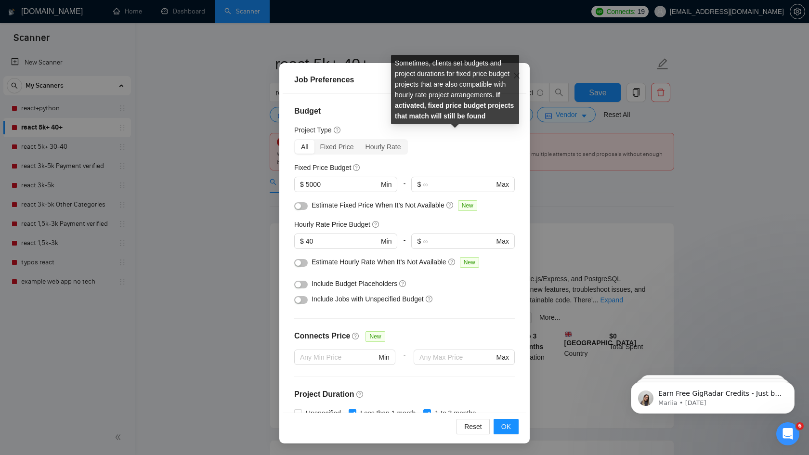
scroll to position [0, 0]
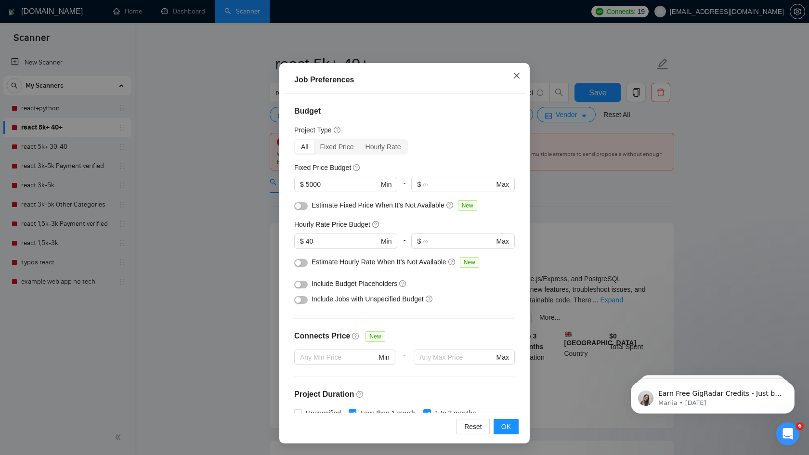
click at [518, 77] on icon "close" at bounding box center [517, 76] width 8 height 8
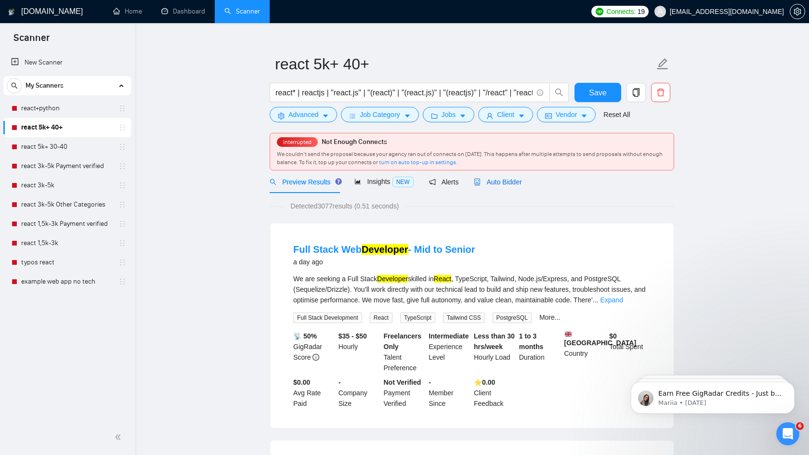
click at [500, 183] on span "Auto Bidder" at bounding box center [498, 182] width 48 height 8
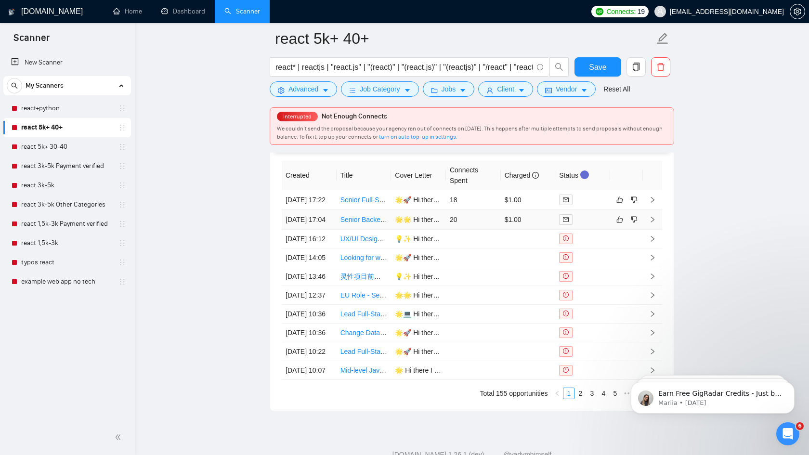
scroll to position [2486, 0]
click at [653, 279] on icon "right" at bounding box center [652, 276] width 3 height 6
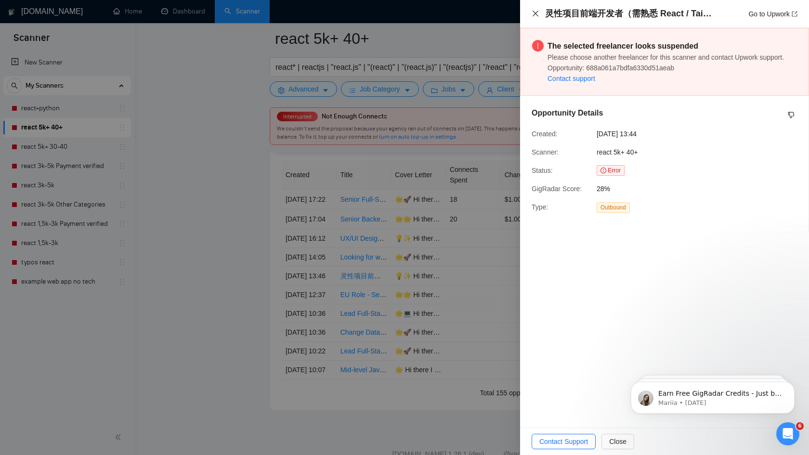
click at [536, 14] on icon "close" at bounding box center [535, 14] width 6 height 6
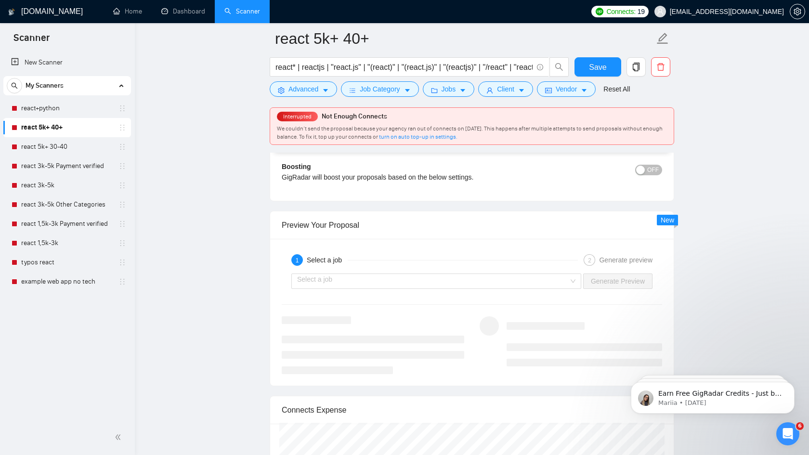
scroll to position [1849, 0]
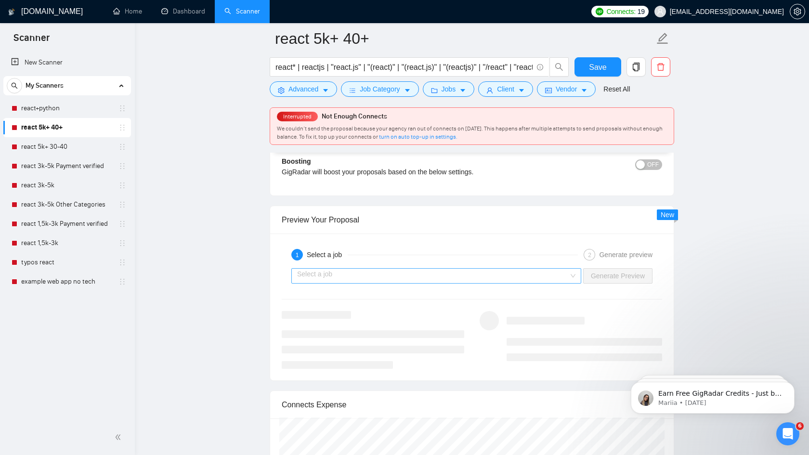
click at [511, 275] on input "search" at bounding box center [432, 276] width 271 height 14
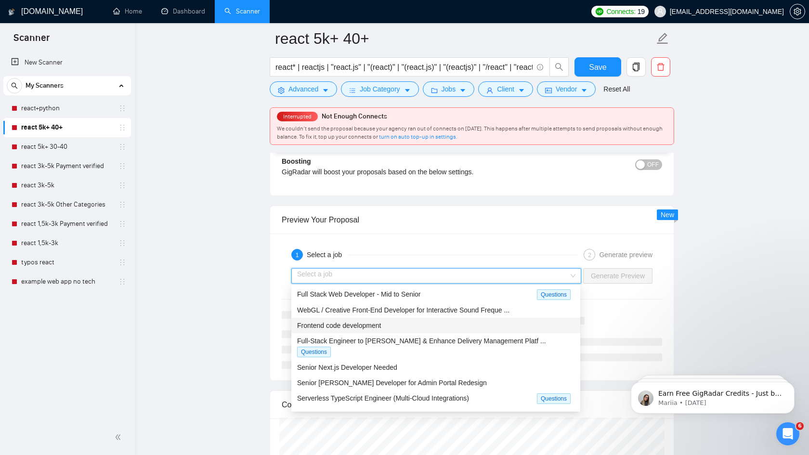
click at [468, 325] on div "Frontend code development" at bounding box center [435, 325] width 277 height 11
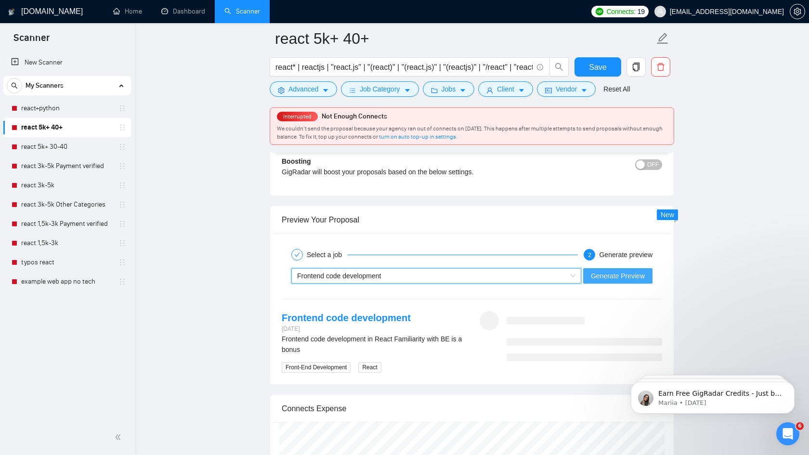
click at [606, 275] on span "Generate Preview" at bounding box center [618, 275] width 54 height 11
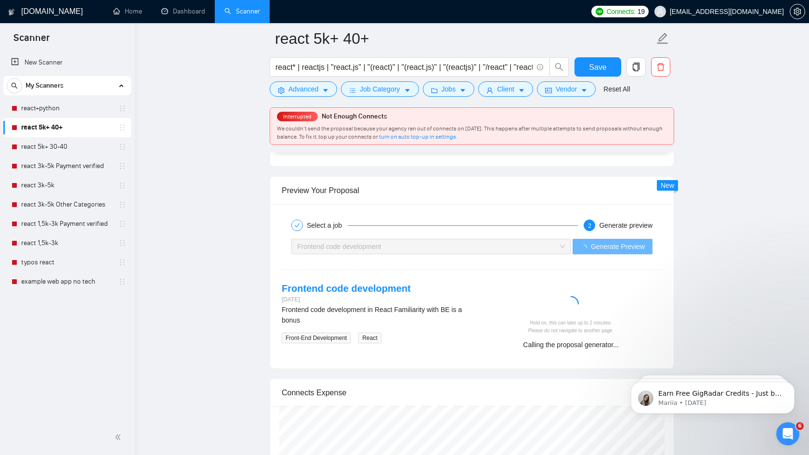
scroll to position [1896, 0]
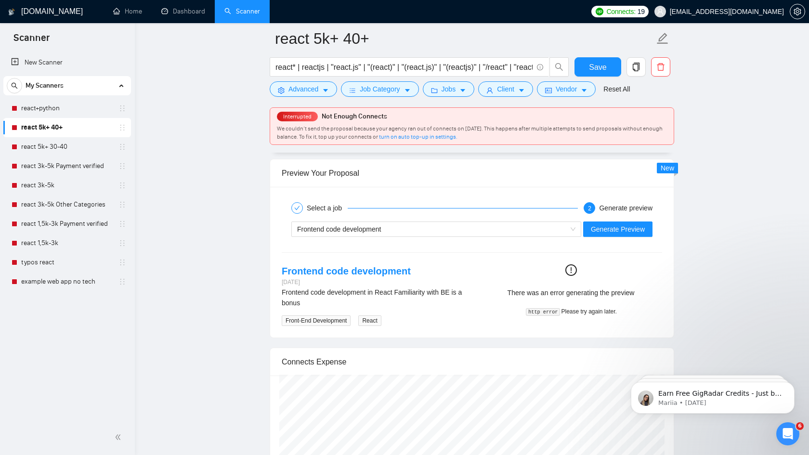
click at [623, 230] on span "Generate Preview" at bounding box center [618, 229] width 54 height 11
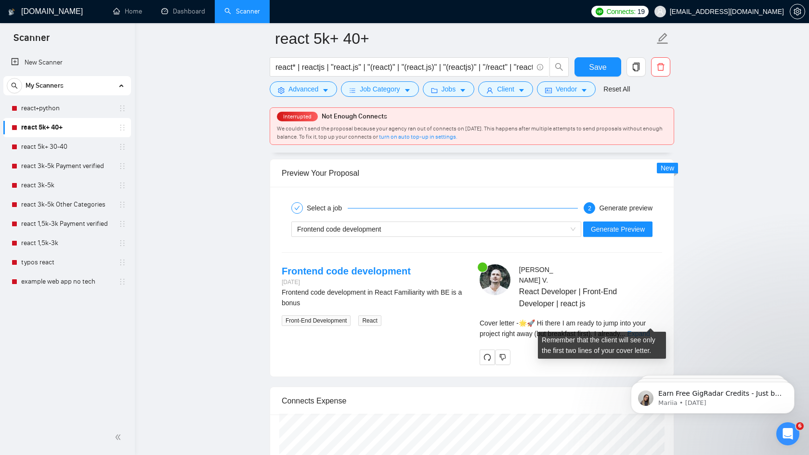
click at [644, 330] on link "Expand" at bounding box center [638, 334] width 23 height 8
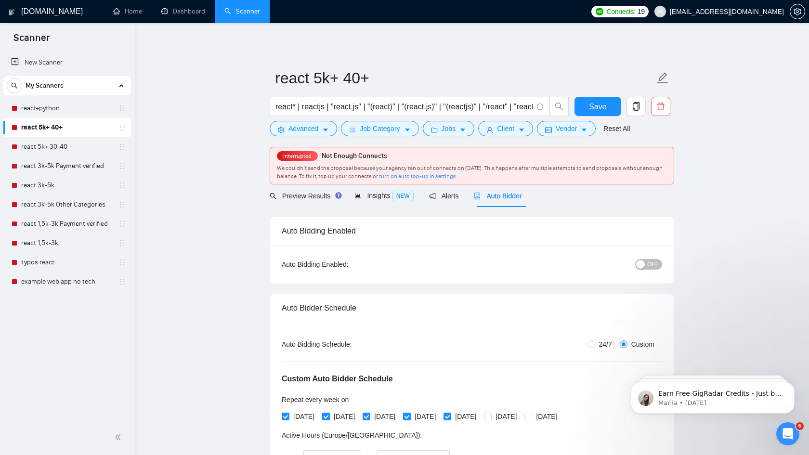
scroll to position [0, 0]
click at [304, 195] on span "Preview Results" at bounding box center [304, 196] width 69 height 8
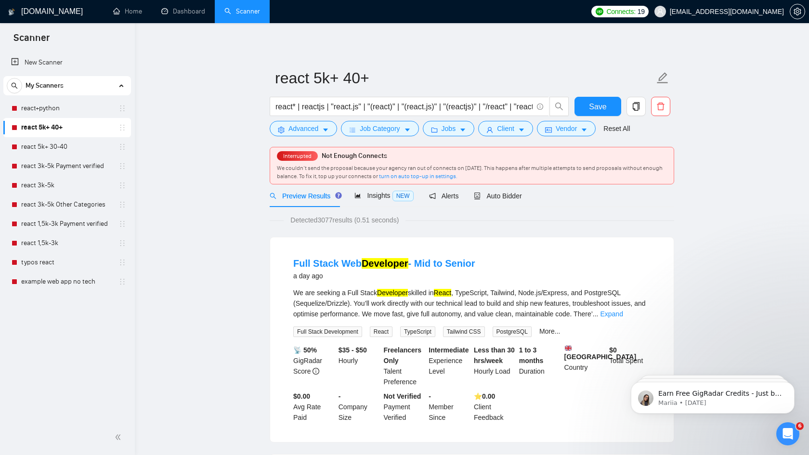
scroll to position [64, 0]
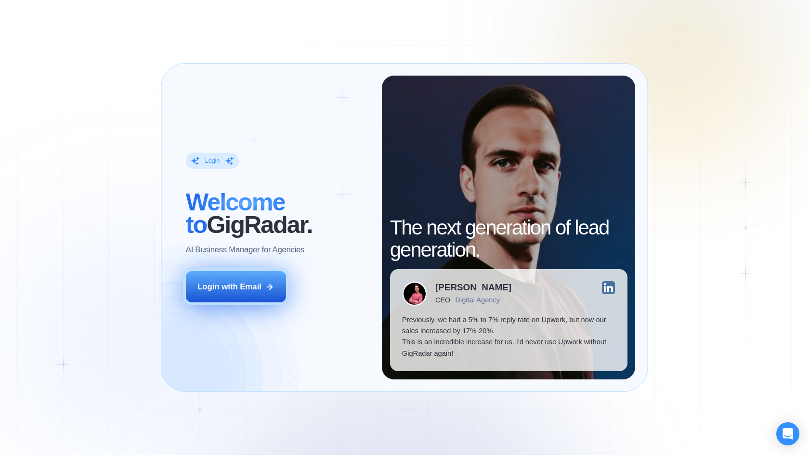
click at [258, 297] on button "Login with Email" at bounding box center [236, 286] width 100 height 31
